Goal: Answer question/provide support

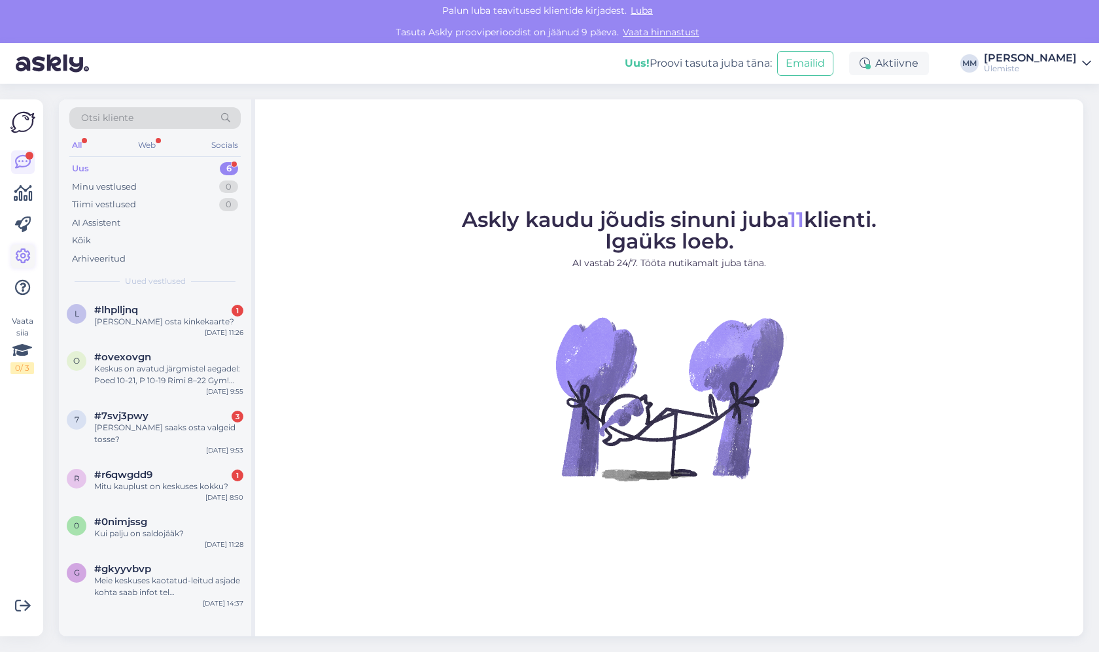
click at [23, 256] on icon at bounding box center [23, 257] width 16 height 16
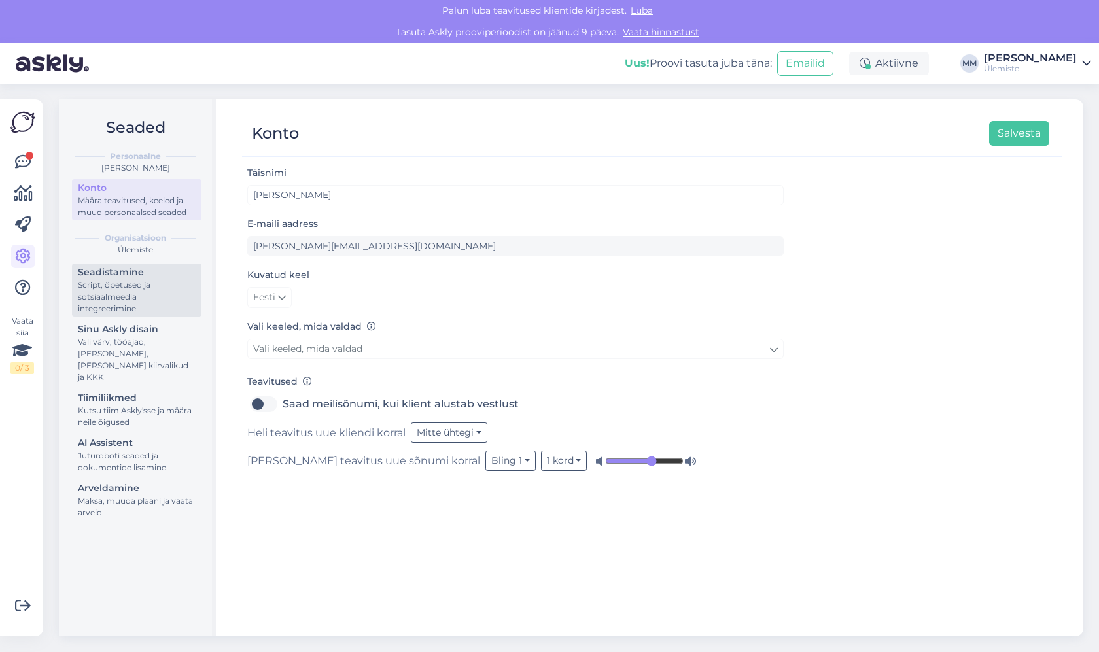
click at [122, 283] on div "Script, õpetused ja sotsiaalmeedia integreerimine" at bounding box center [137, 296] width 118 height 35
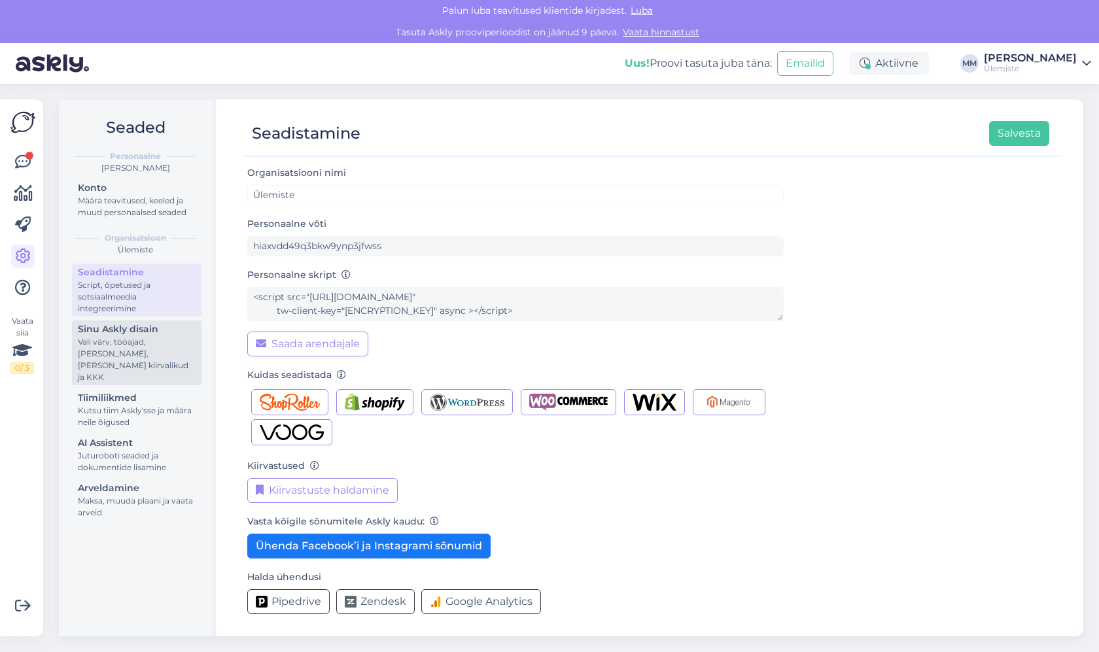
click at [141, 348] on div "Vali värv, tööajad, [PERSON_NAME], [PERSON_NAME] kiirvalikud ja KKK" at bounding box center [137, 359] width 118 height 47
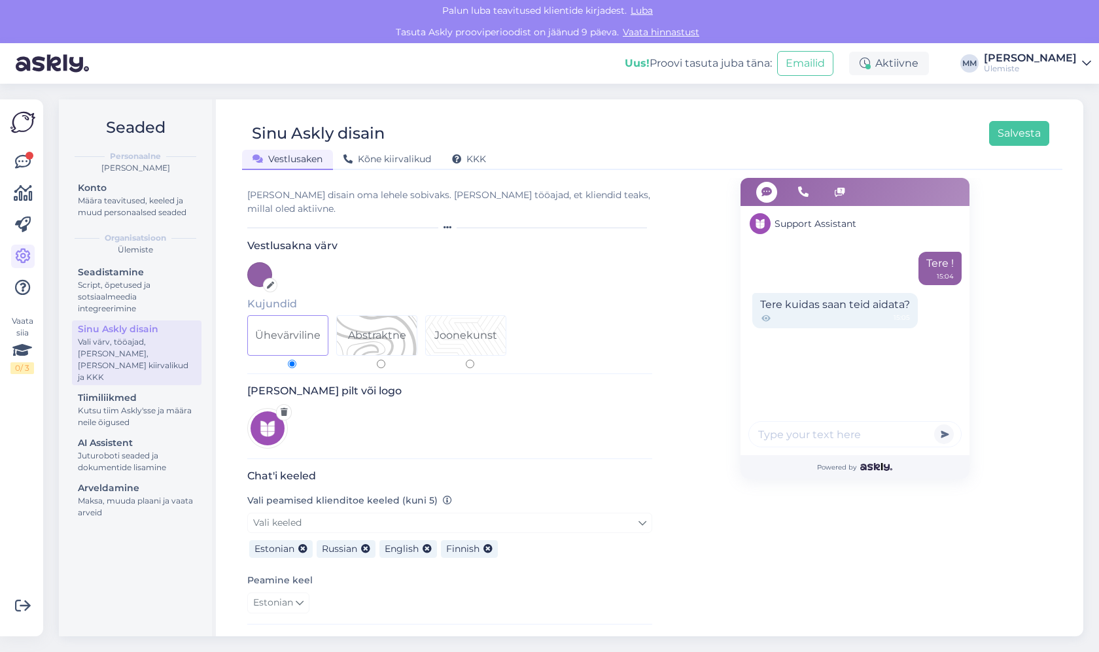
drag, startPoint x: 333, startPoint y: 536, endPoint x: 595, endPoint y: 563, distance: 263.0
click at [595, 563] on div "Chat'i keeled Vali peamised klienditoe keeled (kuni 5) Vali keeled Estonian Rus…" at bounding box center [449, 547] width 405 height 155
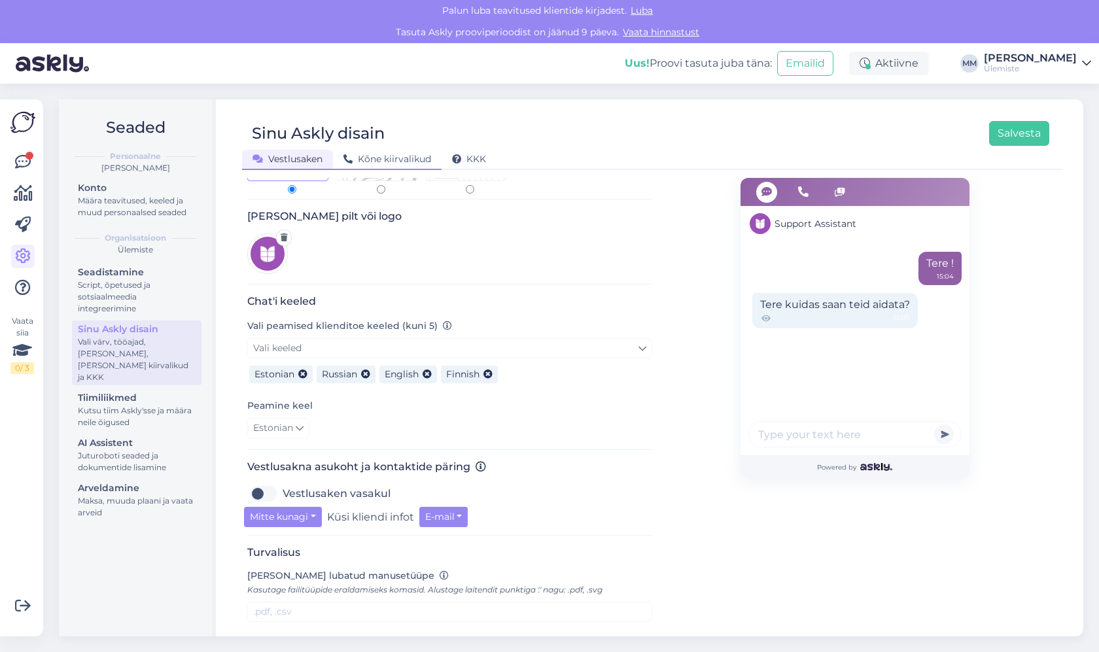
click at [372, 156] on span "Kõne kiirvalikud" at bounding box center [387, 159] width 88 height 12
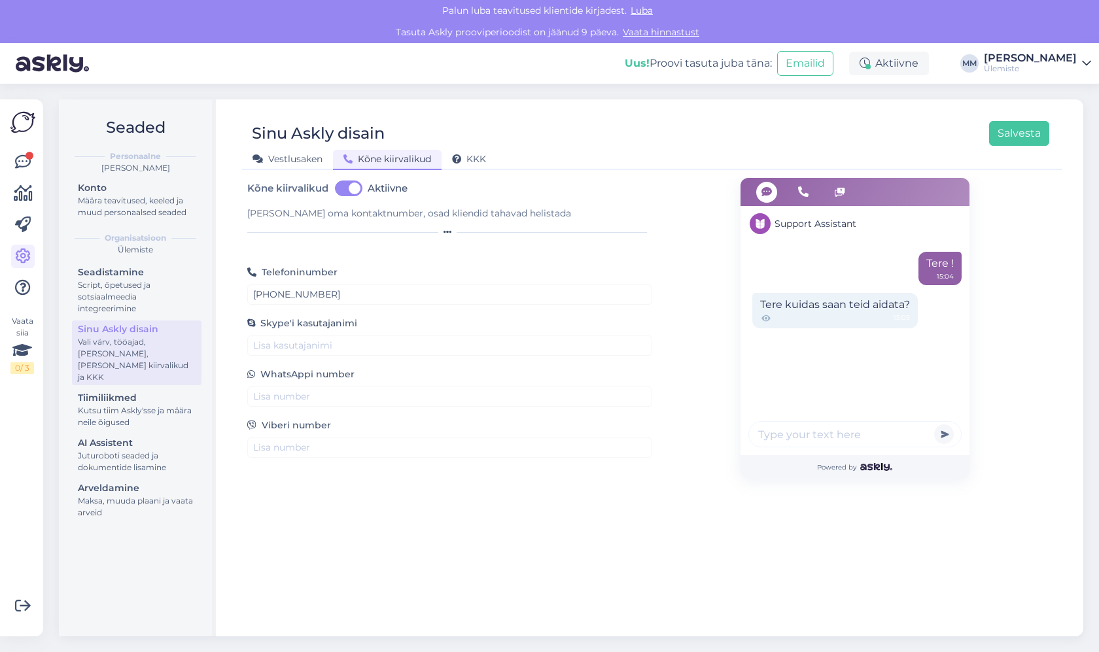
scroll to position [0, 0]
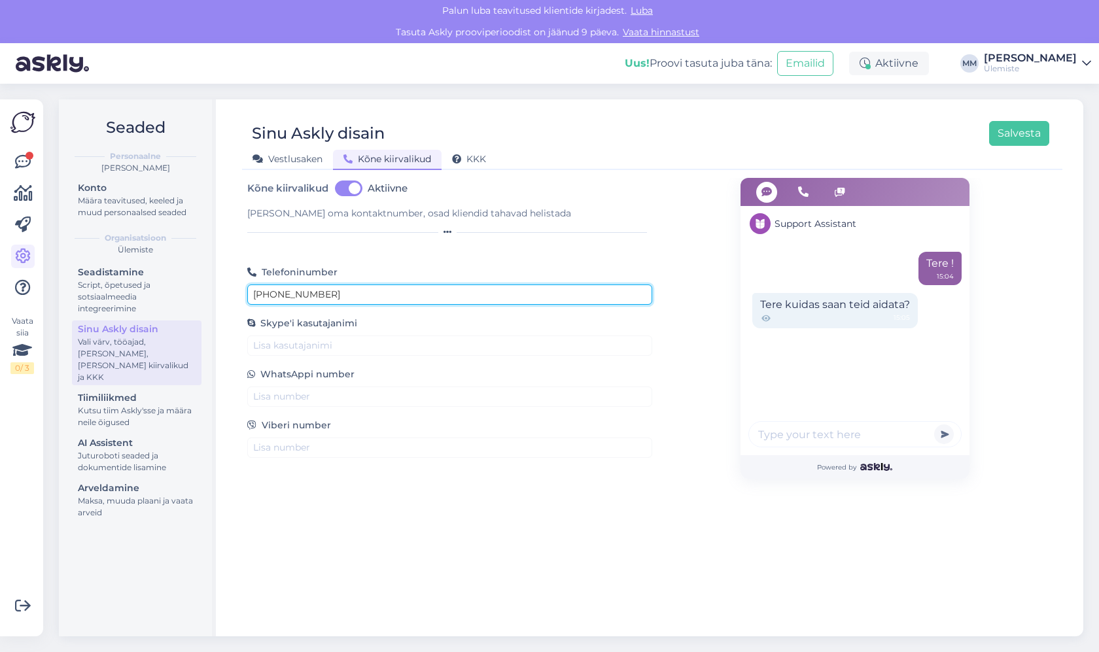
click at [323, 296] on input "+372 603 4999" at bounding box center [449, 295] width 405 height 20
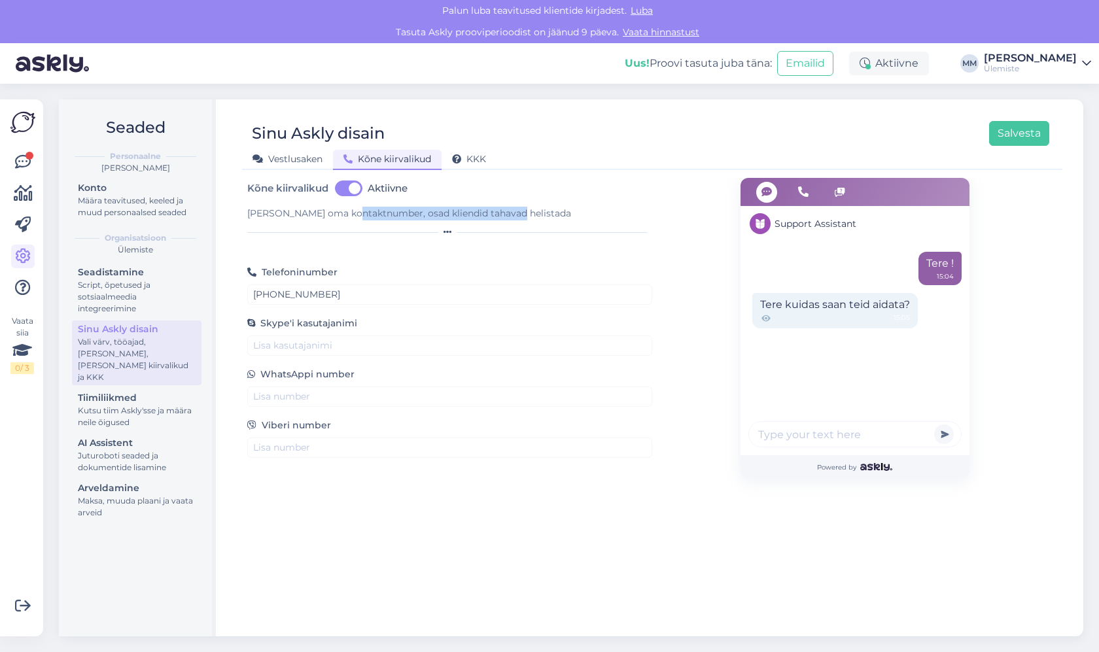
drag, startPoint x: 353, startPoint y: 215, endPoint x: 505, endPoint y: 215, distance: 151.8
click at [505, 215] on div "Lisa oma kontaktnumber, osad kliendid tahavad helistada" at bounding box center [449, 214] width 405 height 14
click at [357, 217] on div "Lisa oma kontaktnumber, osad kliendid tahavad helistada" at bounding box center [449, 214] width 405 height 14
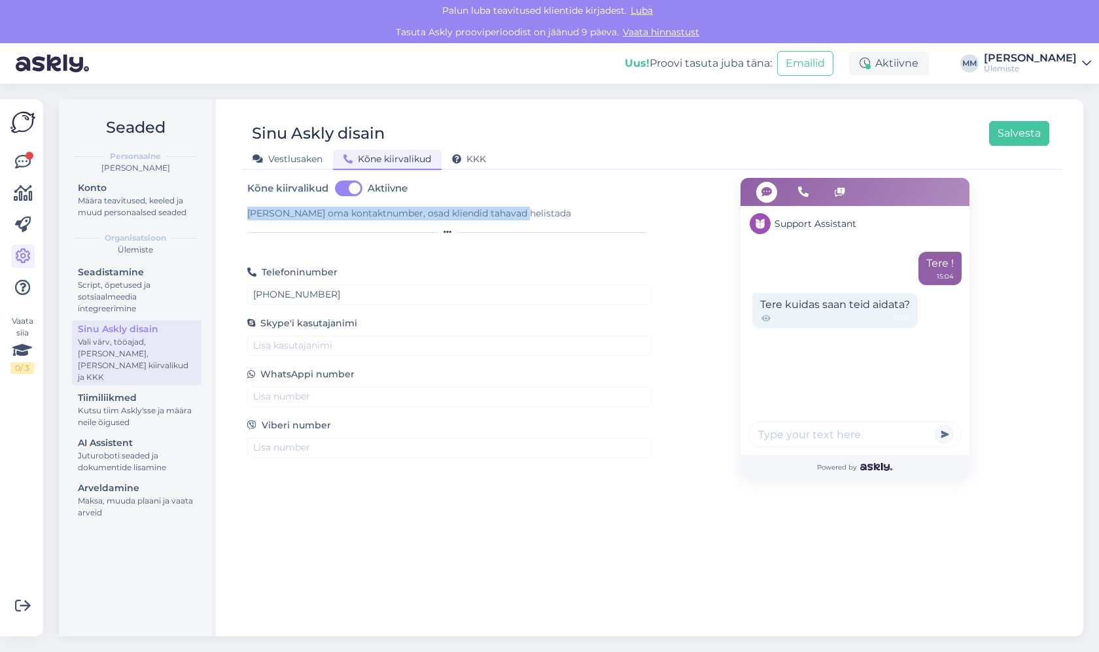
click at [357, 217] on div "Lisa oma kontaktnumber, osad kliendid tahavad helistada" at bounding box center [449, 214] width 405 height 14
click at [455, 217] on div "Lisa oma kontaktnumber, osad kliendid tahavad helistada" at bounding box center [449, 214] width 405 height 14
click at [693, 341] on div "Support Assistant Tere ! 15:04 Tere kuidas saan teid aidata? 15:05 Powered by" at bounding box center [854, 328] width 405 height 301
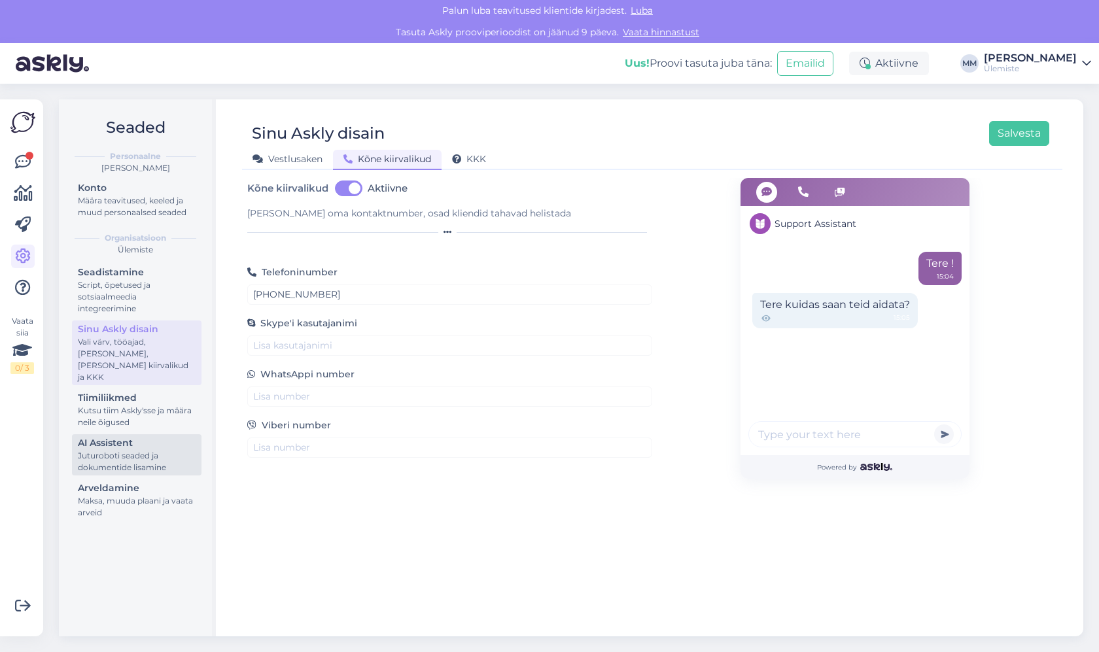
click at [128, 450] on div "Juturoboti seaded ja dokumentide lisamine" at bounding box center [137, 462] width 118 height 24
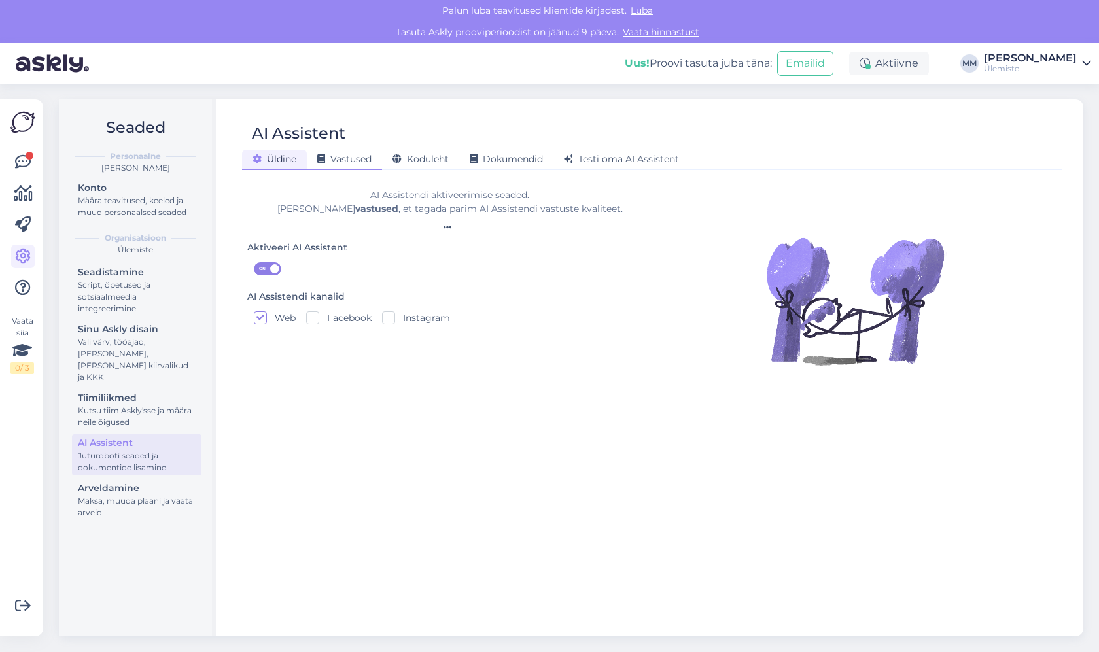
click at [328, 164] on span "Vastused" at bounding box center [344, 159] width 54 height 12
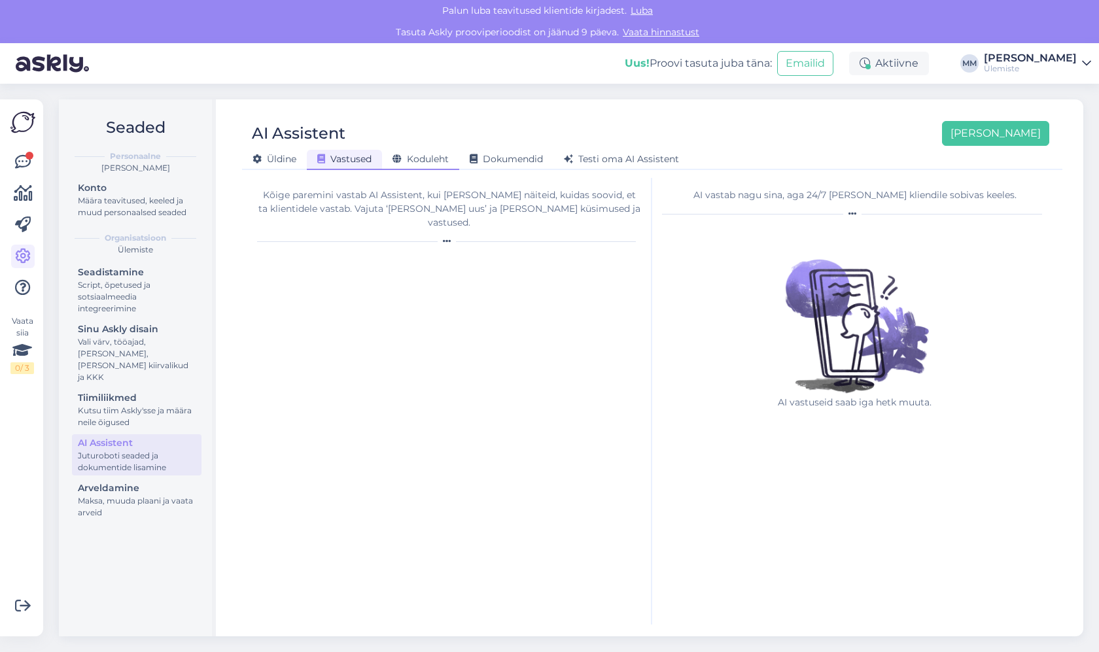
click at [419, 156] on span "Koduleht" at bounding box center [421, 159] width 56 height 12
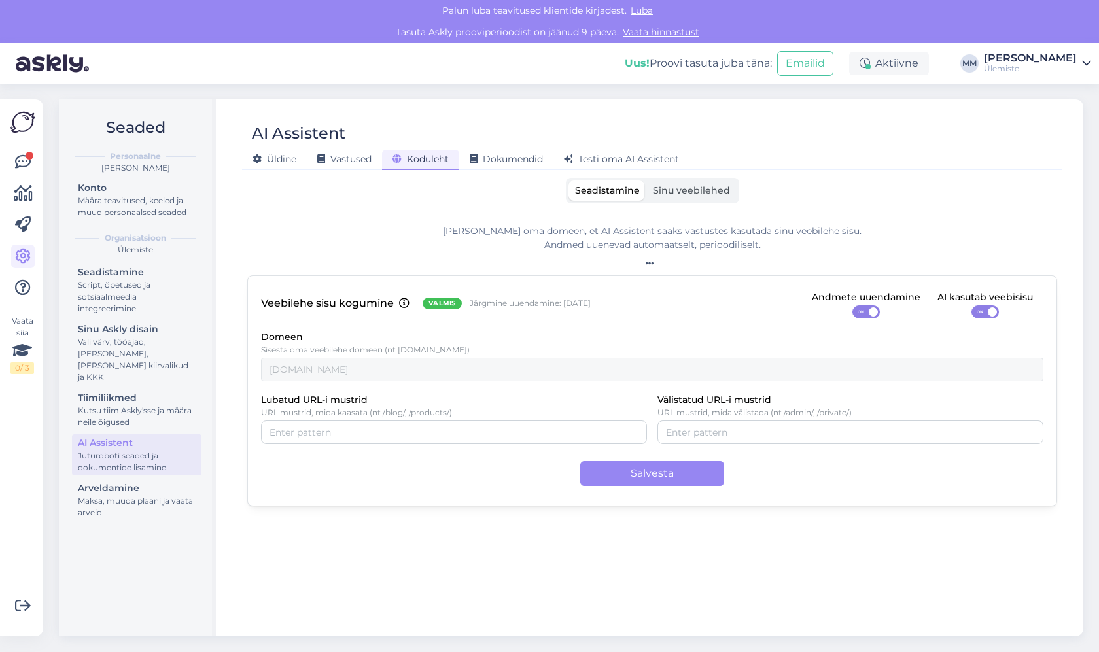
click at [679, 190] on span "Sinu veebilehed" at bounding box center [691, 190] width 77 height 12
click at [646, 181] on input "Sinu veebilehed" at bounding box center [646, 181] width 0 height 0
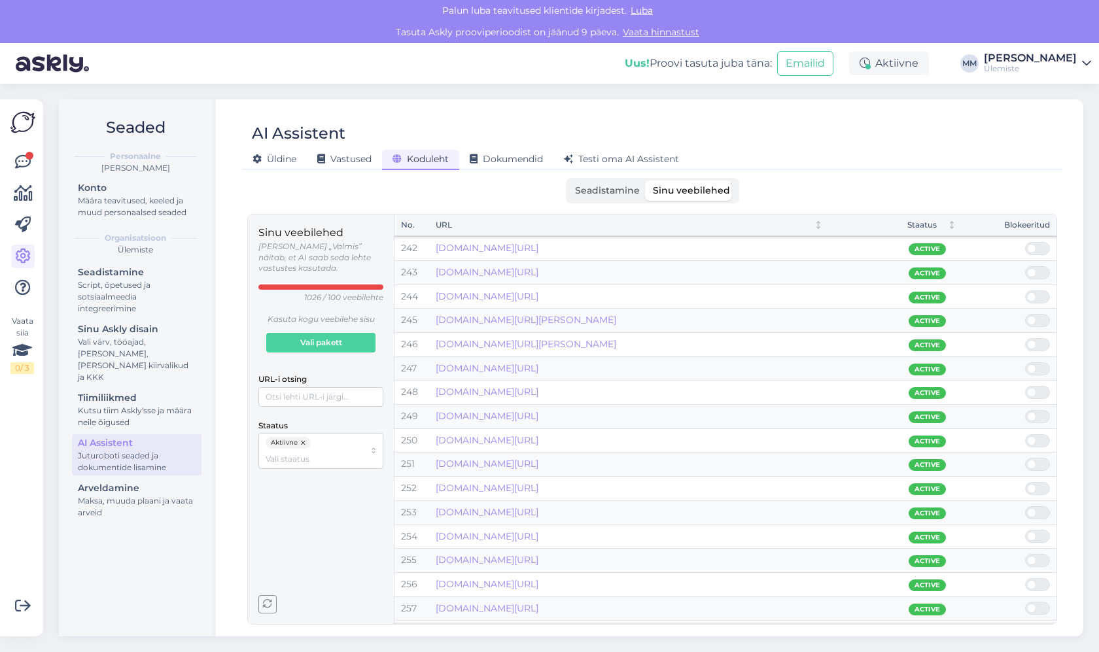
scroll to position [5808, 0]
click at [531, 160] on span "Dokumendid" at bounding box center [506, 159] width 73 height 12
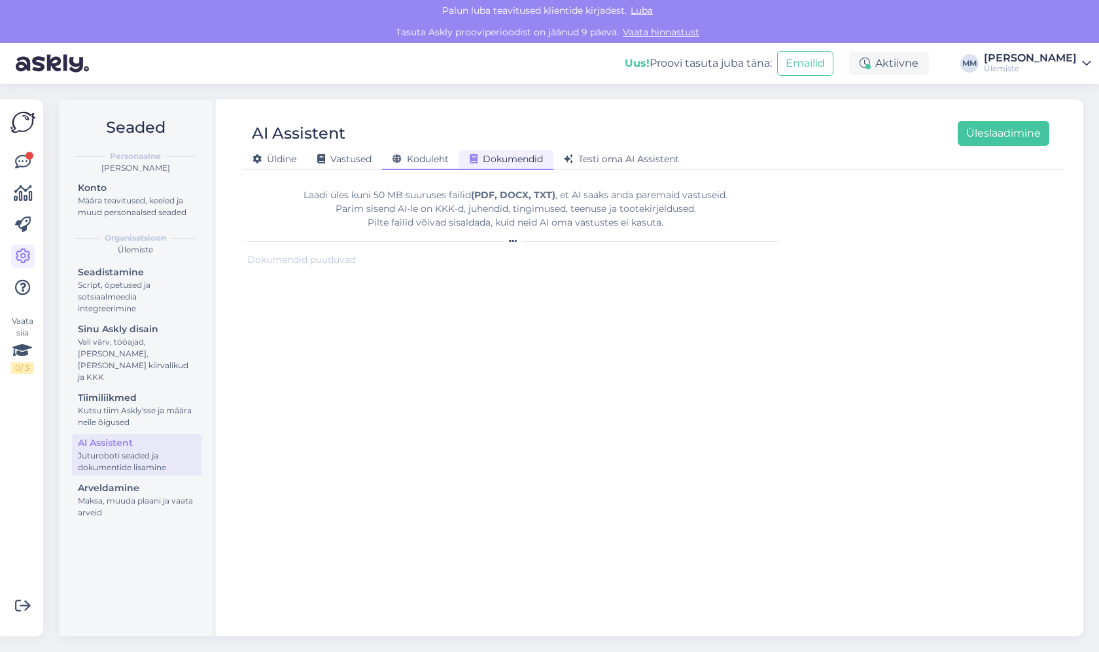
click at [446, 158] on span "Koduleht" at bounding box center [421, 159] width 56 height 12
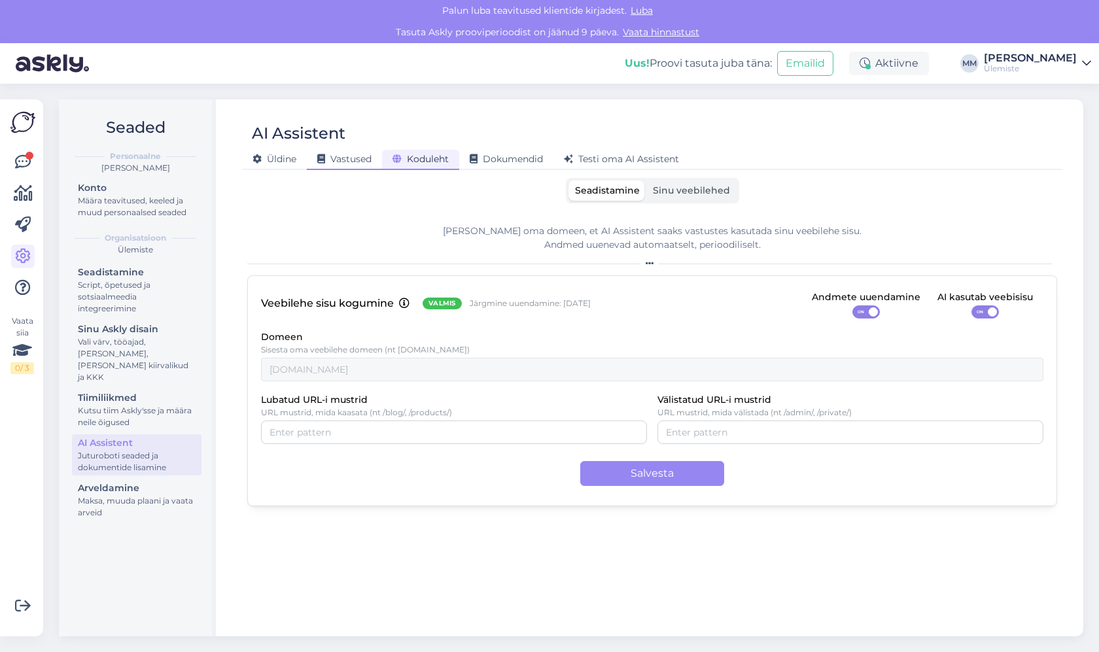
click at [360, 153] on span "Vastused" at bounding box center [344, 159] width 54 height 12
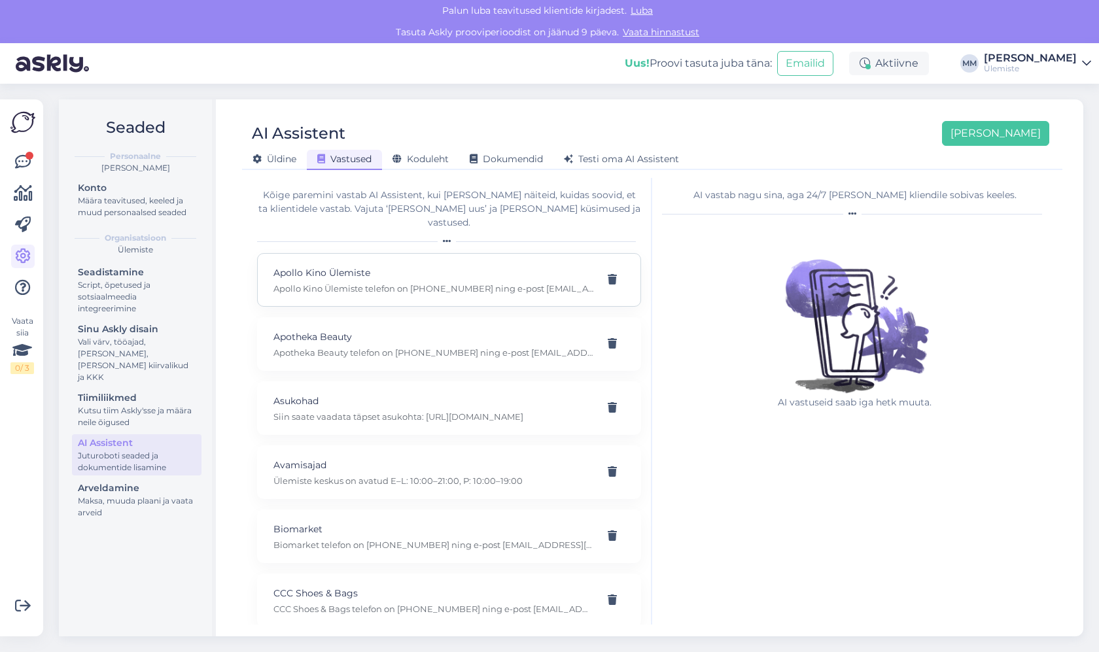
click at [370, 282] on div "Apollo Kino Ülemiste Apollo Kino Ülemiste telefon on +372 6 800 700 ning e-post…" at bounding box center [449, 280] width 384 height 54
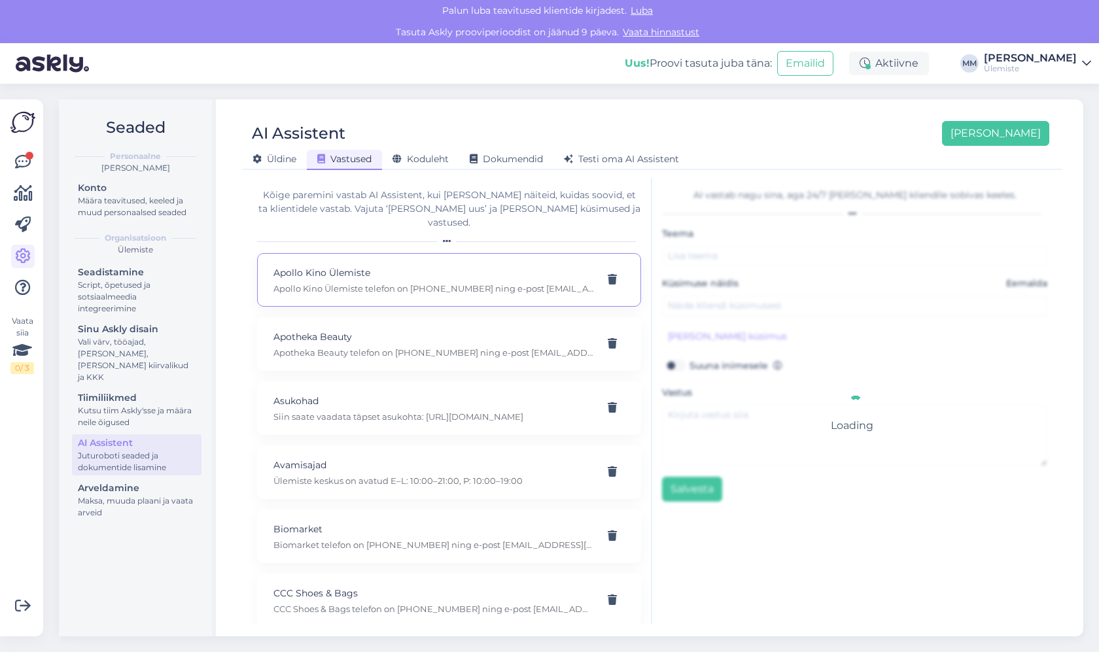
type input "Apollo Kino Ülemiste"
type input "Palun Apollo Kino Ülemiste kontakti"
type textarea "Apollo Kino Ülemiste telefon on +372 6 800 700 ning e-post info@apollokino.ee R…"
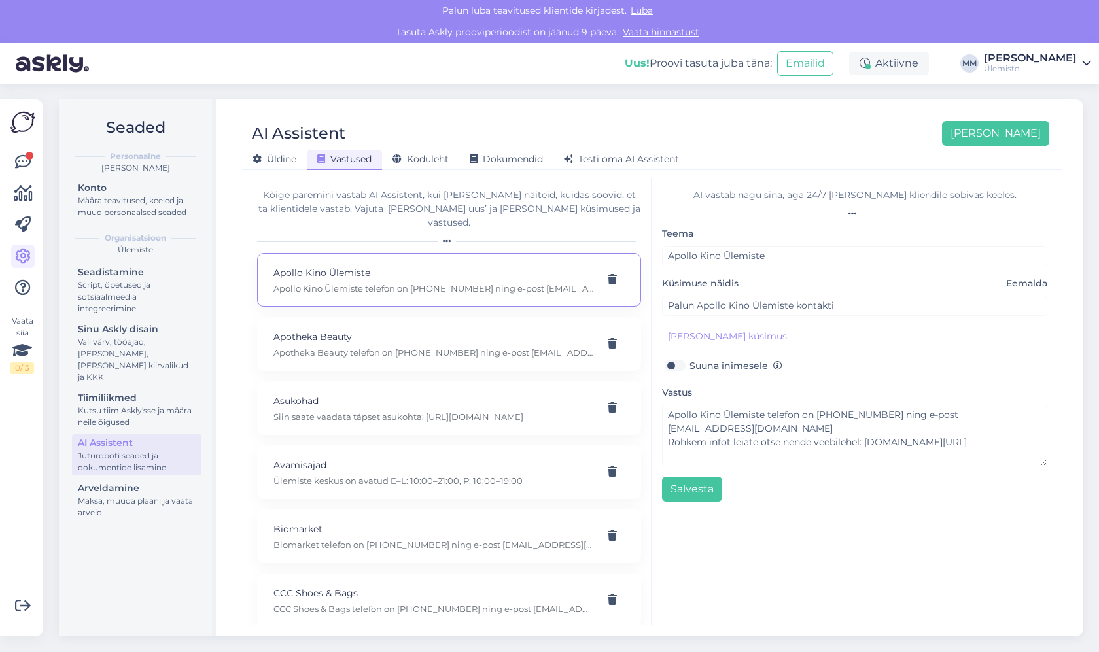
scroll to position [175, 0]
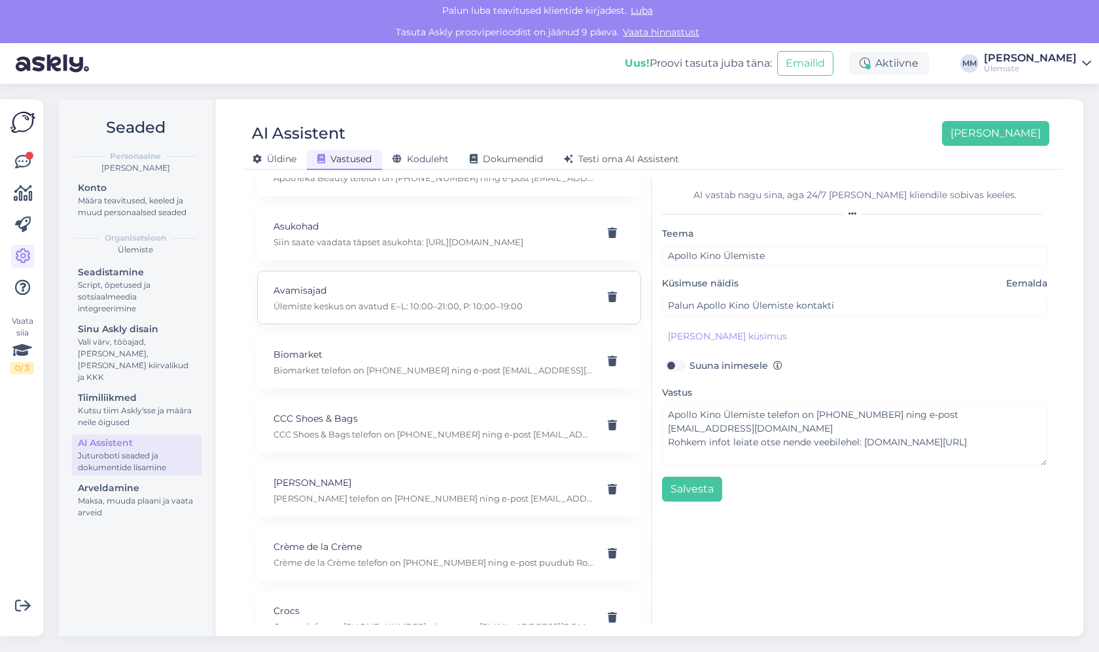
click at [349, 300] on p "Ülemiste keskus on avatud E–L: 10:00–21:00, P: 10:00–19:00" at bounding box center [433, 306] width 320 height 12
type input "Avamisajad"
type input "Mis kell Ülemiste keskus avatakse ja suletakse?"
type textarea "Ülemiste keskus on avatud E–L: 10:00–21:00, P: 10:00–19:00"
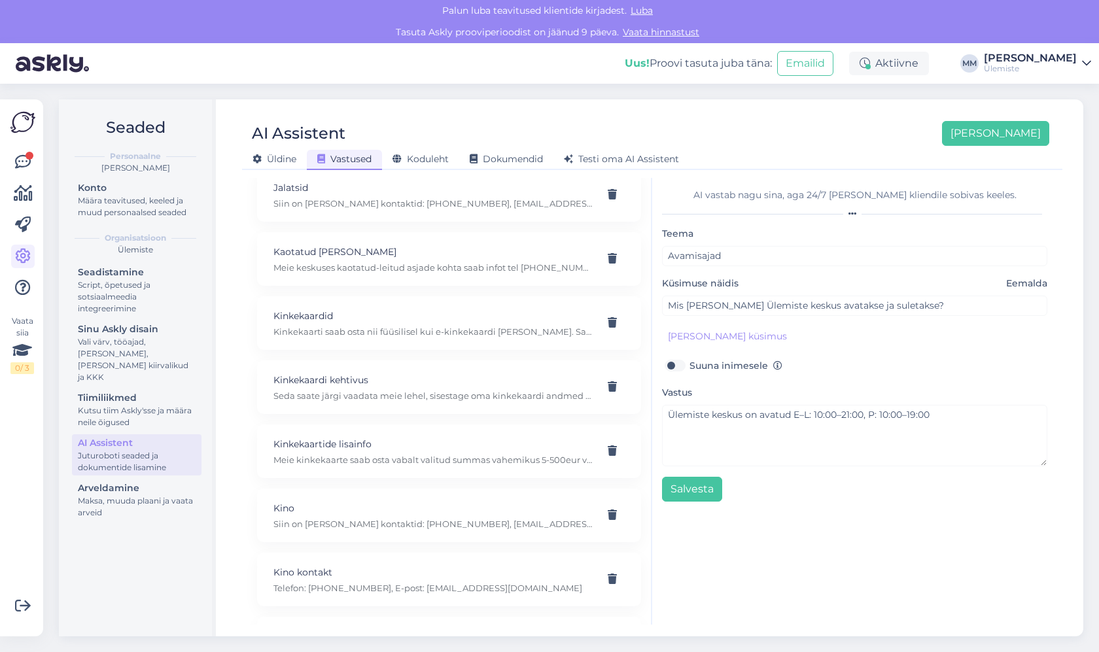
scroll to position [1570, 0]
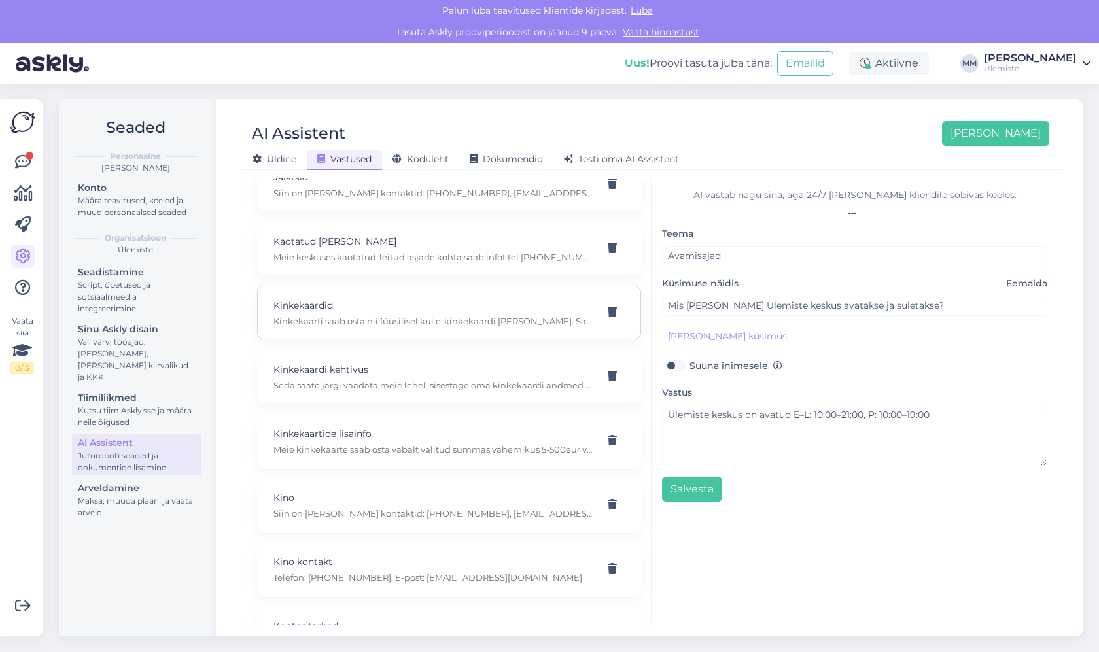
click at [353, 315] on p "Kinkekaarti saab osta nii füüsilisel kui e-kinkekaardi kujul. Saate seda teha s…" at bounding box center [433, 321] width 320 height 12
type input "Kinkekaardid"
type input "Kinkekaardi ostmine e-kujul või füüsiliselt"
type textarea "Kinkekaarti saab osta nii füüsilisel kui e-kinkekaardi kujul. Saate seda teha s…"
click at [381, 379] on p "Seda saate järgi vaadata meie lehel, sisestage oma kinkekaardi andmed siia: htt…" at bounding box center [433, 385] width 320 height 12
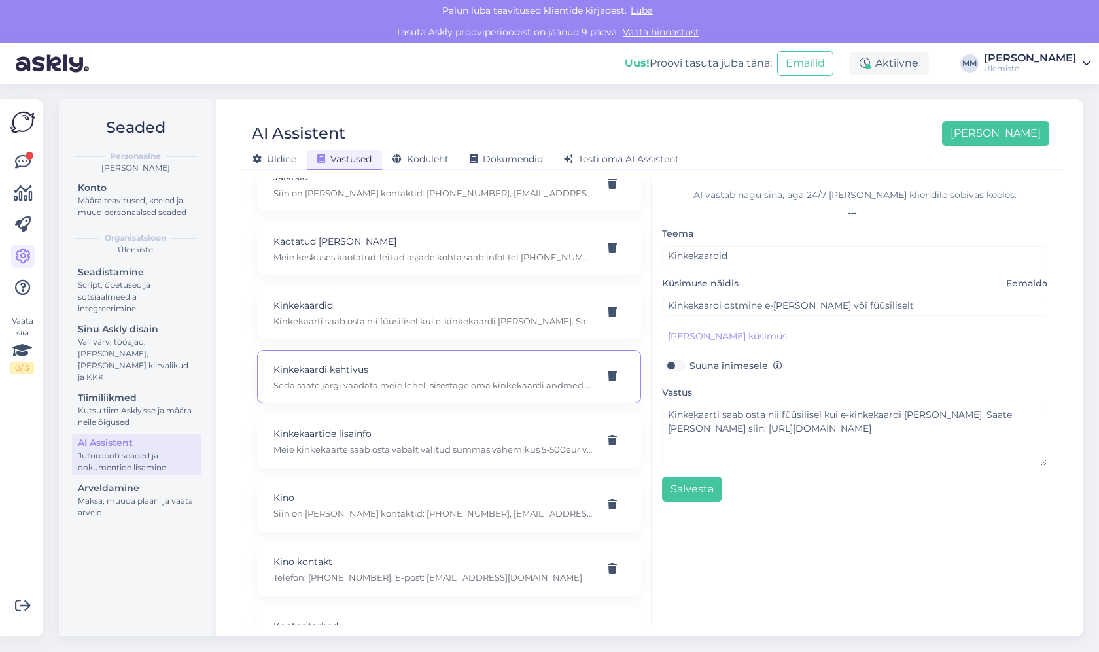
type input "Kinkekaardi kehtivus"
type input "Kui palju raha mul on veel kinkekaardil?"
type textarea "Seda saate järgi vaadata meie lehel, sisestage oma kinkekaardi andmed siia: htt…"
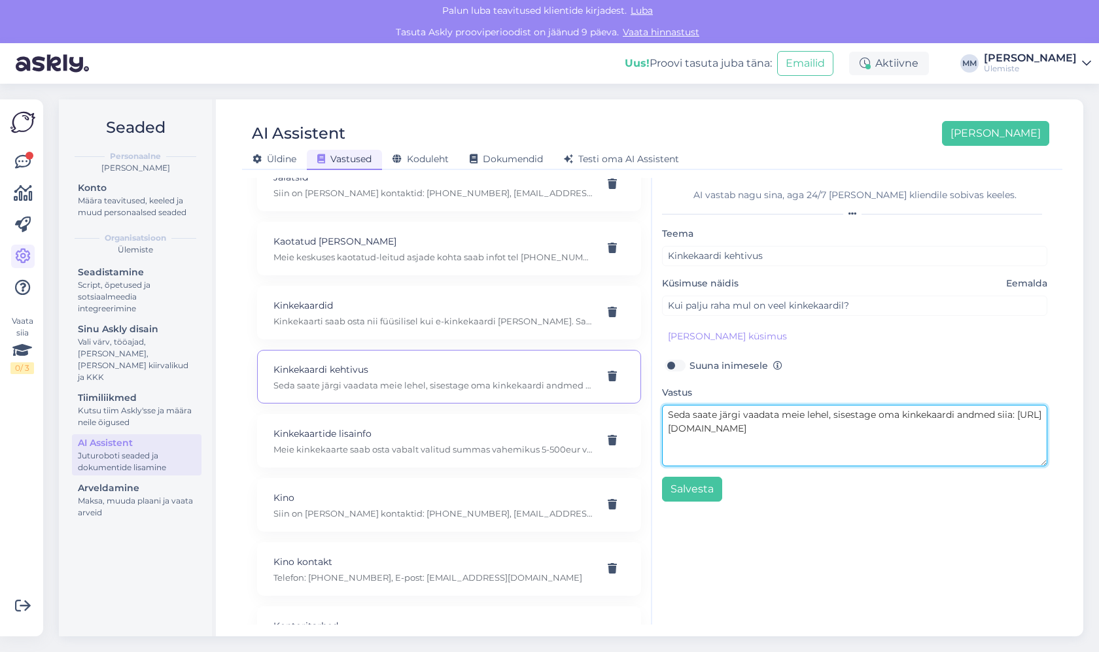
click at [862, 430] on textarea "Seda saate järgi vaadata meie lehel, sisestage oma kinkekaardi andmed siia: htt…" at bounding box center [854, 435] width 385 height 61
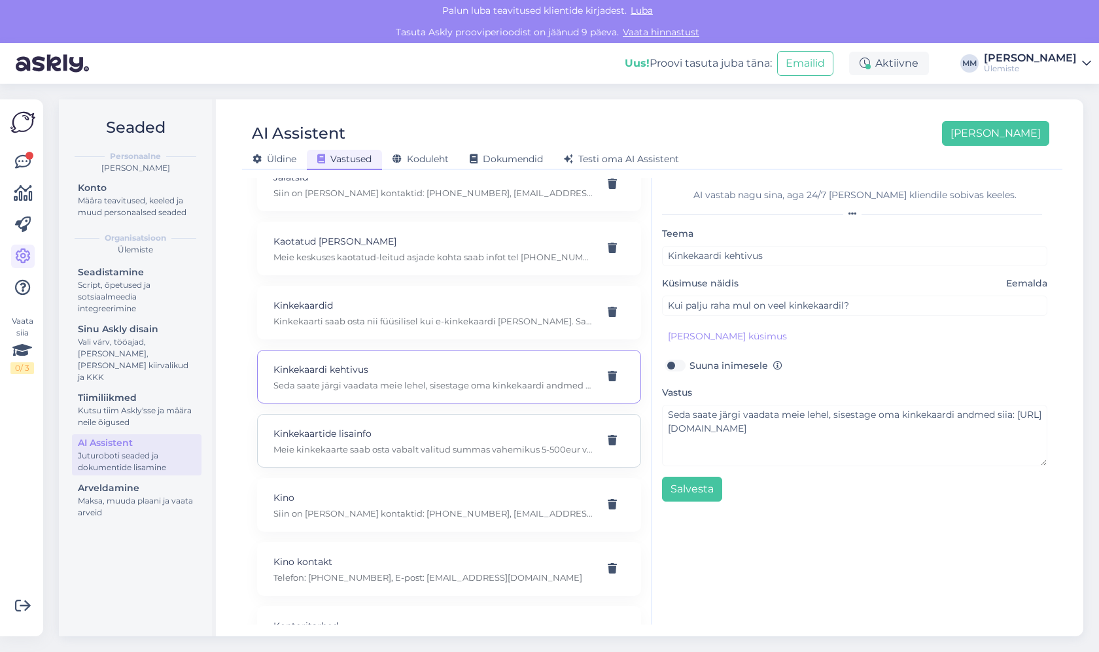
click at [438, 442] on div "Kinkekaartide lisainfo Meie kinkekaarte saab osta vabalt valitud summas vahemik…" at bounding box center [449, 441] width 384 height 54
type input "Kinkekaartide lisainfo"
type input "Palun lisainfot kinkekaartide kohta"
type textarea "Meie kinkekaarte saab osta vabalt valitud summas vahemikus 5-500eur veebist ule…"
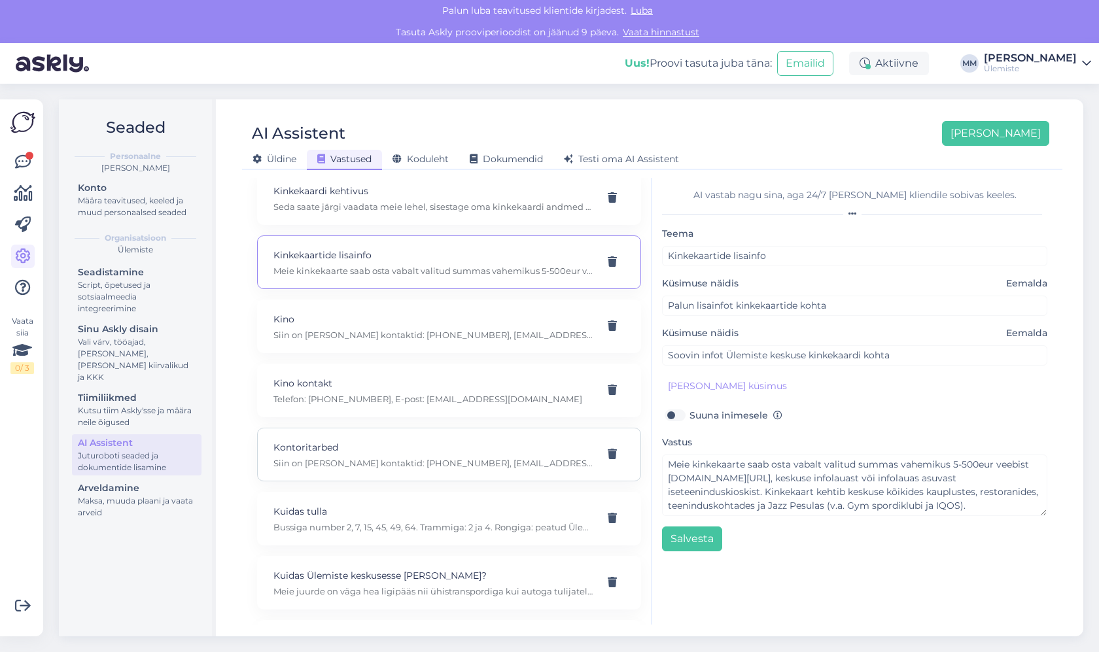
scroll to position [1919, 0]
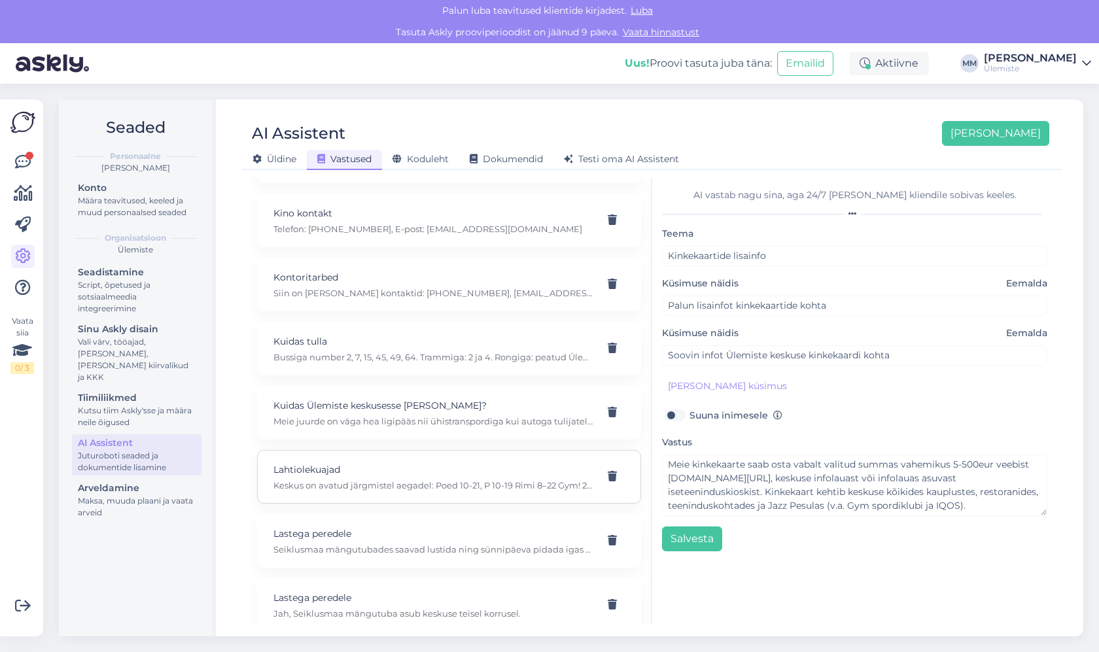
click at [406, 463] on p "Lahtiolekuajad" at bounding box center [433, 470] width 320 height 14
type input "Lahtiolekuajad"
type input "Mis kellast kellani on keskus avatud?"
type textarea "Keskus on avatud järgmistel aegadel: Poed 10-21, P 10-19 Rimi 8–22 Gym! 24h Kin…"
type input "Mis kellaaegadel on keskus avatud?"
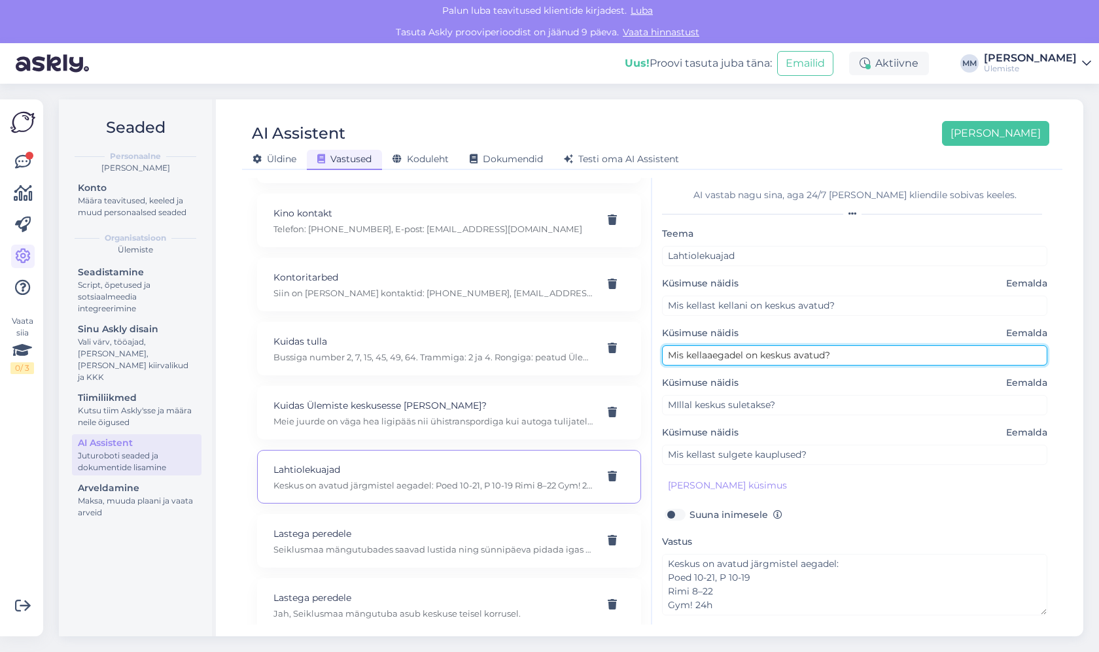
drag, startPoint x: 854, startPoint y: 359, endPoint x: 634, endPoint y: 345, distance: 220.9
click at [634, 345] on div "Kõige paremini vastab AI Assistent, kui lisad talle näiteid, kuidas soovid, et …" at bounding box center [652, 401] width 810 height 447
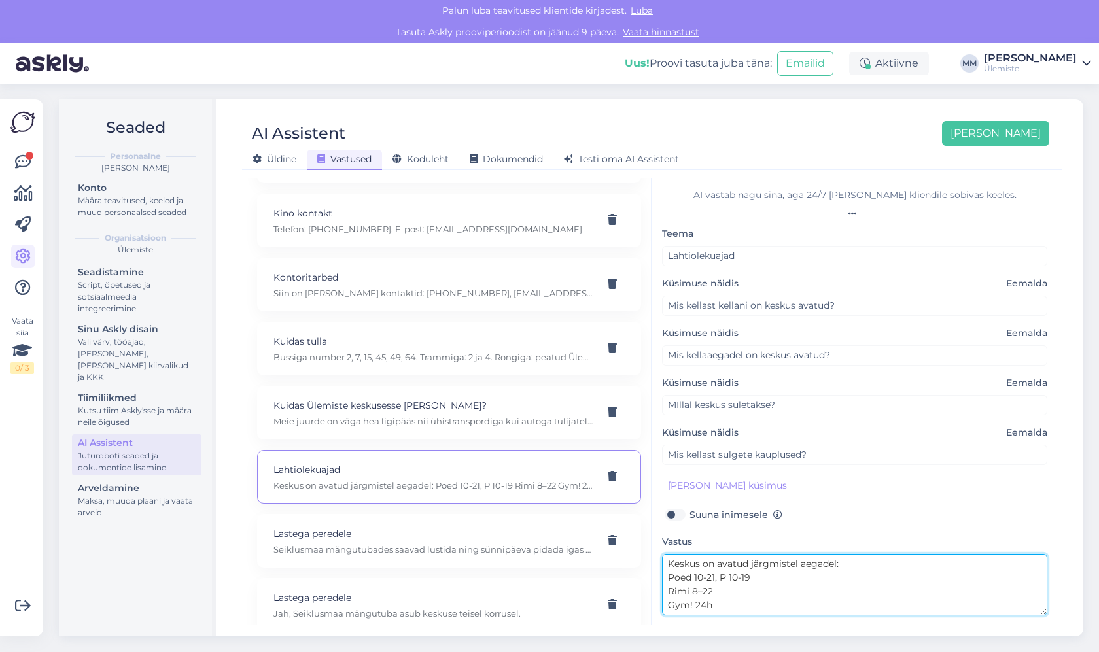
drag, startPoint x: 722, startPoint y: 607, endPoint x: 659, endPoint y: 551, distance: 84.3
click at [659, 551] on div "AI vastab nagu sina, aga 24/7 ja igale kliendile sobivas keeles. Teema Lahtiole…" at bounding box center [854, 401] width 405 height 447
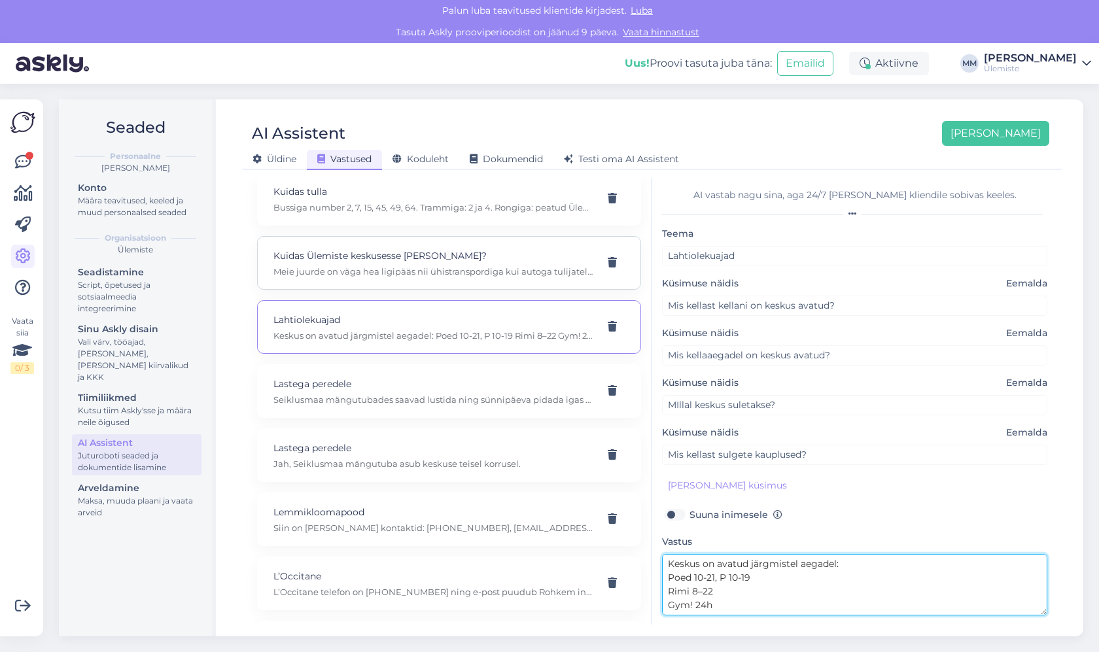
scroll to position [2094, 0]
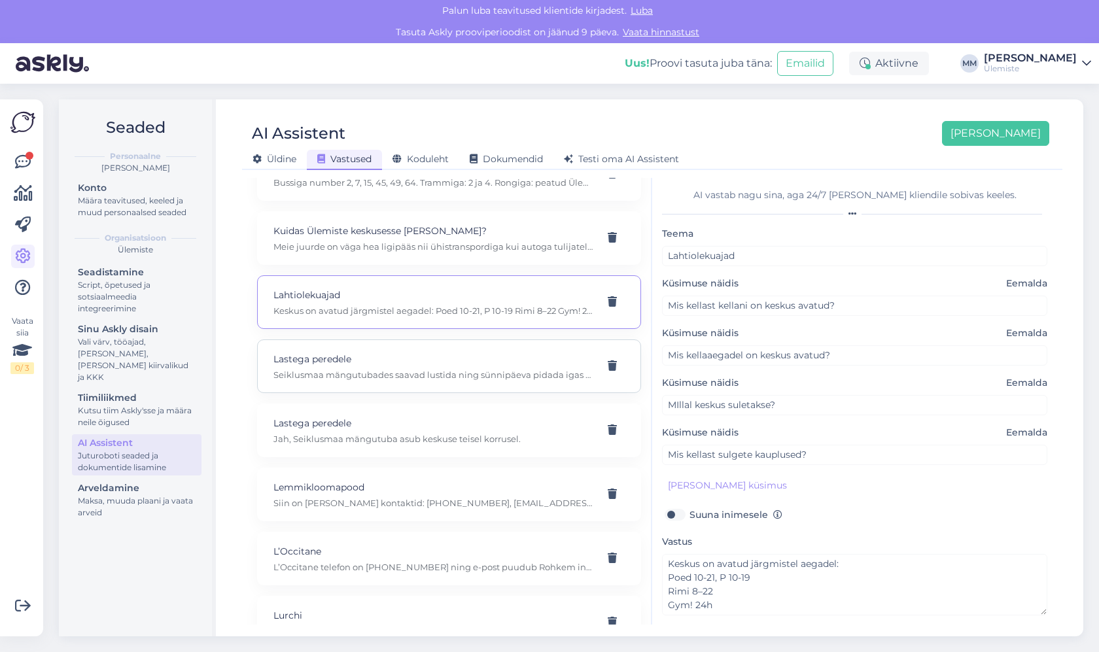
click at [360, 352] on p "Lastega peredele" at bounding box center [433, 359] width 320 height 14
type input "Lastega peredele"
type input "Mis vanusest saab Seiklusmaa mängutuppa last üksi jätta?"
type textarea "Seiklusmaa mängutubades saavad lustida ning sünnipäeva pidada igas vanuses laps…"
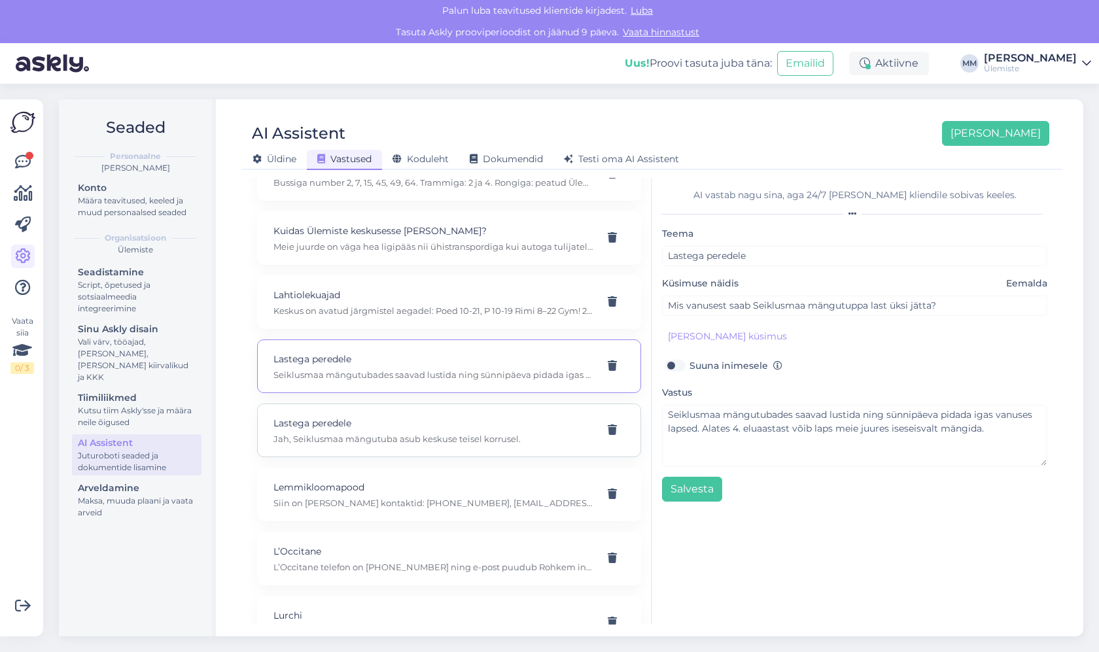
click at [370, 433] on p "Jah, Seiklusmaa mängutuba asub keskuse teisel korrusel." at bounding box center [433, 439] width 320 height 12
type input "Kas Ülemistes on mänguala lastele?"
type textarea "Jah, Seiklusmaa mängutuba asub keskuse teisel korrusel."
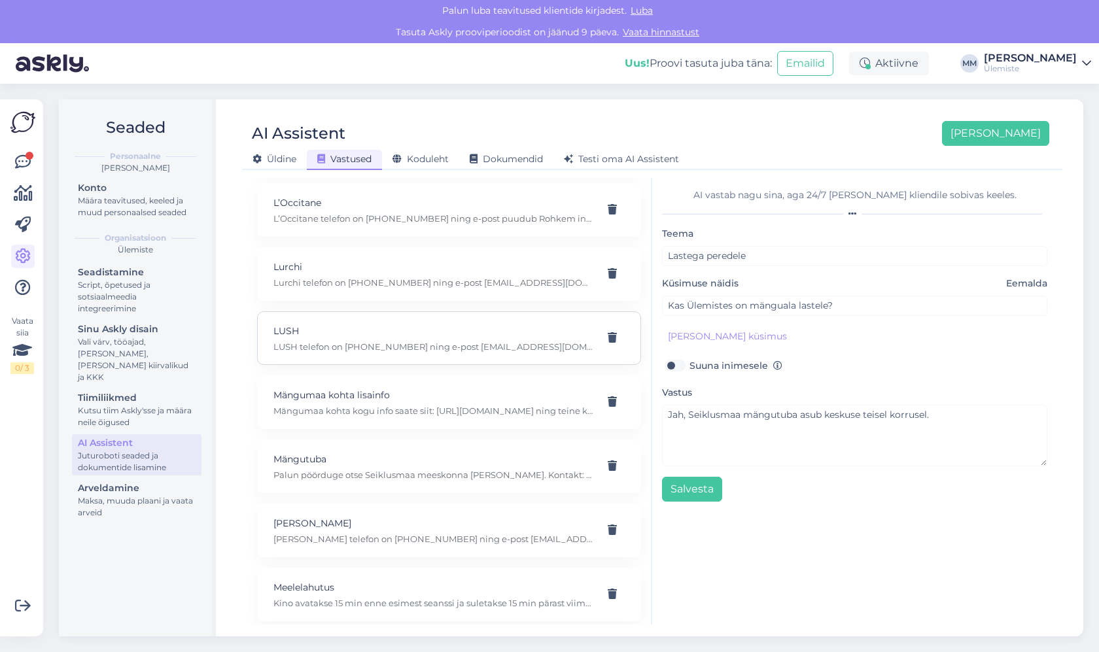
scroll to position [2617, 0]
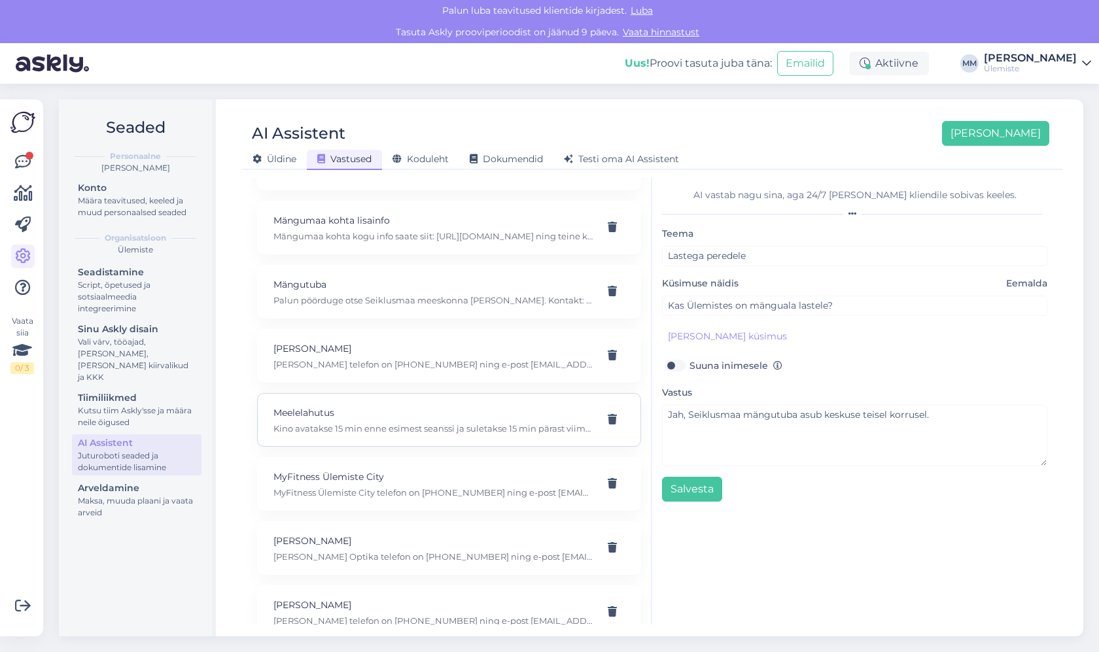
click at [434, 408] on div "Meelelahutus Kino avatakse 15 min enne esimest seanssi ja suletakse 15 min pära…" at bounding box center [433, 420] width 320 height 29
type input "Meelelahutus"
type input "Mis kell Apollo Kino Ülemistes avatud on?"
type textarea "Kino avatakse 15 min enne esimest seanssi ja suletakse 15 min pärast viimast."
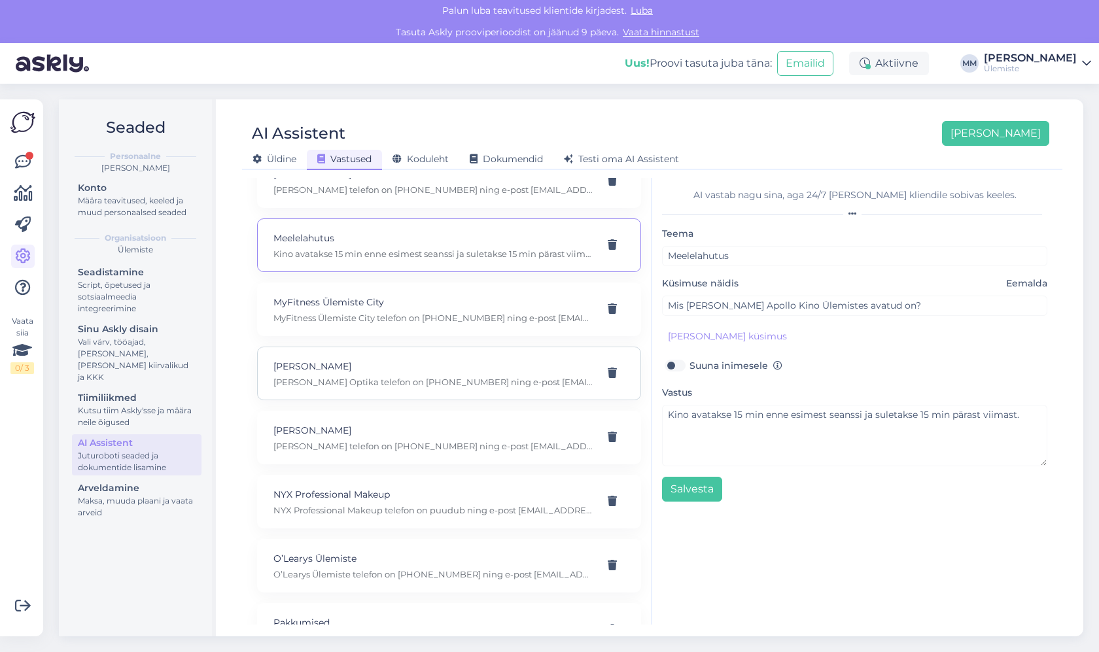
scroll to position [2966, 0]
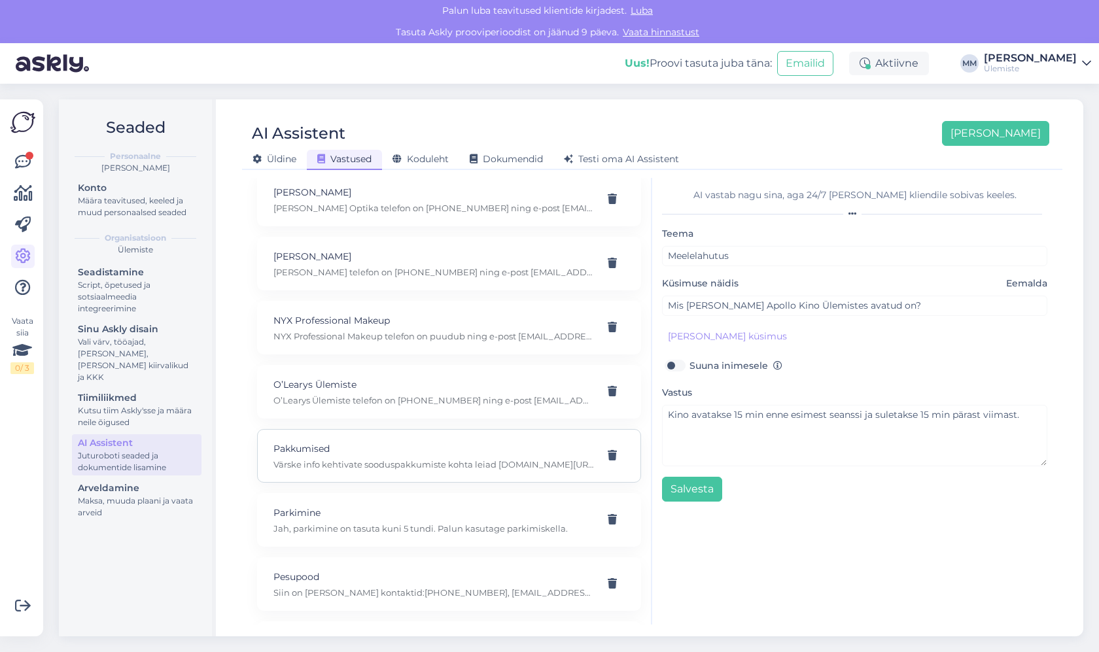
click at [368, 442] on p "Pakkumised" at bounding box center [433, 449] width 320 height 14
type input "Pakkumised"
type input "Millised sooduspakkumised on praegu keskuses?"
type textarea "Värske info kehtivate sooduspakkumiste kohta leiad ulemiste.ee/pakkumised"
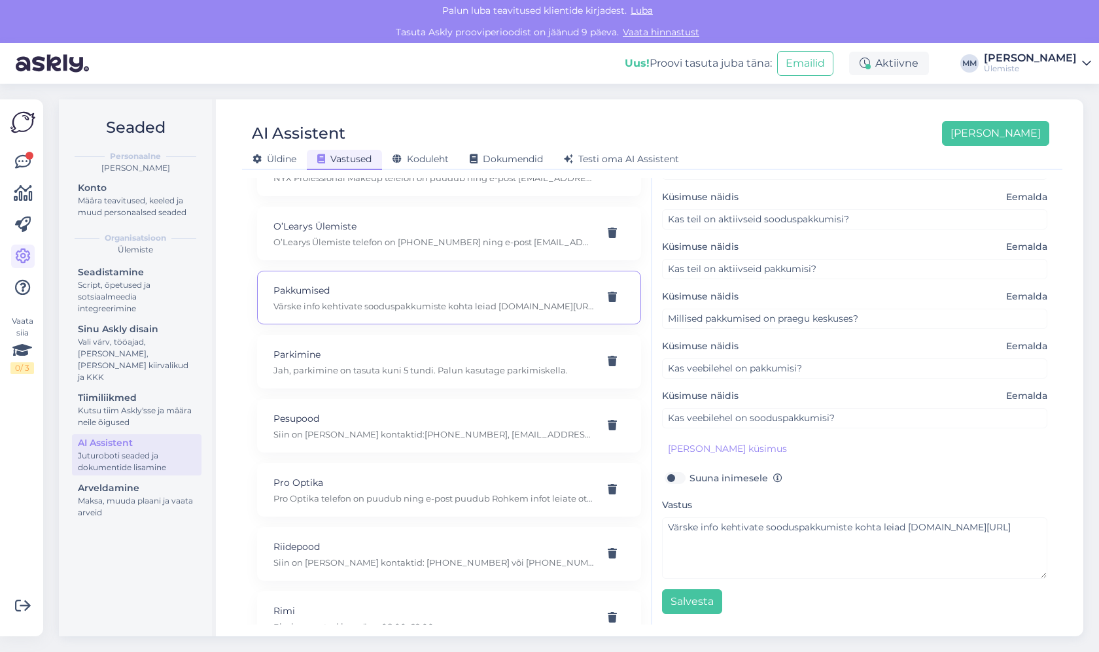
scroll to position [3140, 0]
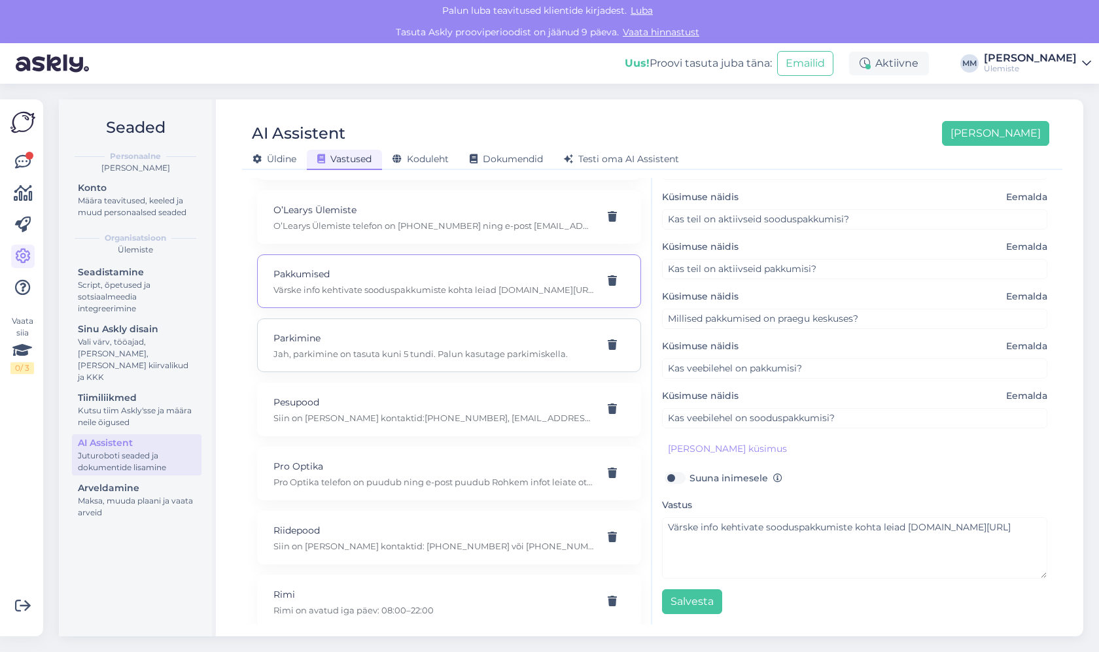
click at [443, 348] on p "Jah, parkimine on tasuta kuni 5 tundi. Palun kasutage parkimiskella." at bounding box center [433, 354] width 320 height 12
type input "Parkimine"
type input "Kas Ülemistes on tasuta parkimine?"
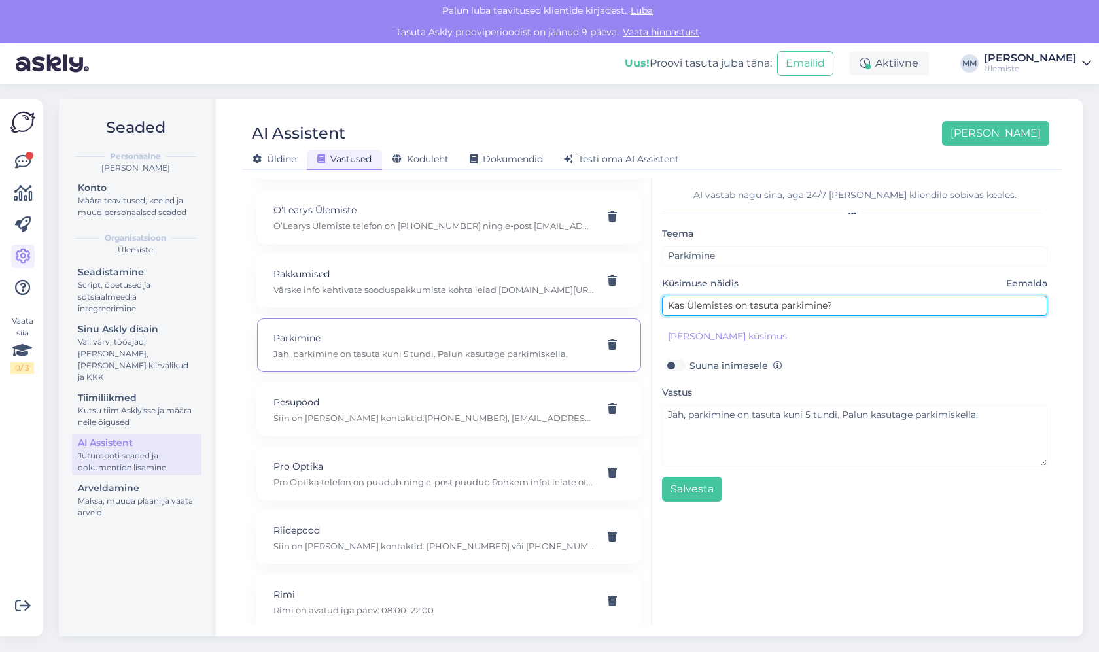
click at [867, 304] on input "Kas Ülemistes on tasuta parkimine?" at bounding box center [854, 306] width 385 height 20
drag, startPoint x: 739, startPoint y: 303, endPoint x: 650, endPoint y: 299, distance: 88.4
click at [650, 299] on div "Kõige paremini vastab AI Assistent, kui lisad talle näiteid, kuidas soovid, et …" at bounding box center [652, 401] width 810 height 447
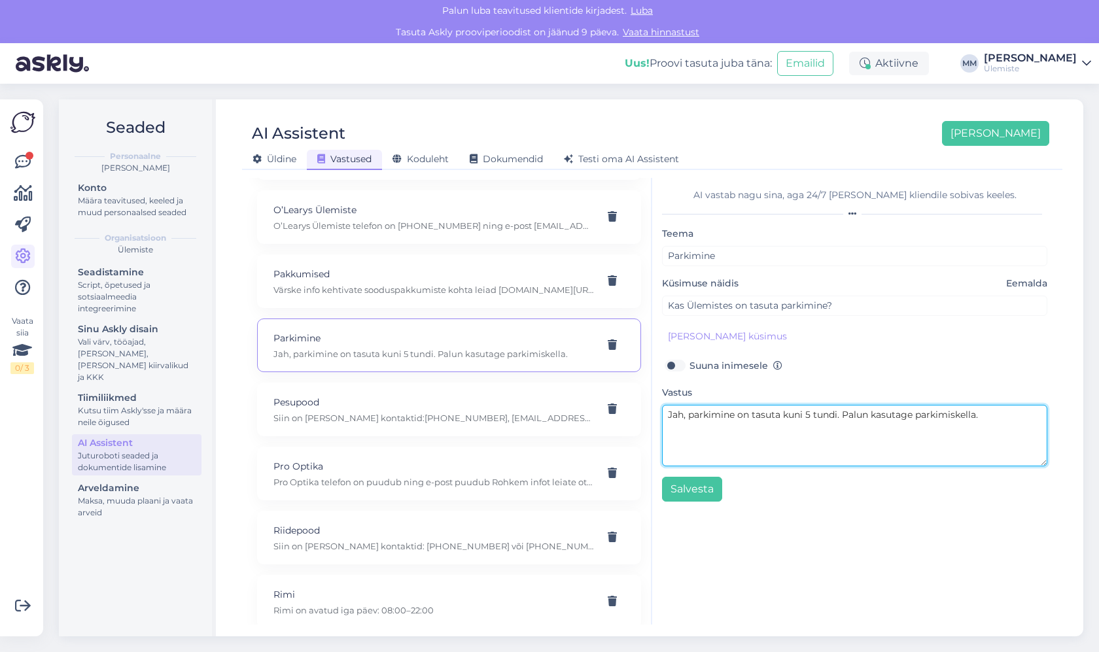
click at [740, 419] on textarea "Jah, parkimine on tasuta kuni 5 tundi. Palun kasutage parkimiskella." at bounding box center [854, 435] width 385 height 61
click at [851, 428] on textarea "Jah, parkimine on tasuta kuni 5 tundi. Palun kasutage parkimiskella." at bounding box center [854, 435] width 385 height 61
drag, startPoint x: 843, startPoint y: 417, endPoint x: 1102, endPoint y: 419, distance: 258.4
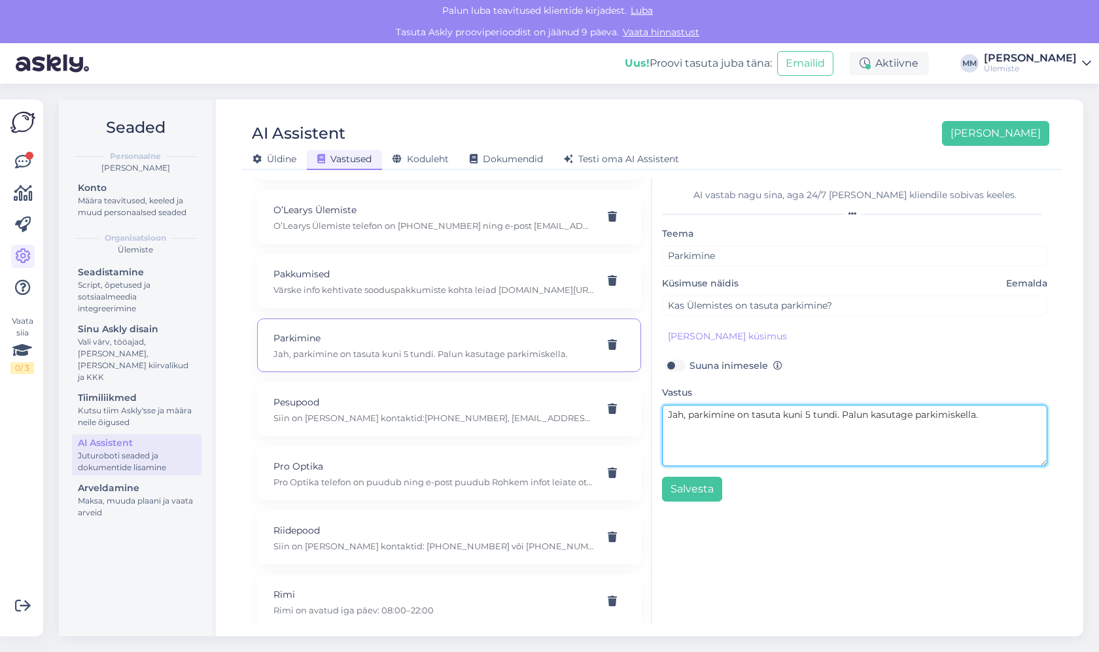
click at [1098, 419] on html "Palun luba teavitused klientide kirjadest. Luba Tasuta Askly prooviperioodist o…" at bounding box center [549, 326] width 1099 height 652
type textarea "Jah, parkimine on tasuta kuni 5 tundi."
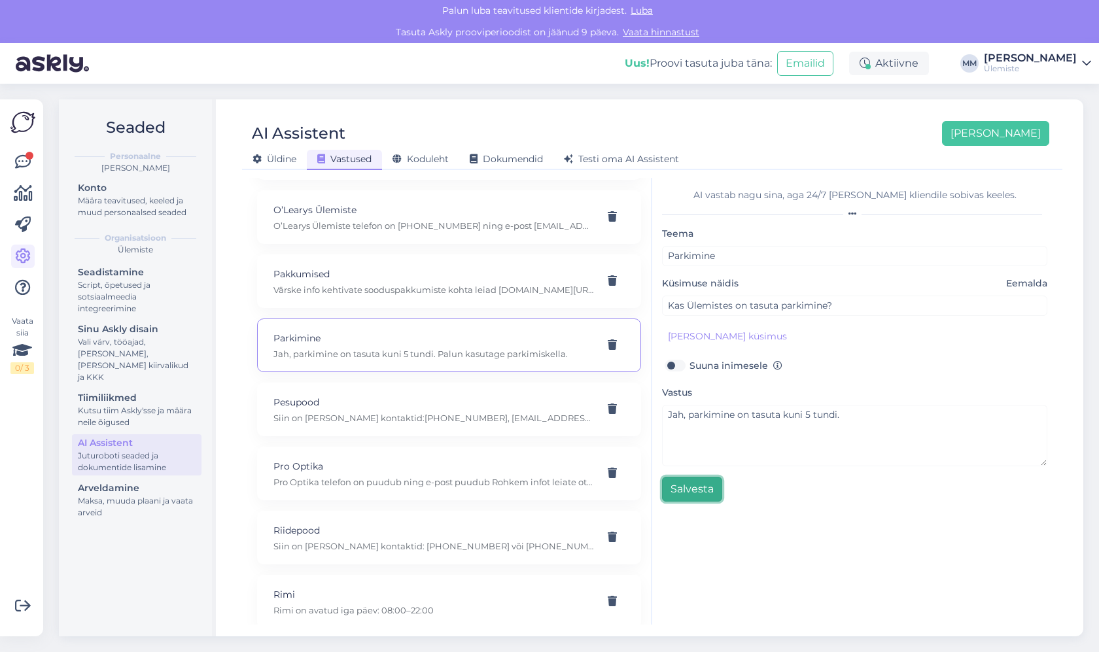
click at [685, 487] on button "Salvesta" at bounding box center [692, 489] width 60 height 25
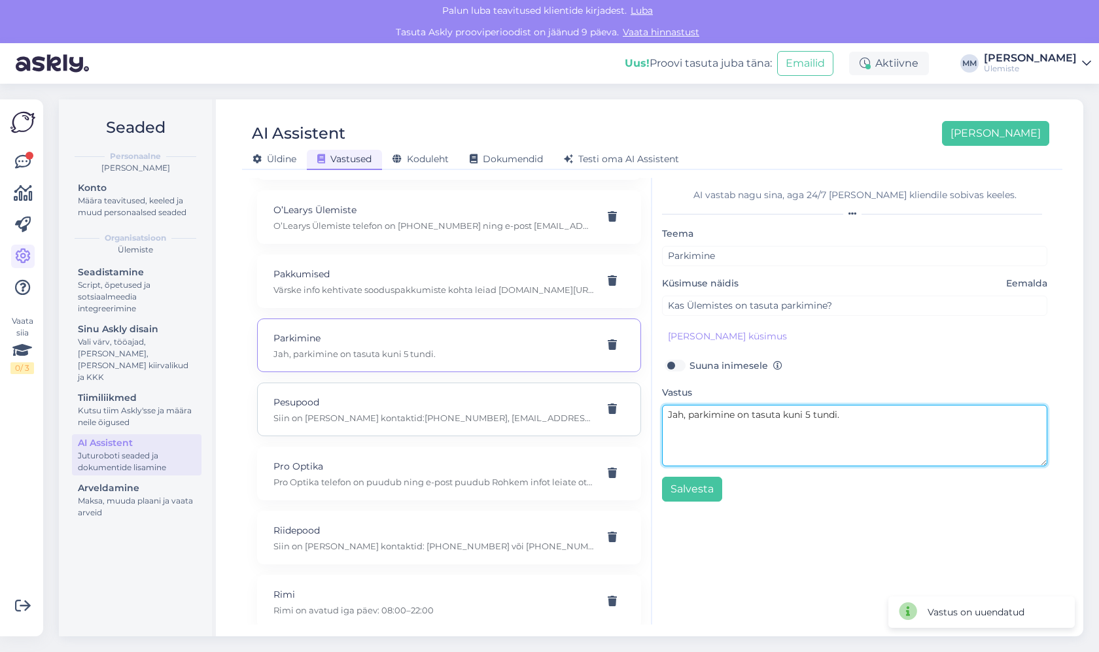
drag, startPoint x: 859, startPoint y: 418, endPoint x: 589, endPoint y: 419, distance: 270.2
click at [589, 419] on div "Kõige paremini vastab AI Assistent, kui lisad talle näiteid, kuidas soovid, et …" at bounding box center [652, 401] width 810 height 447
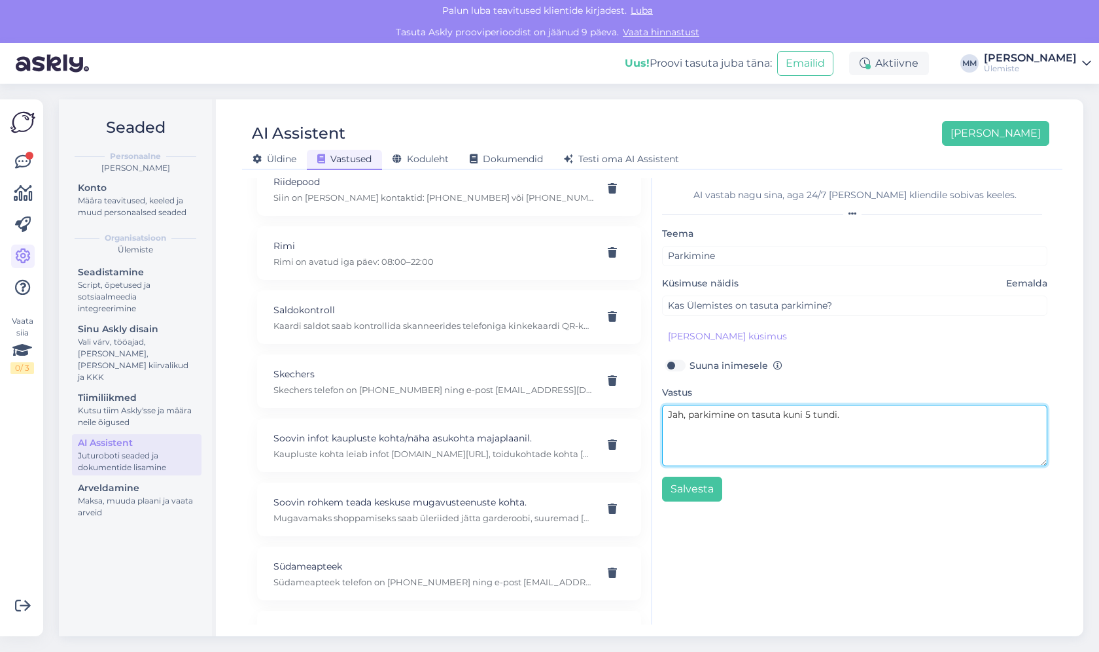
scroll to position [3664, 0]
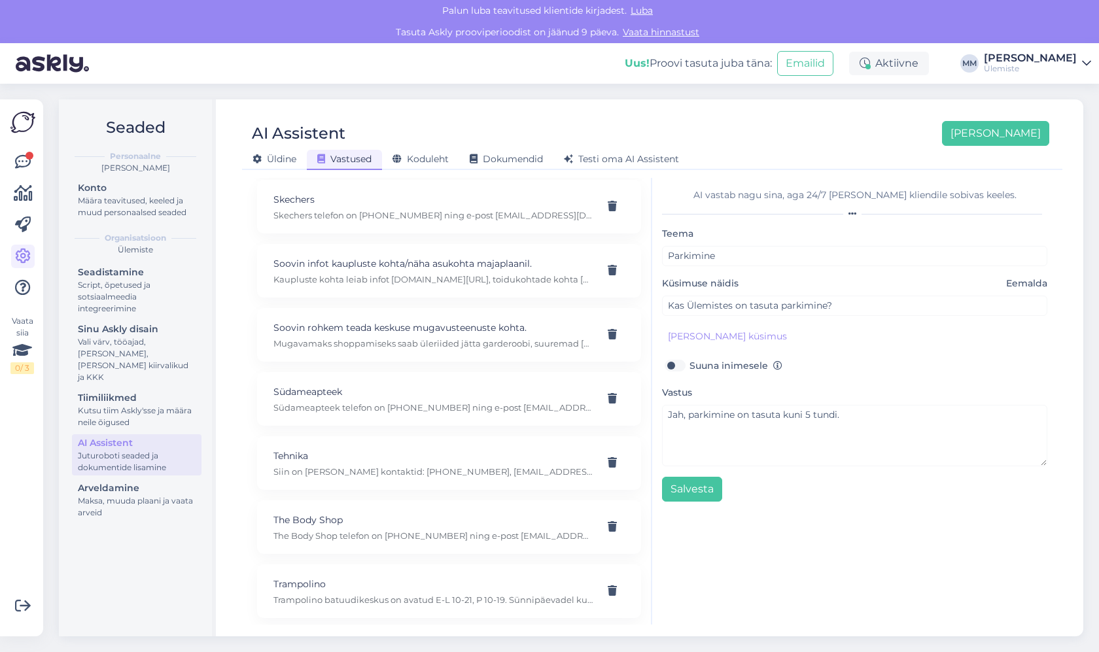
click at [396, 402] on p "Südameapteek telefon on +372 600 5535 ning e-post info@sydameapteek.ee Rohkem i…" at bounding box center [433, 408] width 320 height 12
type input "Südameapteek"
type input "Palun Südameapteek kontakti"
type textarea "Südameapteek telefon on +372 600 5535 ning e-post info@sydameapteek.ee Rohkem i…"
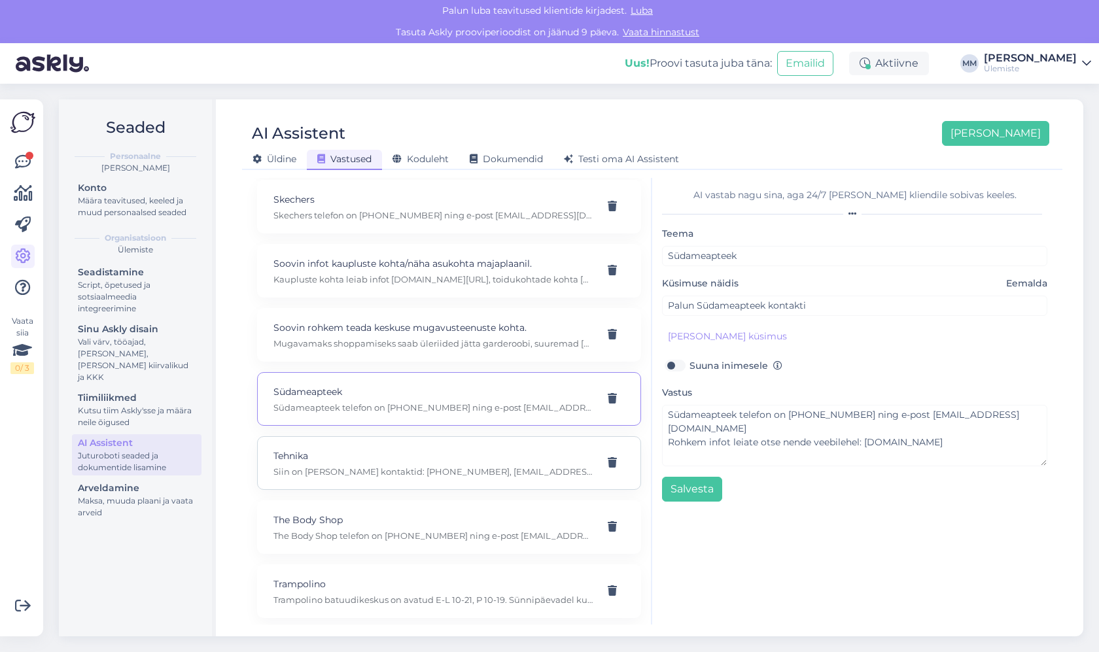
scroll to position [3782, 0]
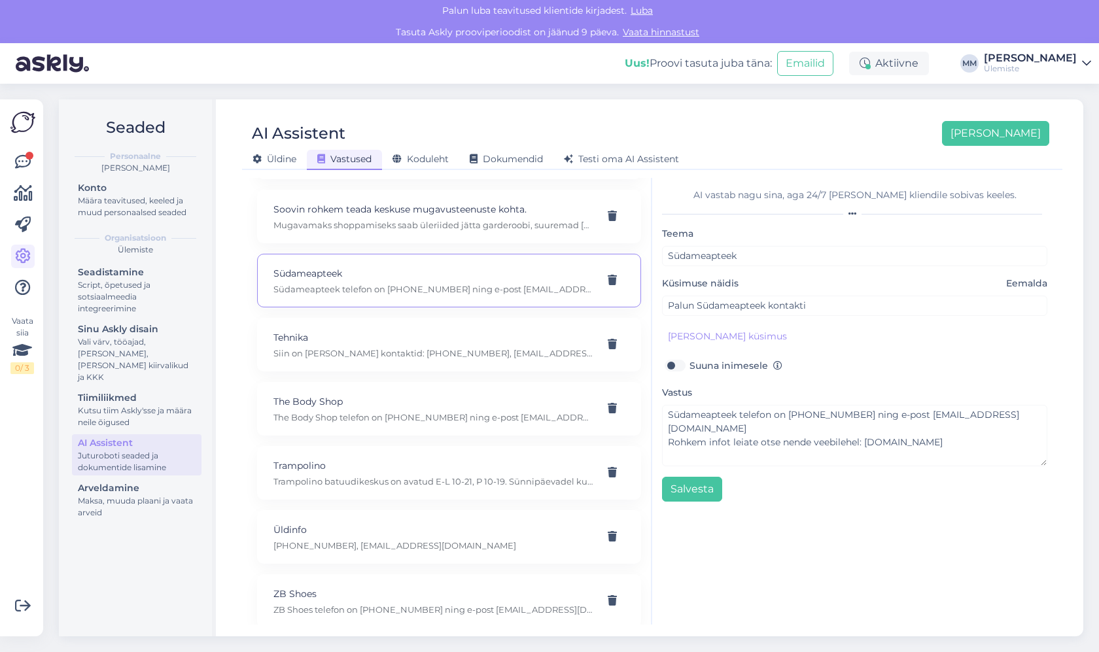
click at [382, 353] on div "Tehnika Siin on poe kontaktid: +372 609 9300, ylemiste@arvutitark.ee" at bounding box center [449, 345] width 384 height 54
type input "Tehnika"
type input "Kuidas ühendust saada Arvutitargaga?"
type textarea "Siin on poe kontaktid: +372 609 9300, ylemiste@arvutitark.ee"
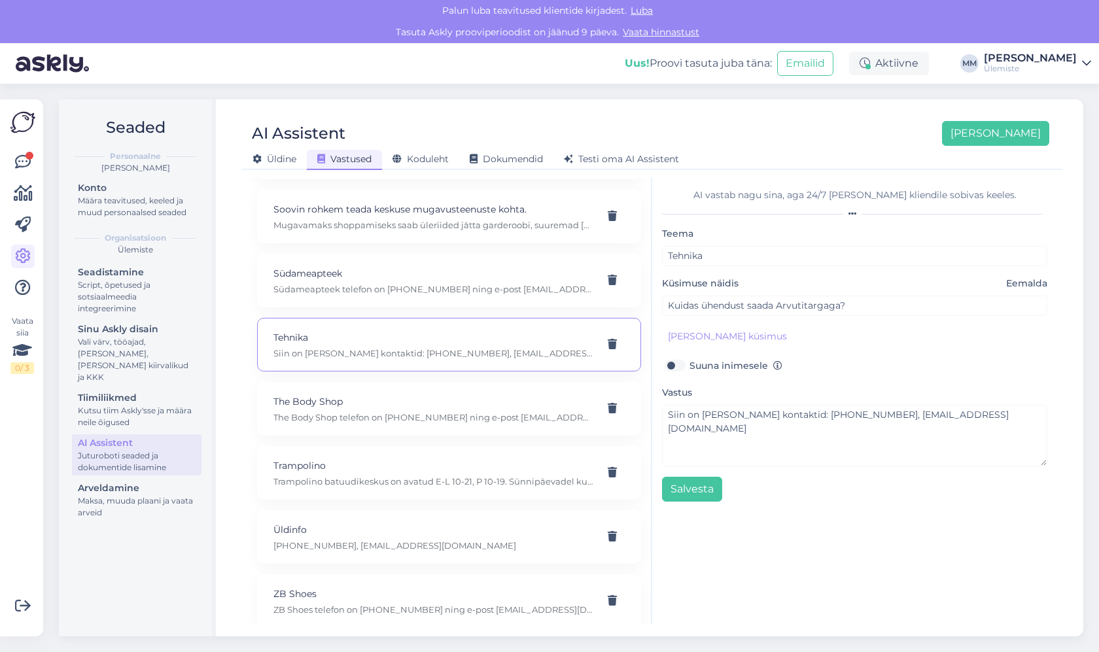
click at [382, 347] on p "Siin on poe kontaktid: +372 609 9300, ylemiste@arvutitark.ee" at bounding box center [433, 353] width 320 height 12
click at [404, 523] on p "Üldinfo" at bounding box center [433, 530] width 320 height 14
type input "Üldinfo"
type input "Kuidas ühendust saada Ülemiste keskusega?"
type textarea "+372 603 4999, info@ulemiste.ee"
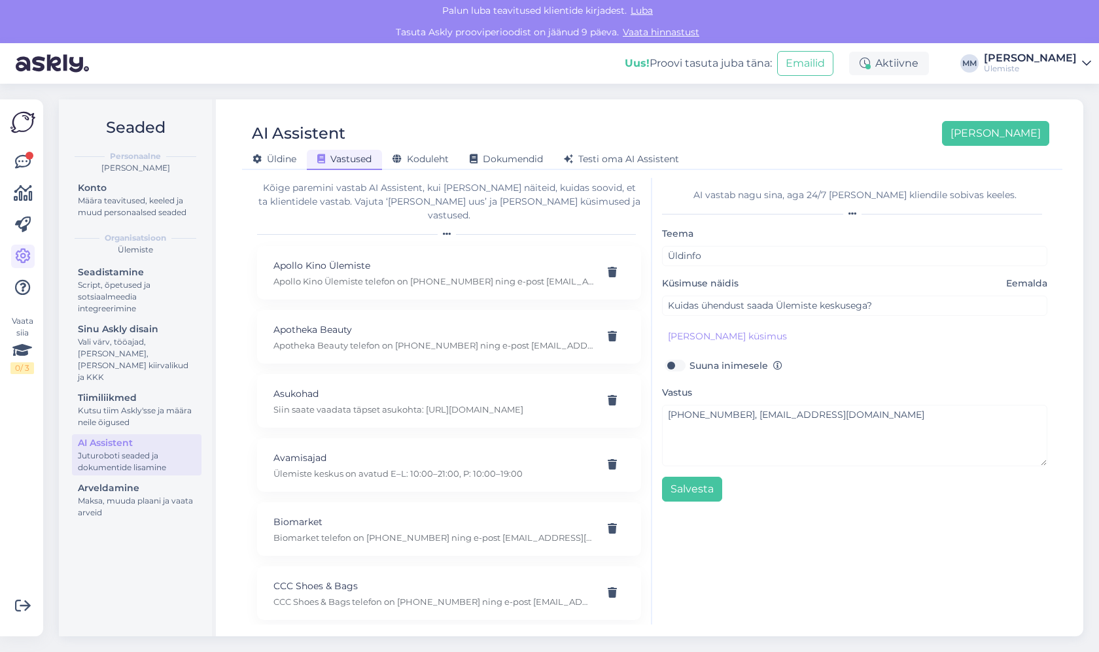
scroll to position [0, 0]
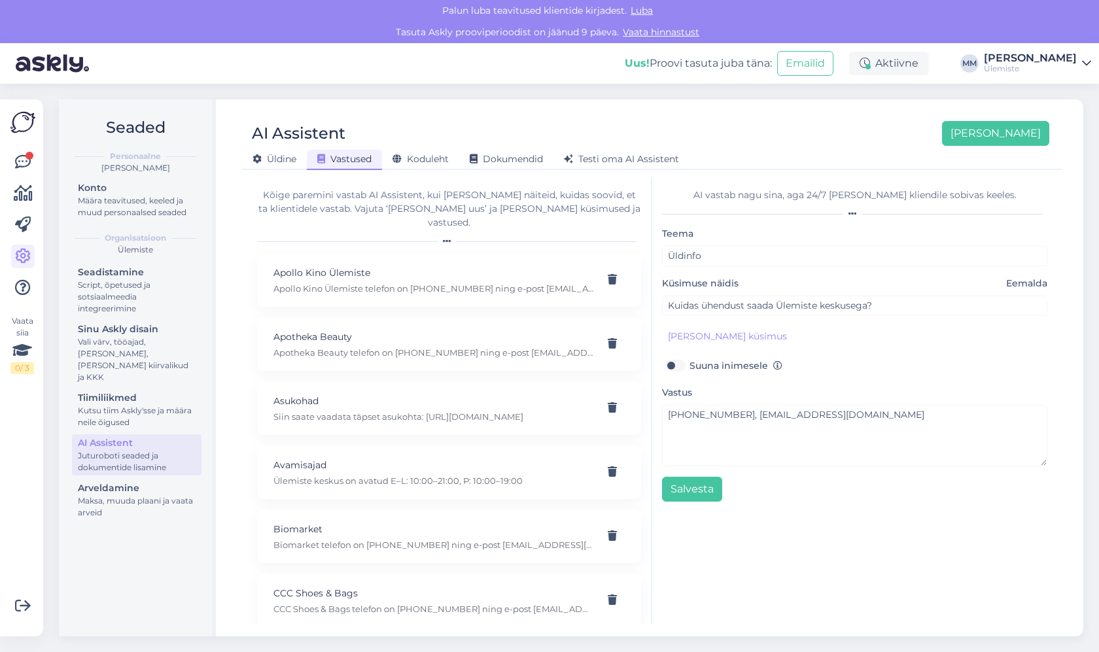
click at [839, 112] on div "AI Assistent Lisa uus Üldine Vastused Koduleht Dokumendid Testi oma AI Assistent" at bounding box center [652, 140] width 820 height 59
click at [128, 346] on div "Vali värv, tööajad, [PERSON_NAME], [PERSON_NAME] kiirvalikud ja KKK" at bounding box center [137, 359] width 118 height 47
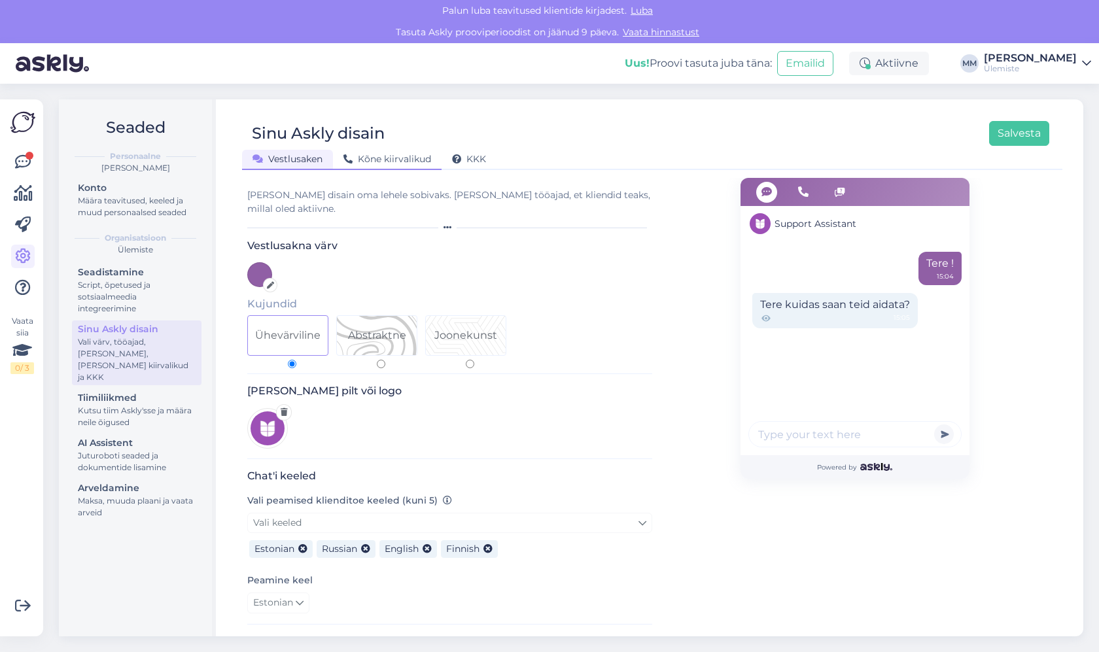
click at [418, 157] on span "Kõne kiirvalikud" at bounding box center [387, 159] width 88 height 12
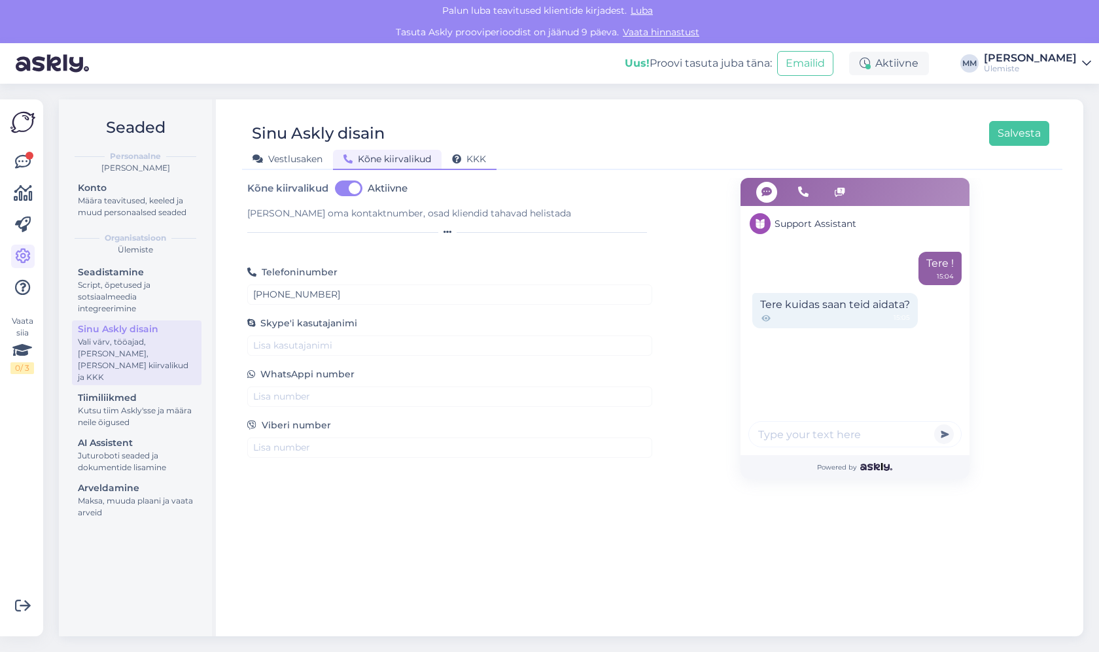
click at [481, 156] on span "KKK" at bounding box center [469, 159] width 34 height 12
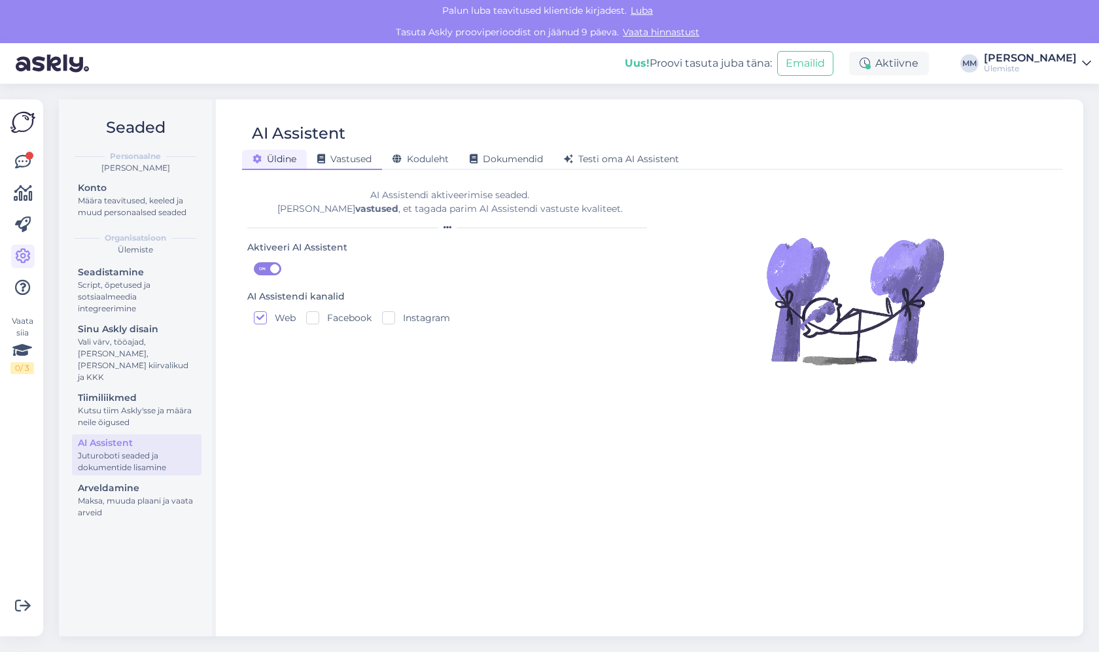
click at [346, 158] on span "Vastused" at bounding box center [344, 159] width 54 height 12
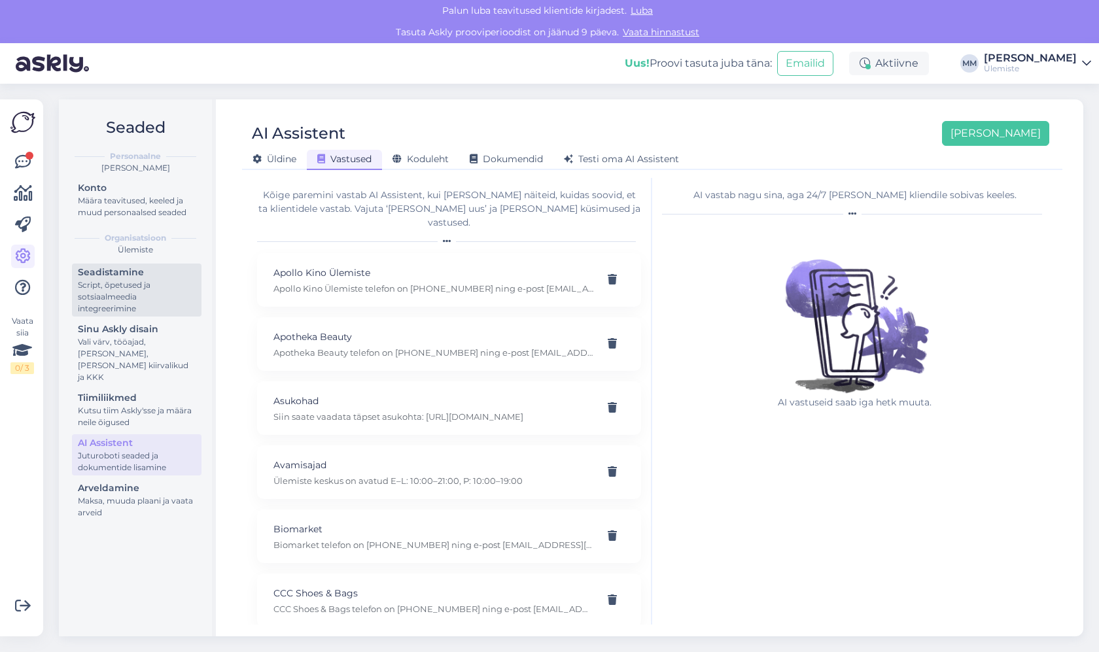
click at [99, 292] on div "Script, õpetused ja sotsiaalmeedia integreerimine" at bounding box center [137, 296] width 118 height 35
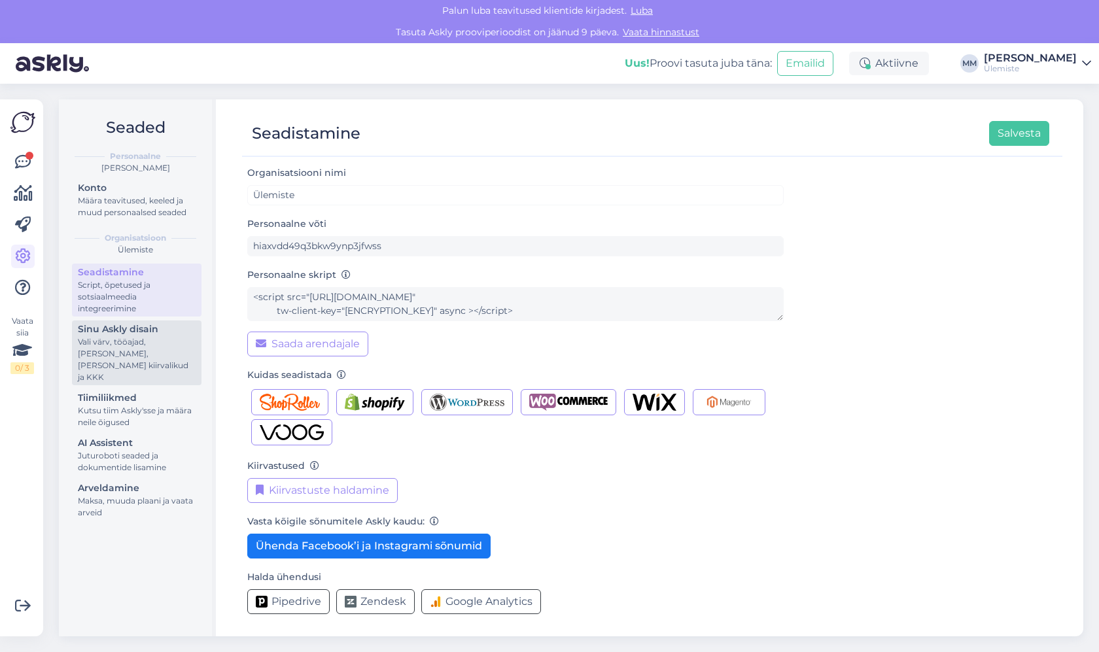
click at [103, 333] on div "Sinu Askly disain" at bounding box center [137, 330] width 118 height 14
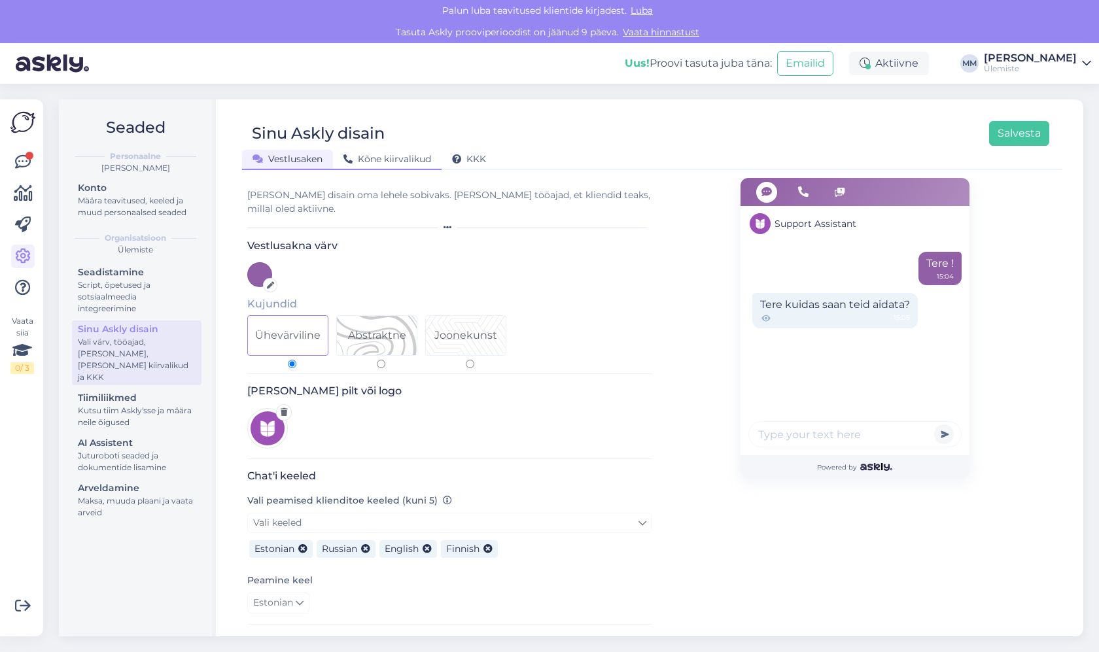
click at [391, 164] on span "Kõne kiirvalikud" at bounding box center [387, 159] width 88 height 12
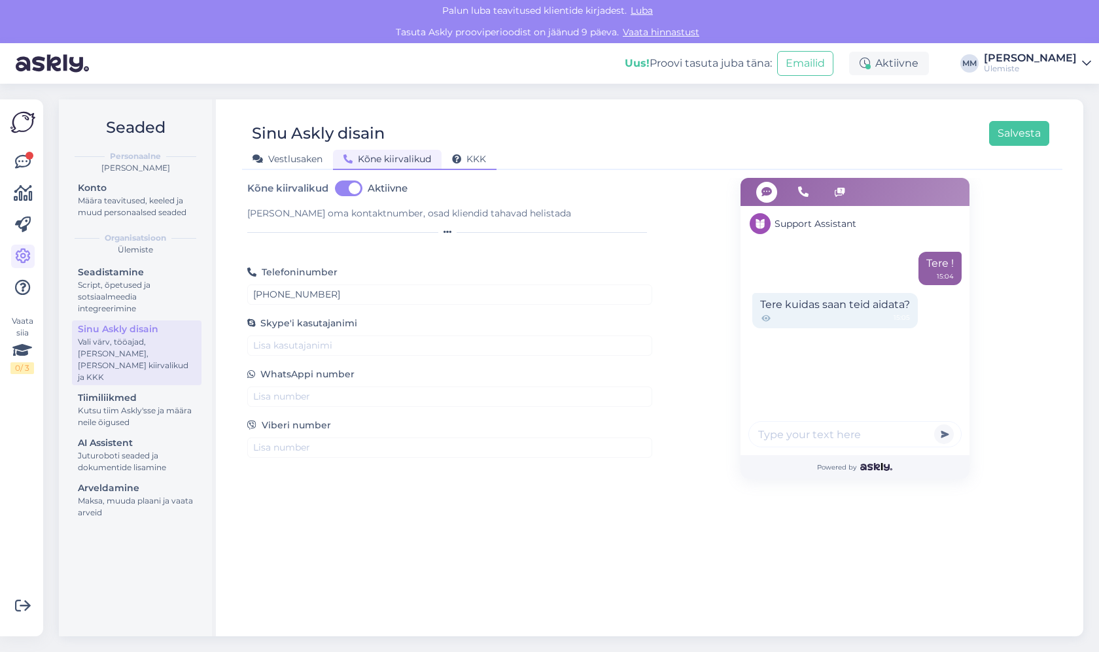
click at [464, 164] on span "KKK" at bounding box center [469, 159] width 34 height 12
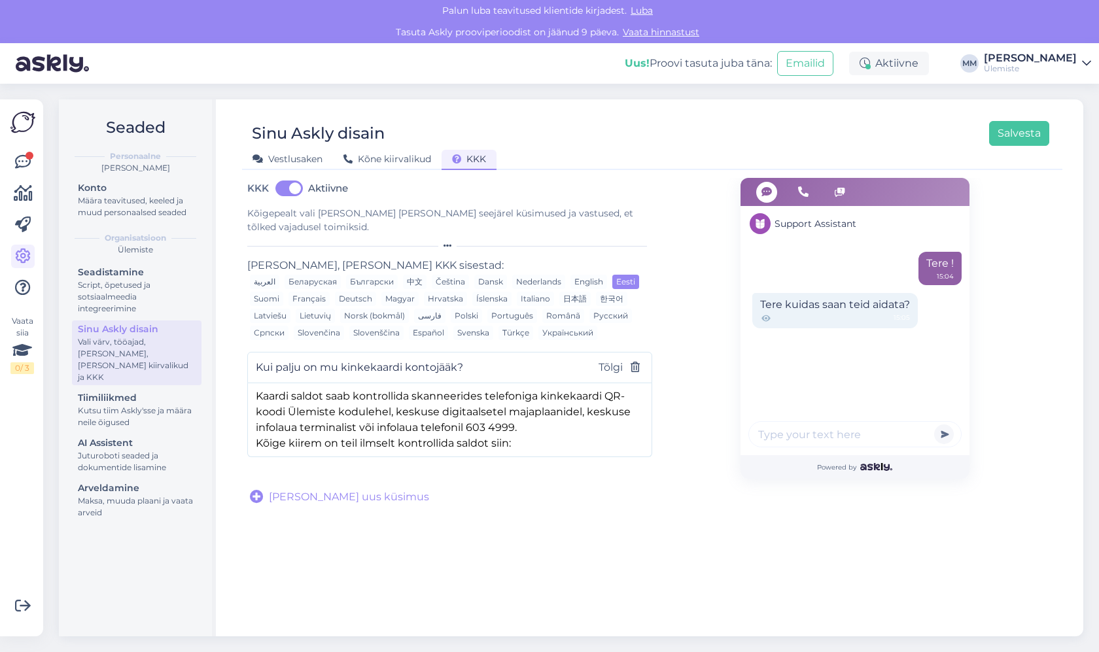
click at [338, 489] on span "Lisa uus küsimus" at bounding box center [349, 497] width 160 height 16
click at [349, 472] on input "text" at bounding box center [409, 480] width 306 height 17
paste input "Mis kellaaegadel on keskus avatud?"
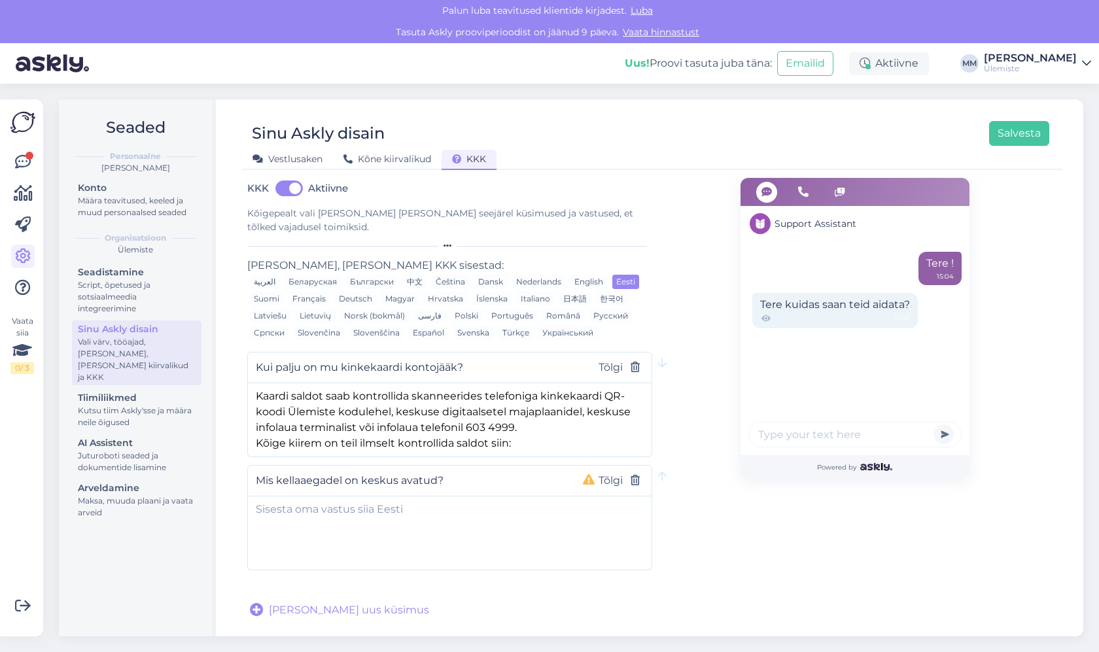
type input "Mis kellaaegadel on keskus avatud?"
click at [350, 497] on textarea at bounding box center [450, 531] width 404 height 69
paste textarea "Keskus on avatud järgmistel aegadel: Poed 10-21, P 10-19 Rimi 8–22 Gym! 24h"
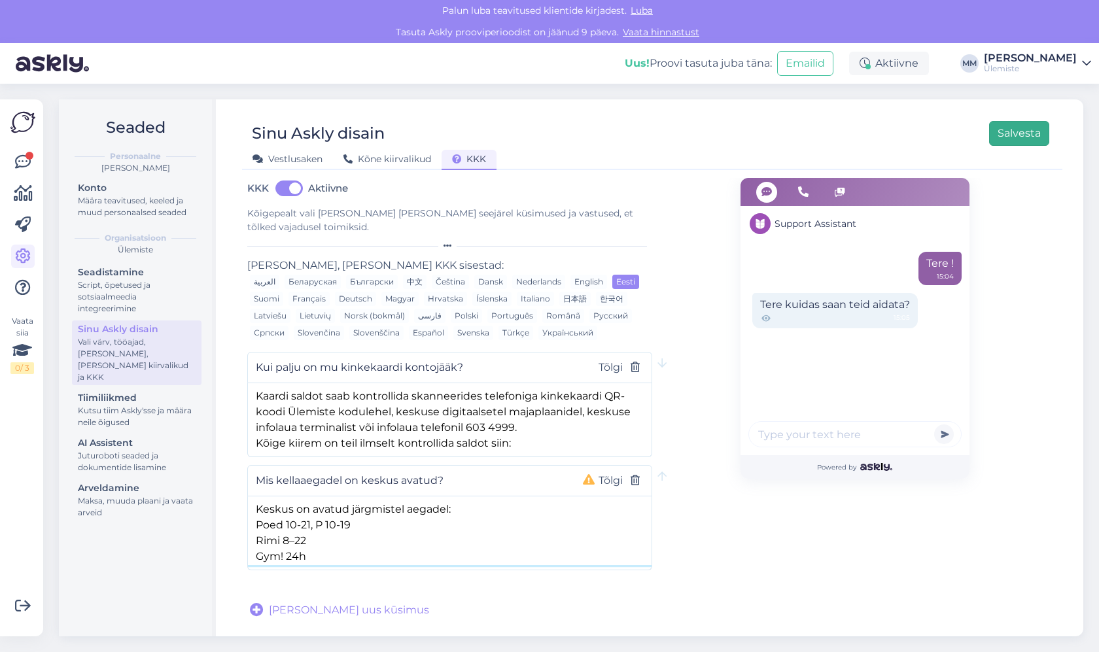
type textarea "Keskus on avatud järgmistel aegadel: Poed 10-21, P 10-19 Rimi 8–22 Gym! 24h"
click at [999, 130] on button "Salvesta" at bounding box center [1019, 133] width 60 height 25
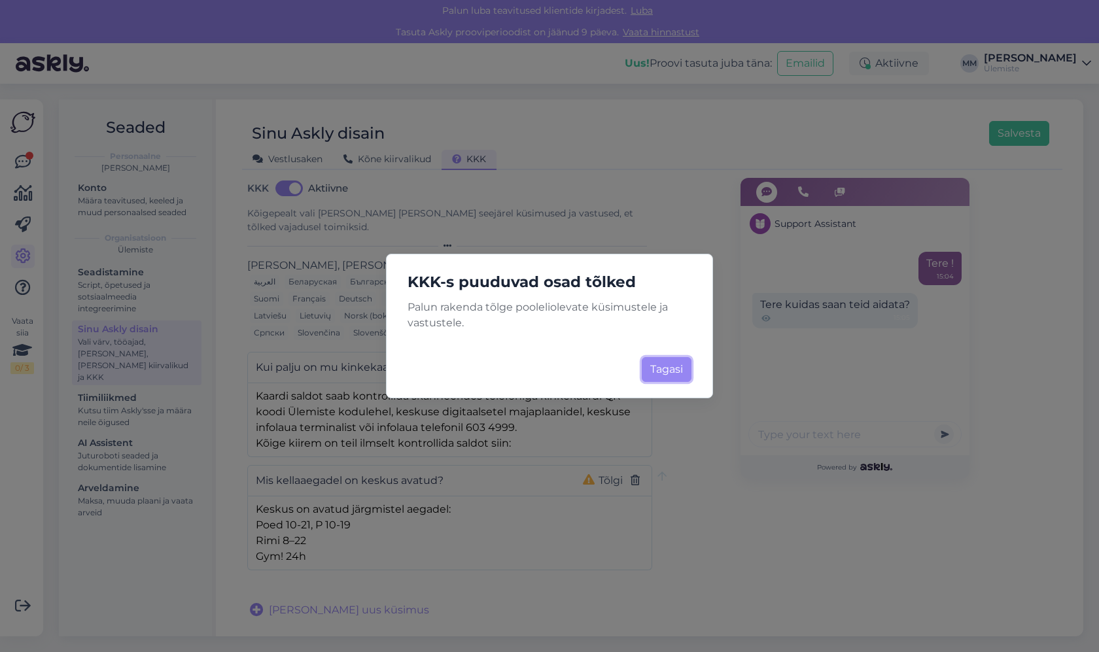
click at [666, 364] on button "Tagasi" at bounding box center [667, 369] width 50 height 25
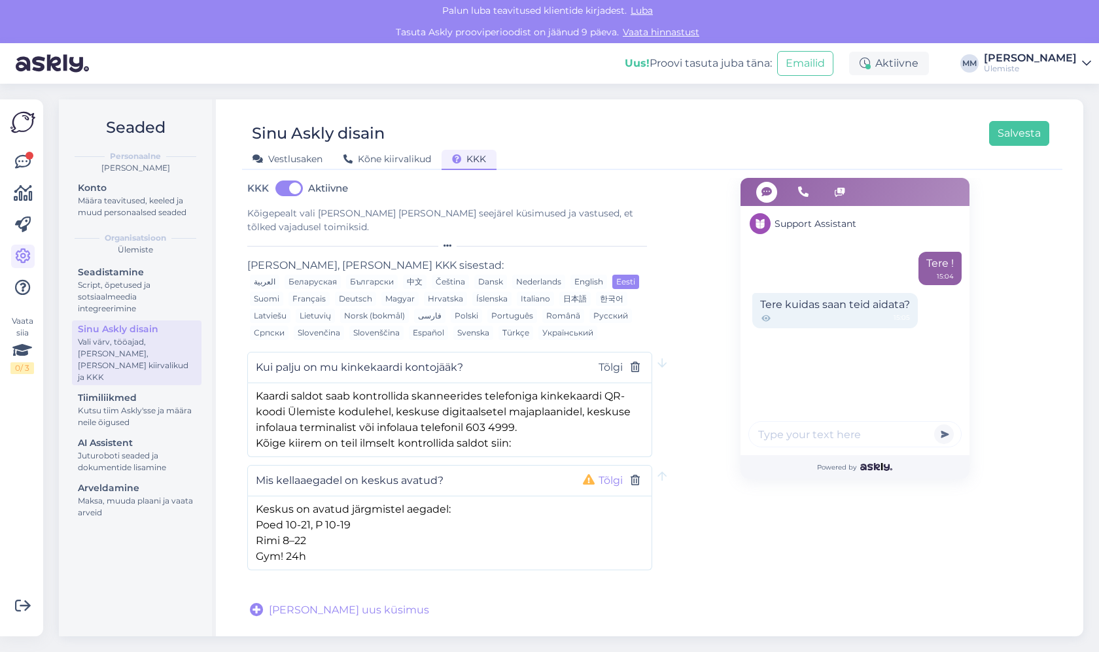
click at [612, 472] on button "Tõlgi" at bounding box center [611, 480] width 32 height 17
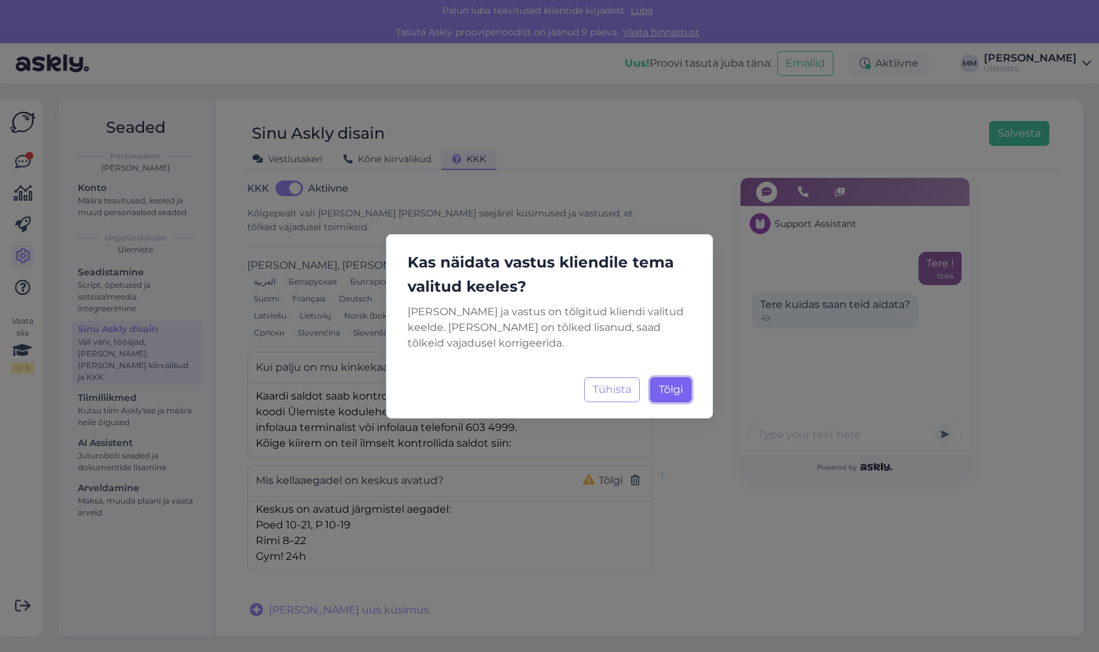
click at [670, 394] on span "Tõlgi" at bounding box center [671, 389] width 24 height 12
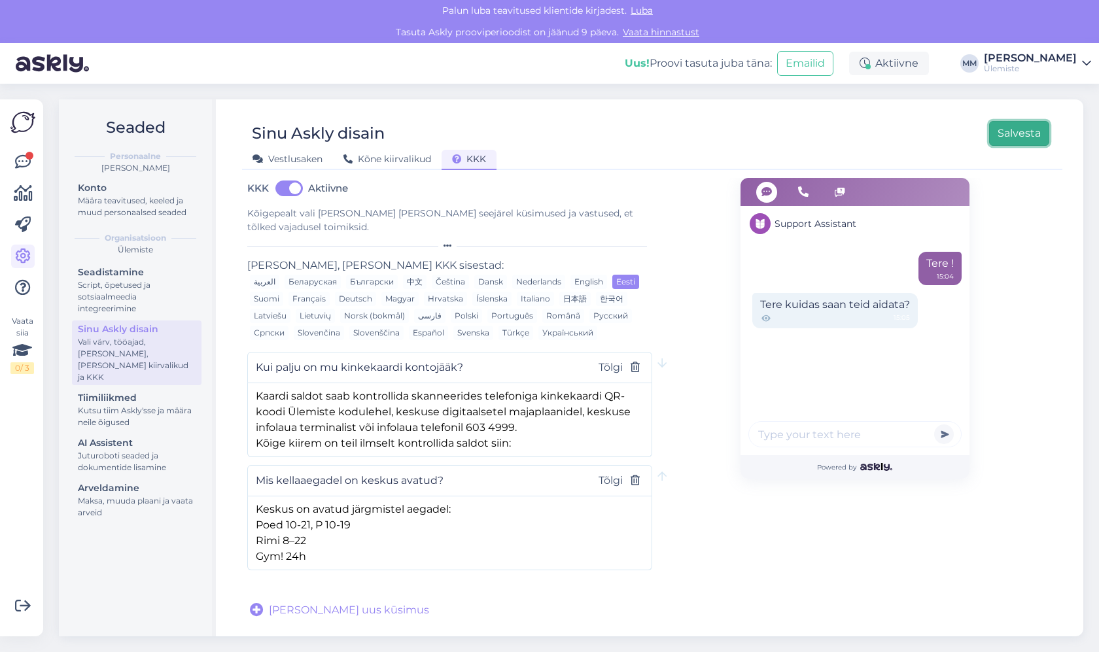
click at [1019, 134] on button "Salvesta" at bounding box center [1019, 133] width 60 height 25
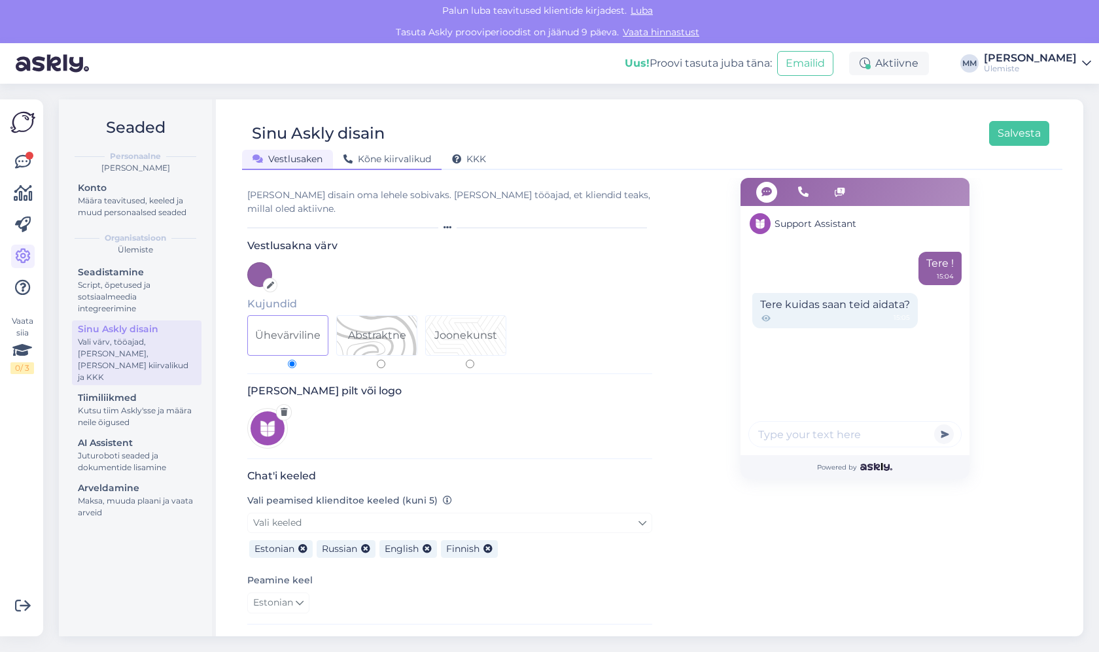
click at [367, 154] on span "Kõne kiirvalikud" at bounding box center [387, 159] width 88 height 12
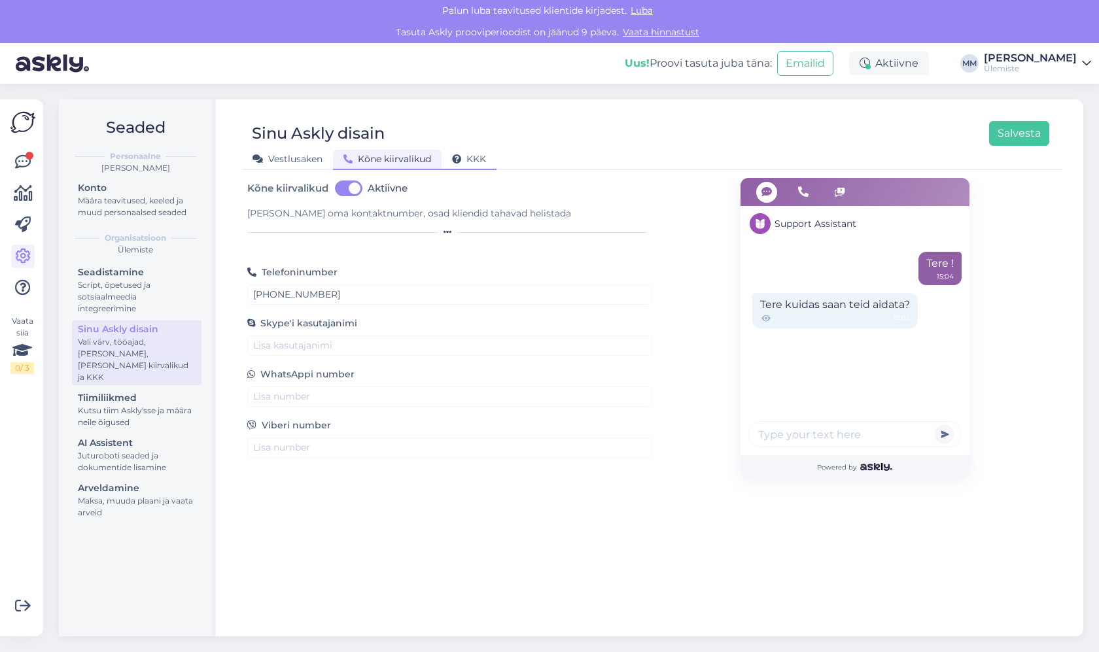
click at [459, 167] on div "KKK" at bounding box center [469, 160] width 55 height 20
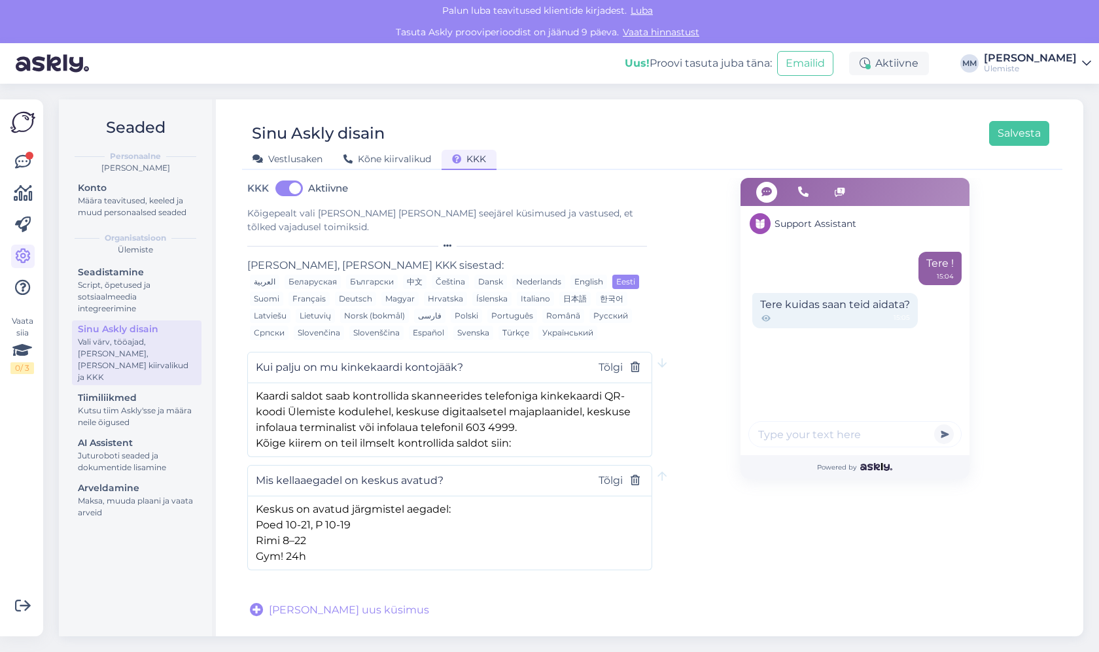
scroll to position [5, 0]
click at [325, 603] on span "Lisa uus küsimus" at bounding box center [349, 611] width 160 height 16
click at [339, 586] on input "text" at bounding box center [409, 594] width 306 height 17
paste input "Kas Ülemistes on tasuta parkimine?"
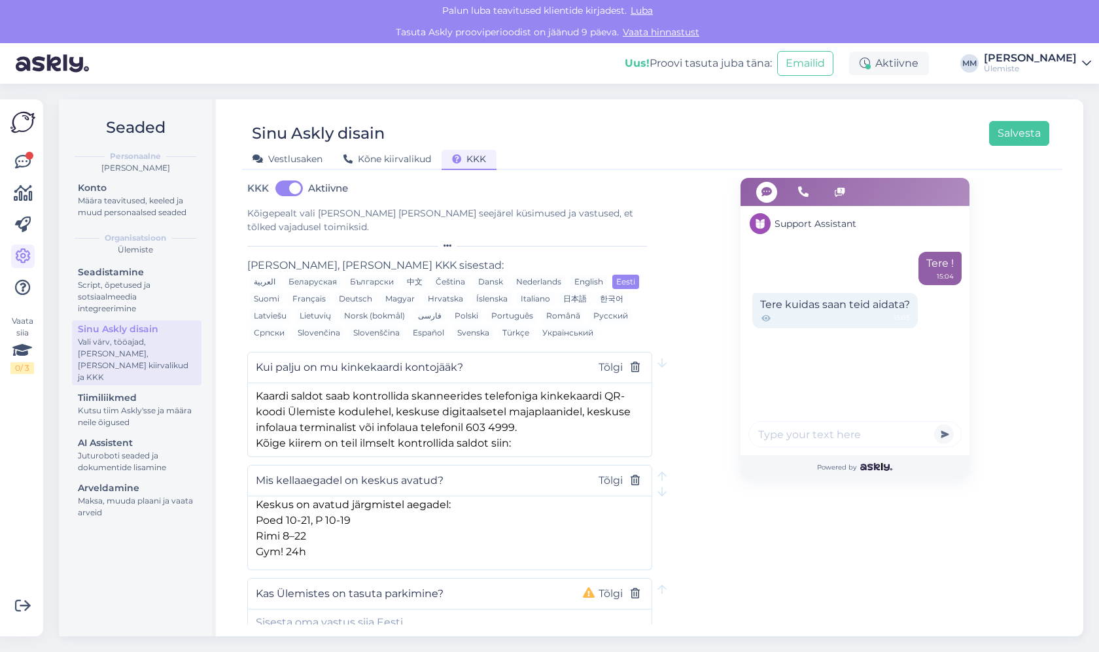
type input "Kas Ülemistes on tasuta parkimine?"
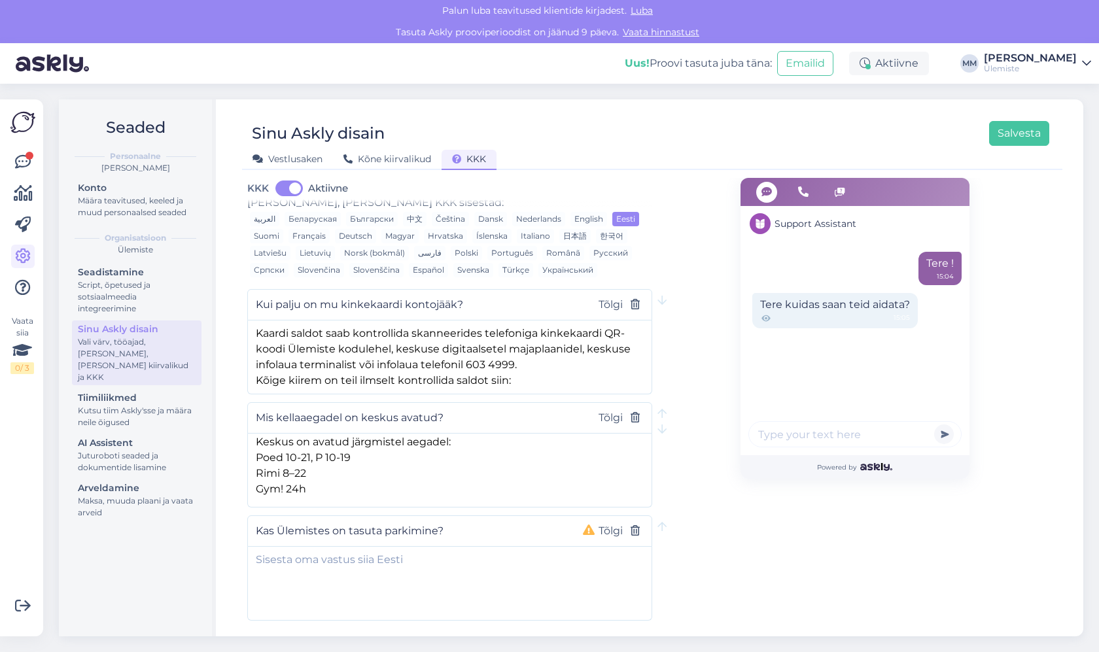
scroll to position [93, 0]
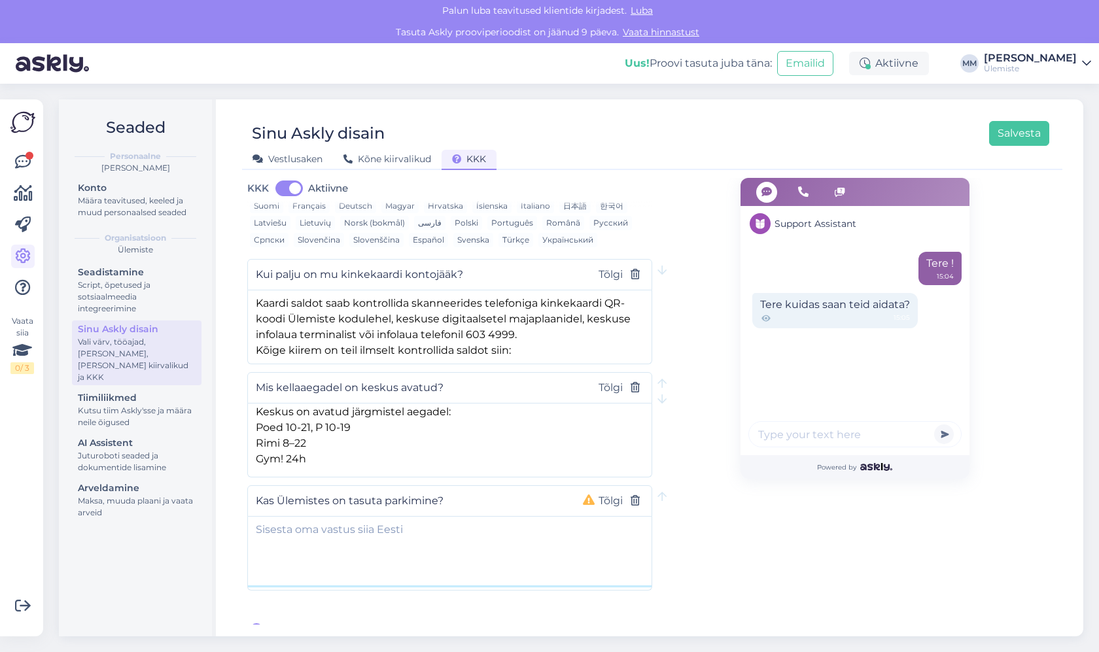
click at [374, 521] on textarea at bounding box center [450, 551] width 404 height 69
paste textarea "Jah, parkimine on tasuta kuni 5 tundi."
type textarea "Jah, parkimine on tasuta kuni 5 tundi."
click at [587, 495] on icon at bounding box center [589, 500] width 12 height 10
click at [608, 493] on button "Tõlgi" at bounding box center [611, 501] width 32 height 17
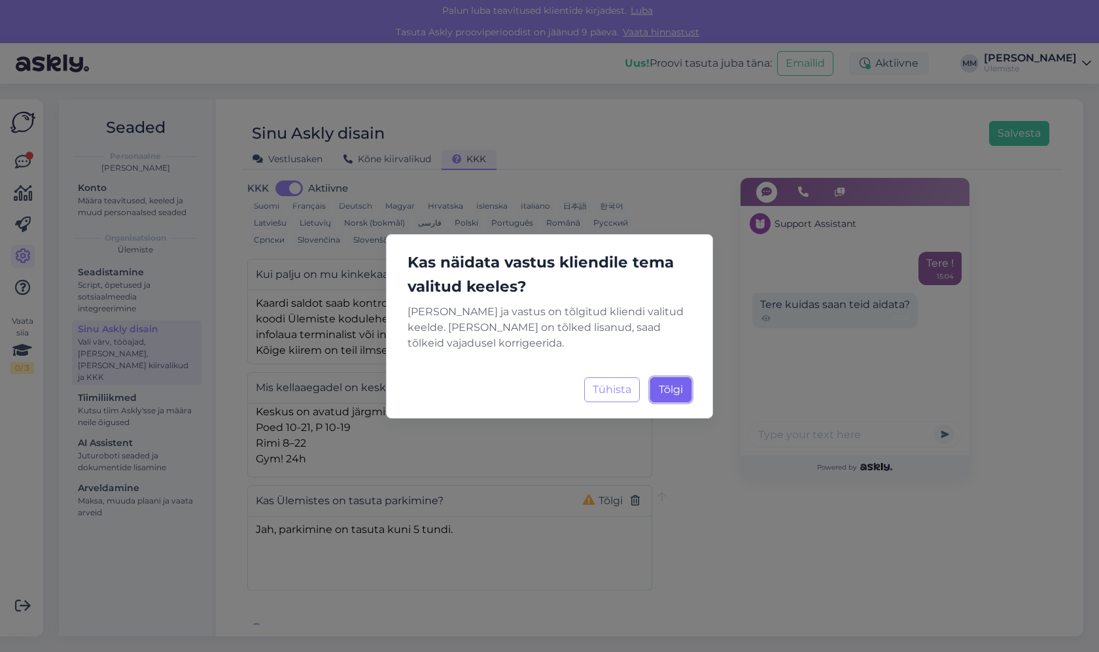
click at [659, 391] on span "Tõlgi" at bounding box center [671, 389] width 24 height 12
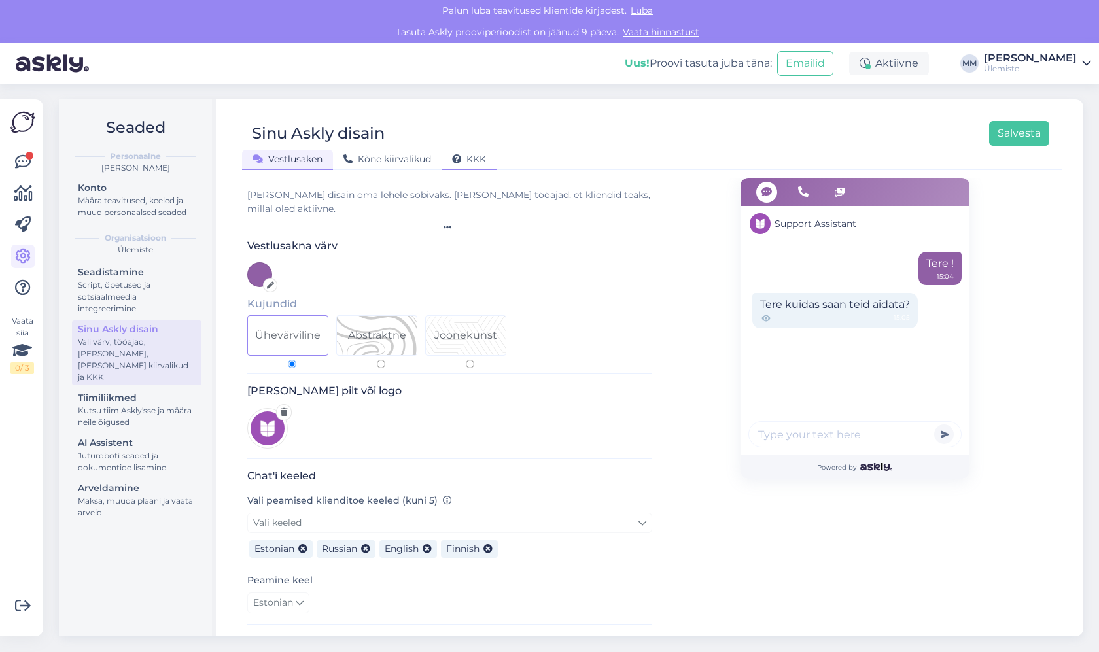
click at [470, 158] on span "KKK" at bounding box center [469, 159] width 34 height 12
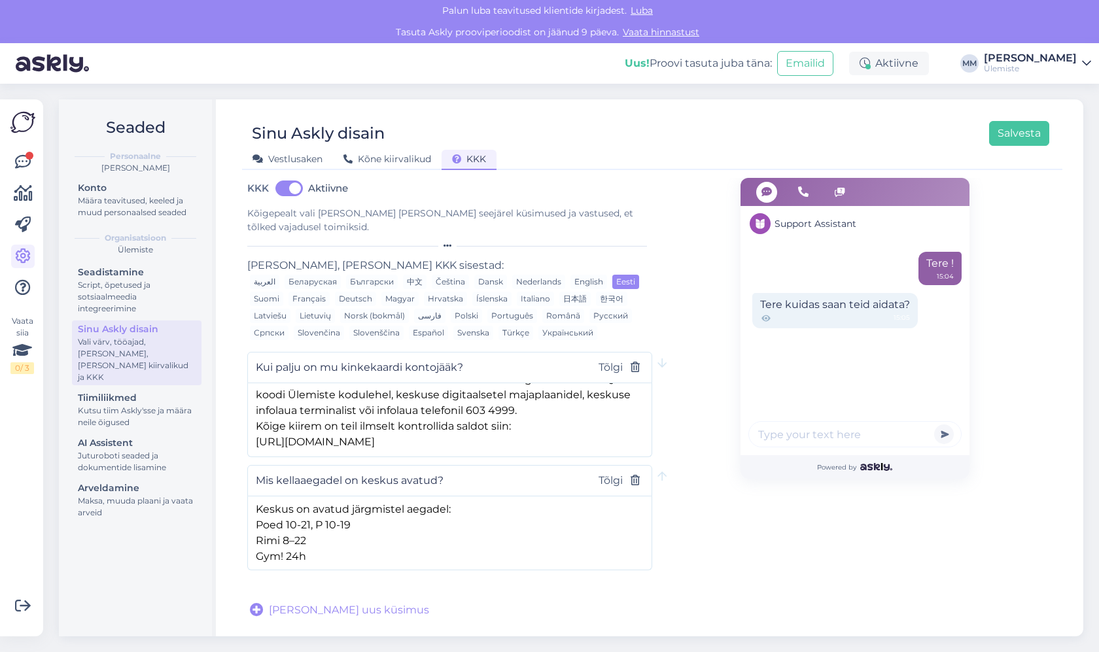
scroll to position [20, 0]
click at [856, 572] on div "Support Assistant Tere ! 15:04 Tere kuidas saan teid aidata? 15:05 Powered by" at bounding box center [855, 398] width 229 height 440
drag, startPoint x: 869, startPoint y: 567, endPoint x: 820, endPoint y: 552, distance: 50.7
click at [869, 567] on div "Support Assistant Tere ! 15:04 Tere kuidas saan teid aidata? 15:05 Powered by" at bounding box center [855, 398] width 229 height 440
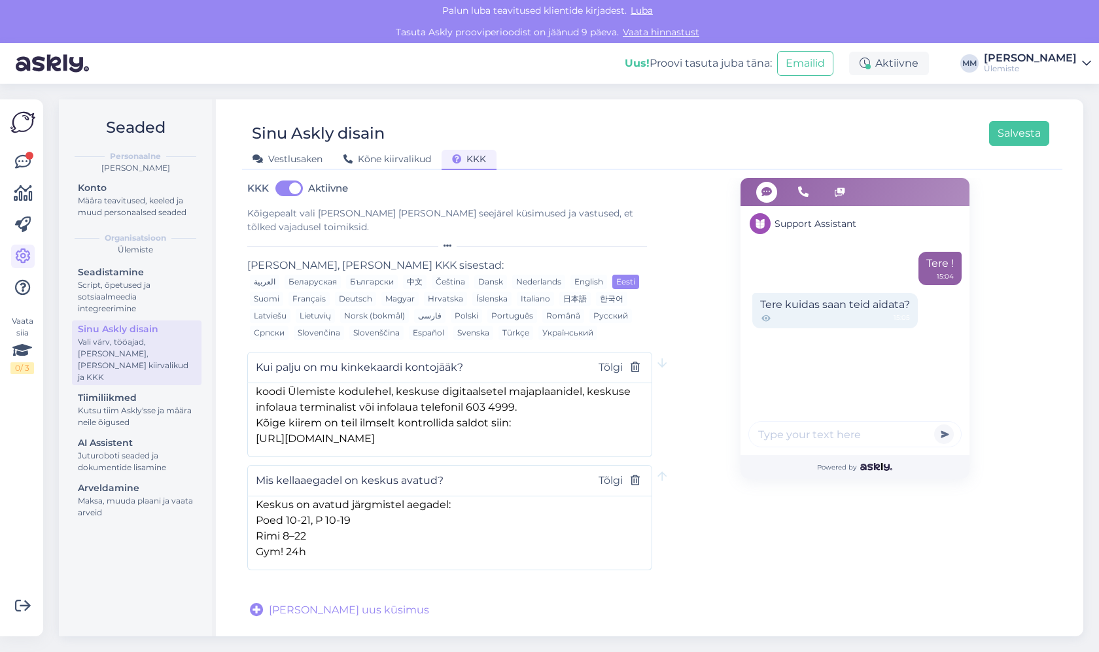
click at [298, 603] on span "Lisa uus küsimus" at bounding box center [349, 611] width 160 height 16
drag, startPoint x: 858, startPoint y: 550, endPoint x: 780, endPoint y: 531, distance: 80.8
click at [858, 550] on div "Support Assistant Tere ! 15:04 Tere kuidas saan teid aidata? 15:05 Powered by" at bounding box center [855, 454] width 229 height 553
click at [332, 586] on input "text" at bounding box center [409, 594] width 306 height 17
paste input "Mitu tundi on teie parklas parkimine tasuta?"
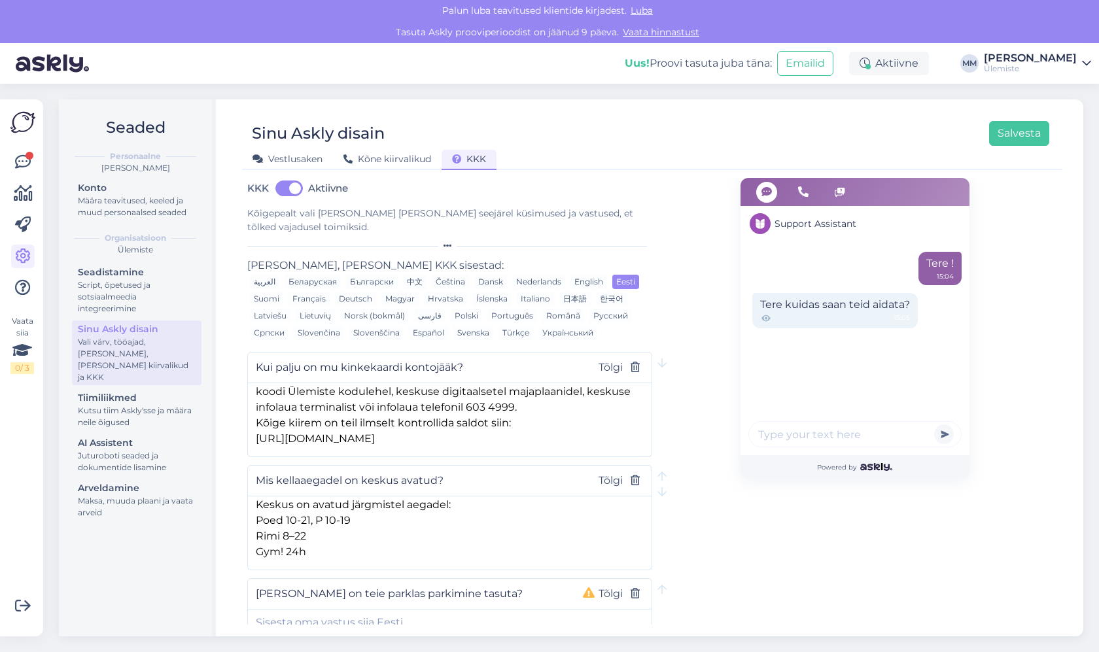
type input "Mitu tundi on teie parklas parkimine tasuta?"
drag, startPoint x: 780, startPoint y: 594, endPoint x: 612, endPoint y: 572, distance: 169.6
click at [780, 594] on div "Support Assistant Tere ! 15:04 Tere kuidas saan teid aidata? 15:05 Powered by" at bounding box center [855, 454] width 229 height 553
click at [426, 610] on textarea at bounding box center [450, 644] width 404 height 69
paste textarea "Ülemise keskuses on 5 tundi parkimist tasuta."
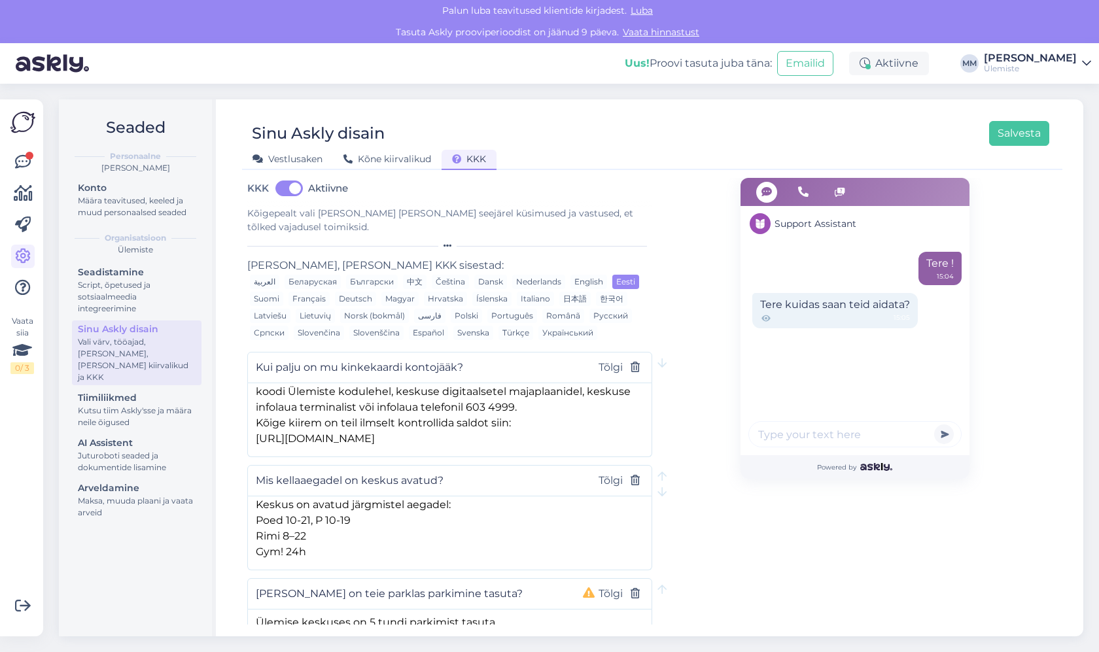
scroll to position [6, 0]
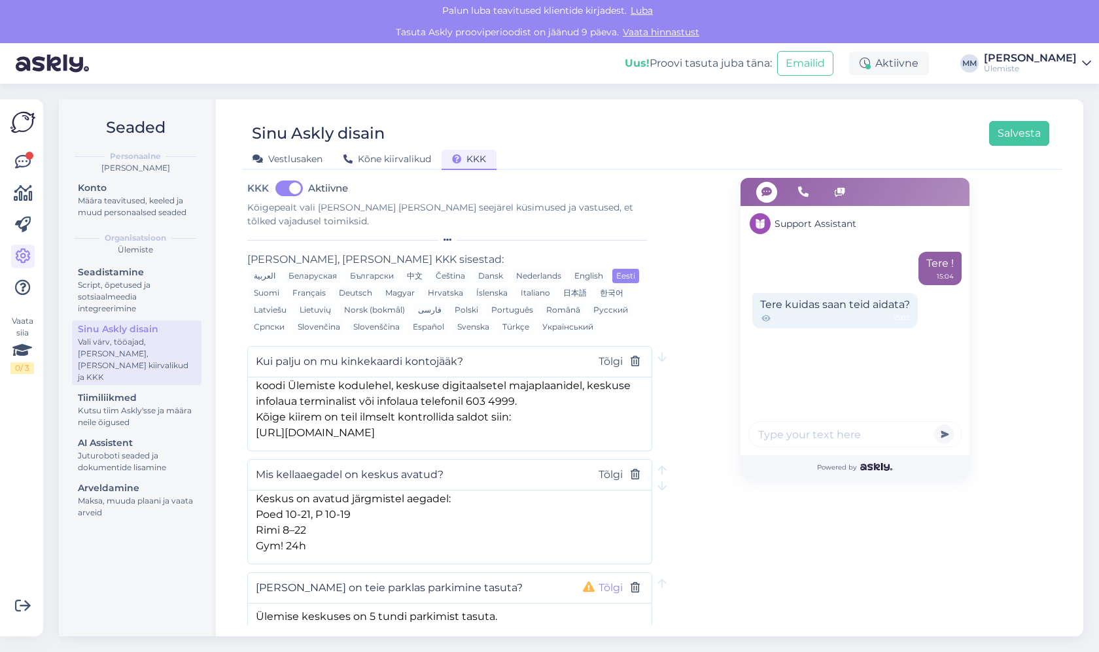
type textarea "Ülemise keskuses on 5 tundi parkimist tasuta."
click at [595, 580] on button "Tõlgi" at bounding box center [611, 588] width 32 height 17
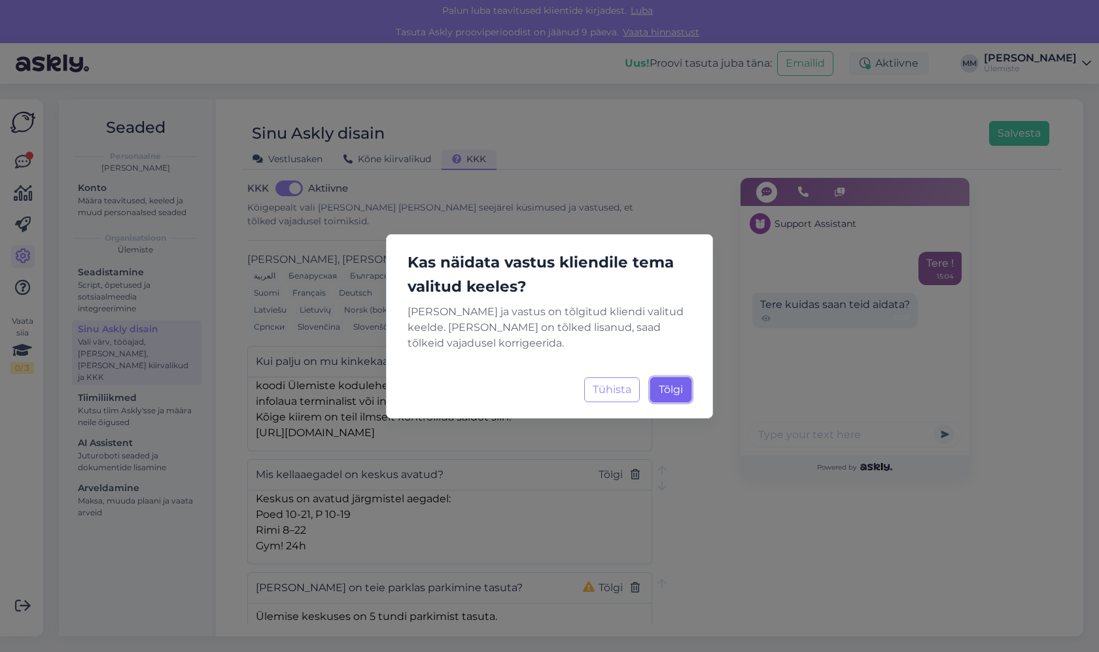
click at [678, 393] on span "Tõlgi" at bounding box center [671, 389] width 24 height 12
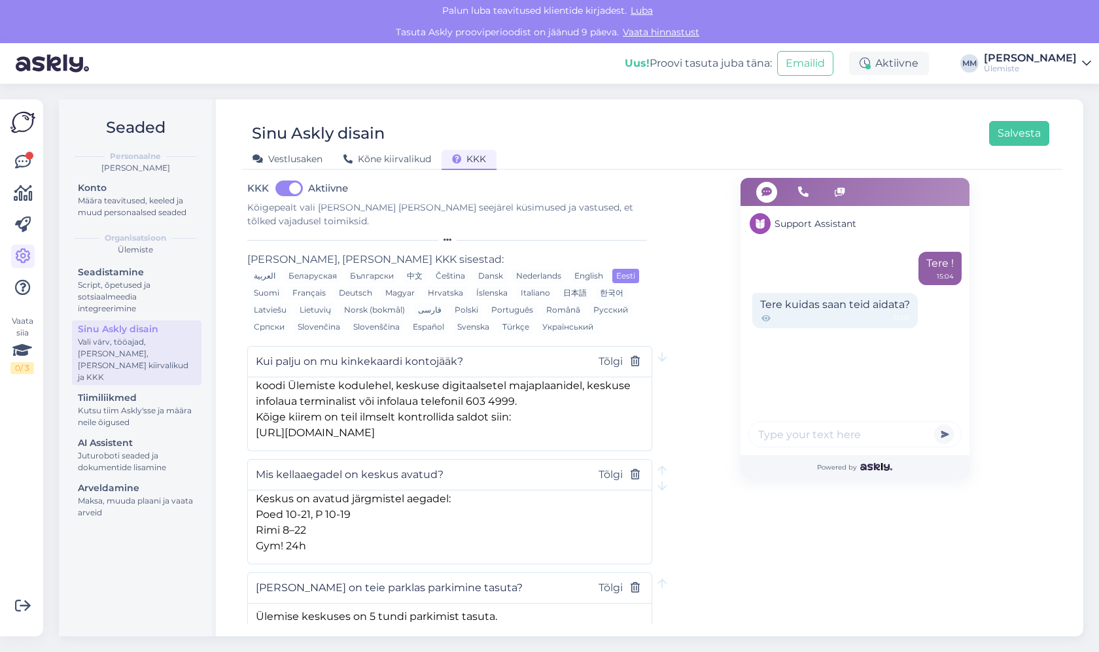
click at [806, 549] on div "Support Assistant Tere ! 15:04 Tere kuidas saan teid aidata? 15:05 Powered by" at bounding box center [855, 448] width 229 height 553
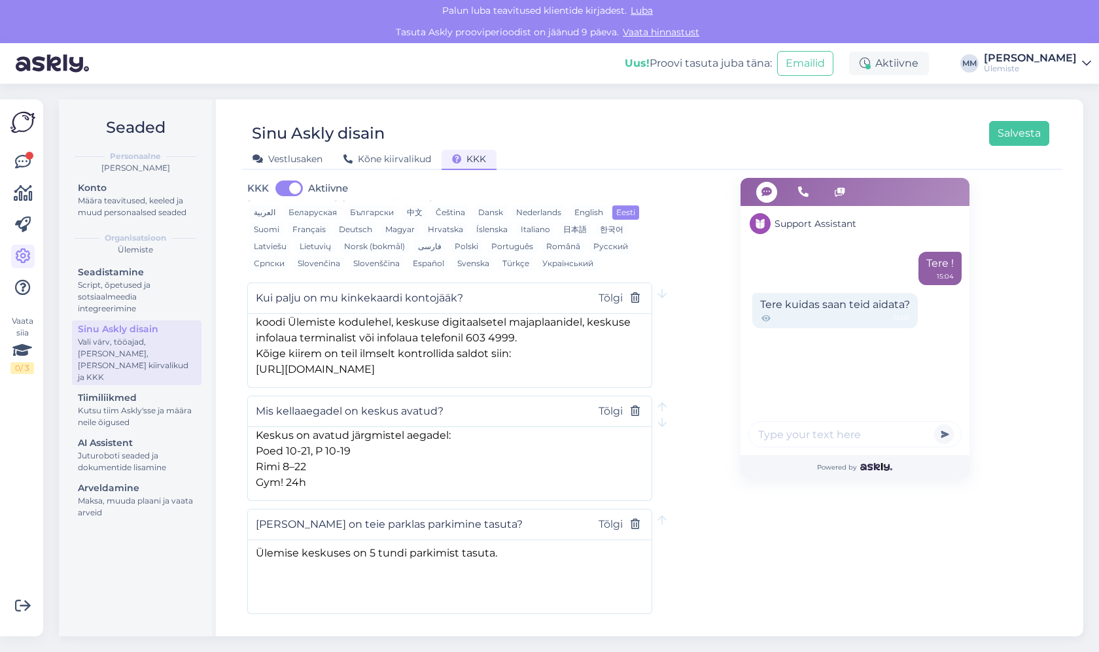
scroll to position [93, 0]
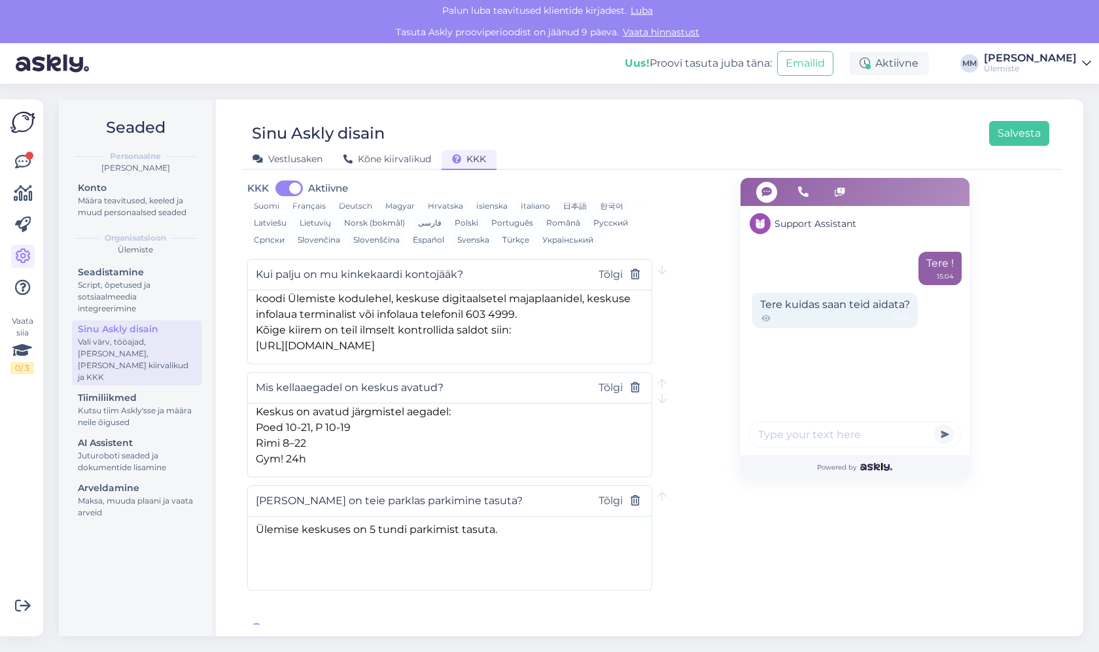
click at [355, 623] on span "Lisa uus küsimus" at bounding box center [349, 631] width 160 height 16
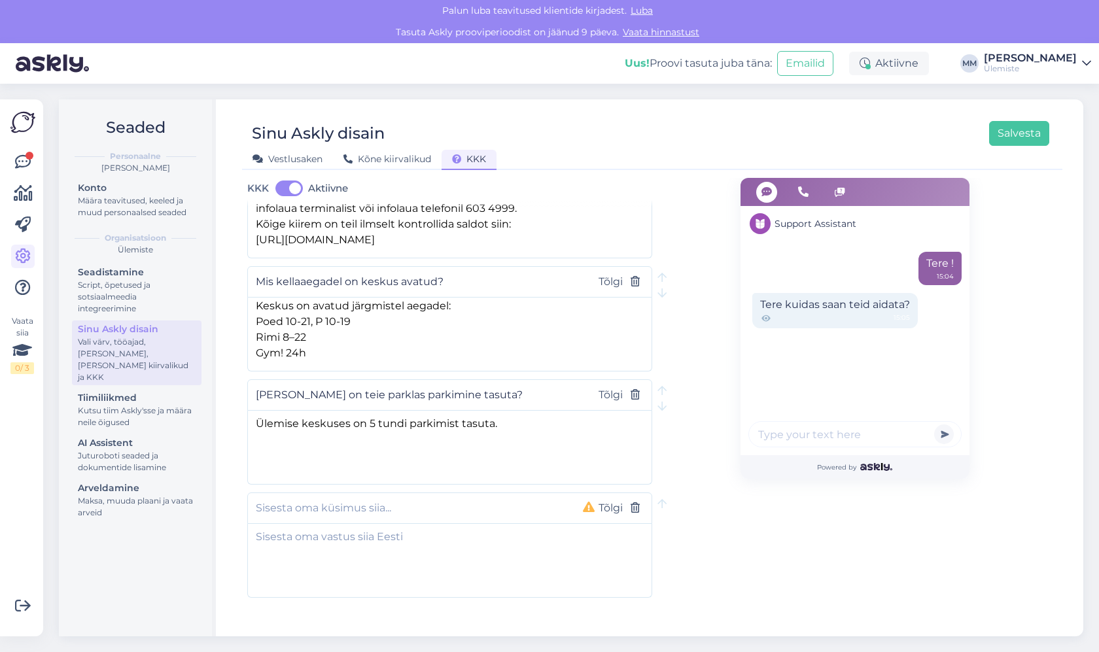
scroll to position [206, 0]
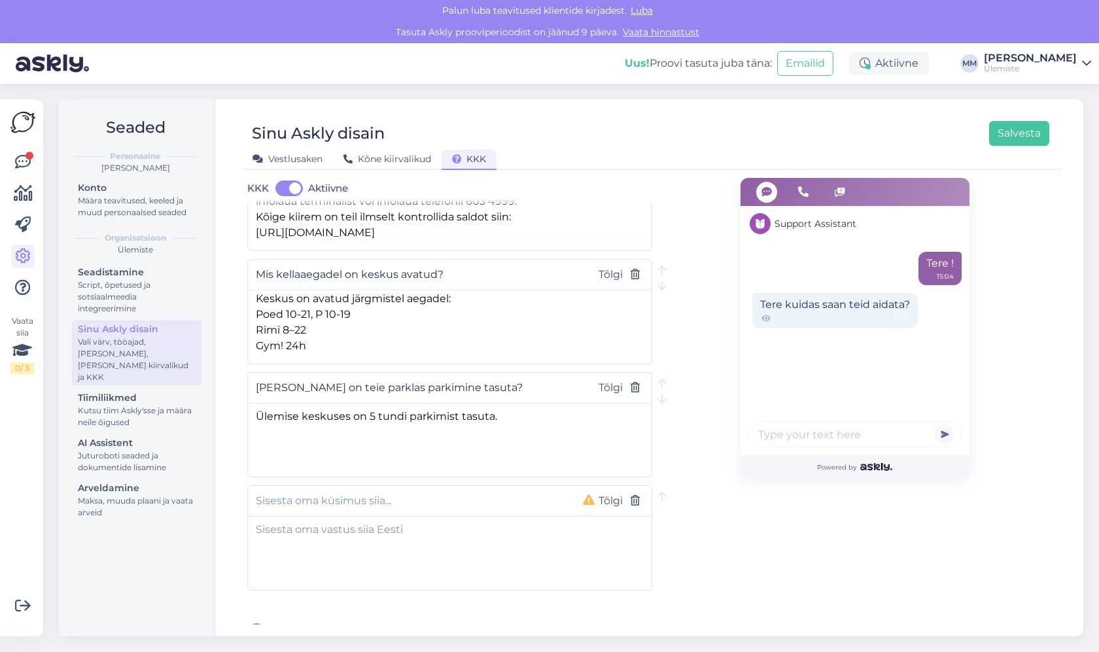
click at [367, 493] on input "text" at bounding box center [409, 501] width 306 height 17
paste input "Soovin avaldada reklaami teie keskuses? Palun saatke hinnakiri."
drag, startPoint x: 438, startPoint y: 489, endPoint x: 619, endPoint y: 493, distance: 181.3
click at [619, 493] on div "Soovin avaldada reklaami teie keskuses? Palun saatke hinnakiri. Tõlgi" at bounding box center [449, 500] width 405 height 31
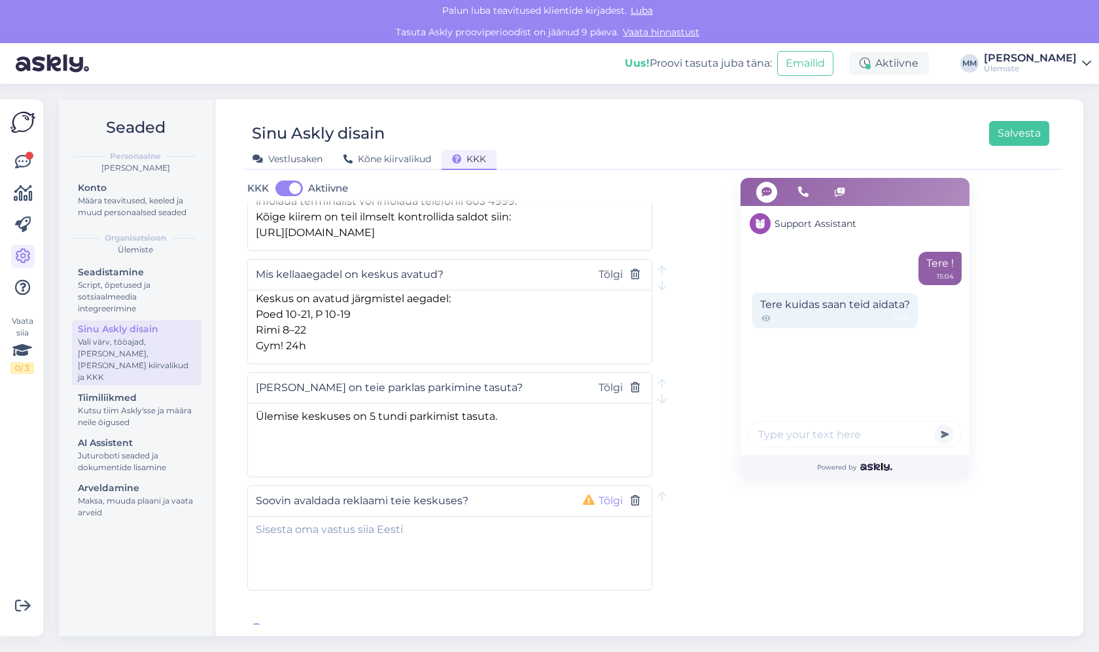
scroll to position [0, 0]
type input "Soovin avaldada reklaami teie keskuses?"
drag, startPoint x: 907, startPoint y: 543, endPoint x: 631, endPoint y: 561, distance: 277.3
click at [906, 543] on div "Support Assistant Tere ! 15:04 Tere kuidas saan teid aidata? 15:05 Powered by" at bounding box center [855, 305] width 229 height 667
click at [510, 555] on textarea at bounding box center [450, 551] width 404 height 69
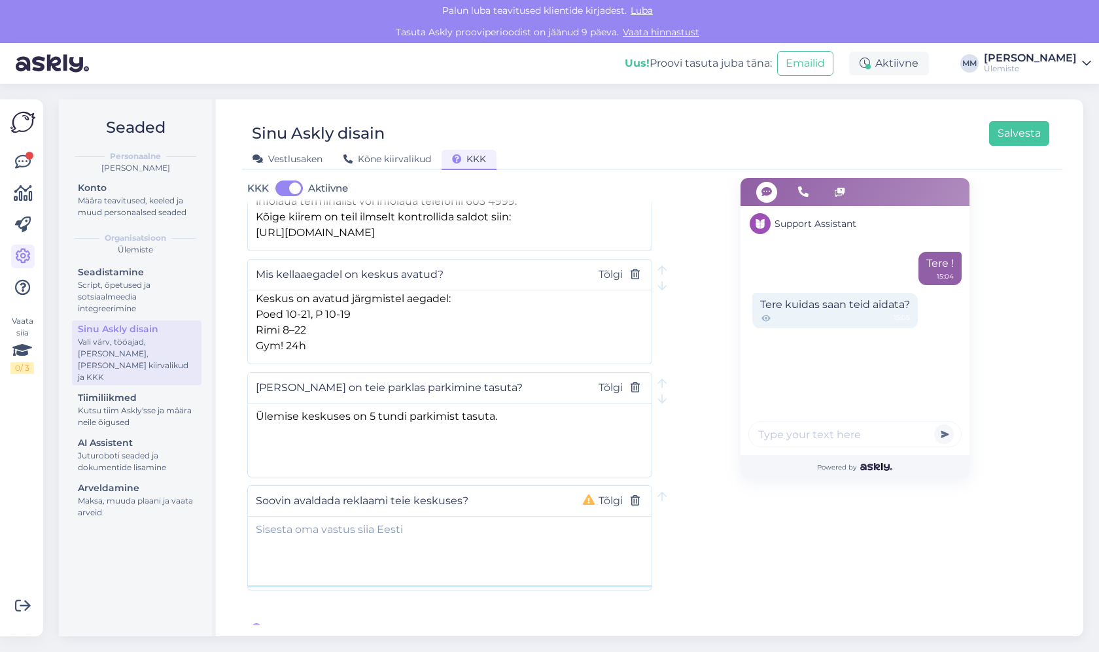
paste textarea "Ülemiste keskuse reklaampindadega tegeleb Megameedia, palun saatke e-kiri megam…"
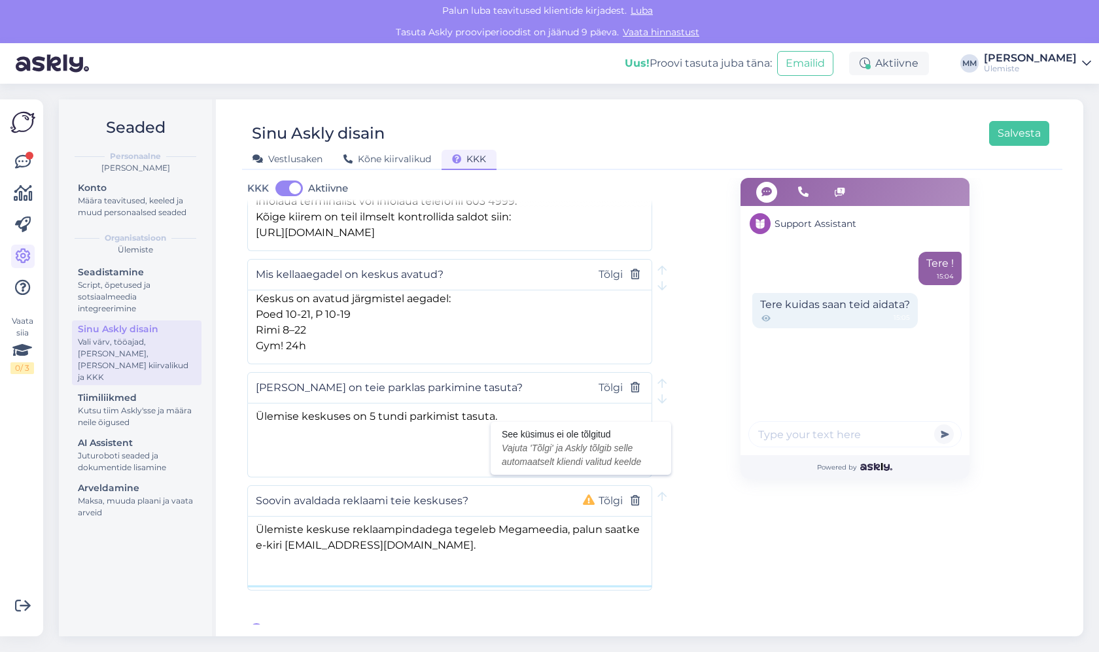
type textarea "Ülemiste keskuse reklaampindadega tegeleb Megameedia, palun saatke e-kiri megam…"
click at [587, 495] on icon at bounding box center [589, 500] width 12 height 10
click at [595, 493] on button "Tõlgi" at bounding box center [611, 501] width 32 height 17
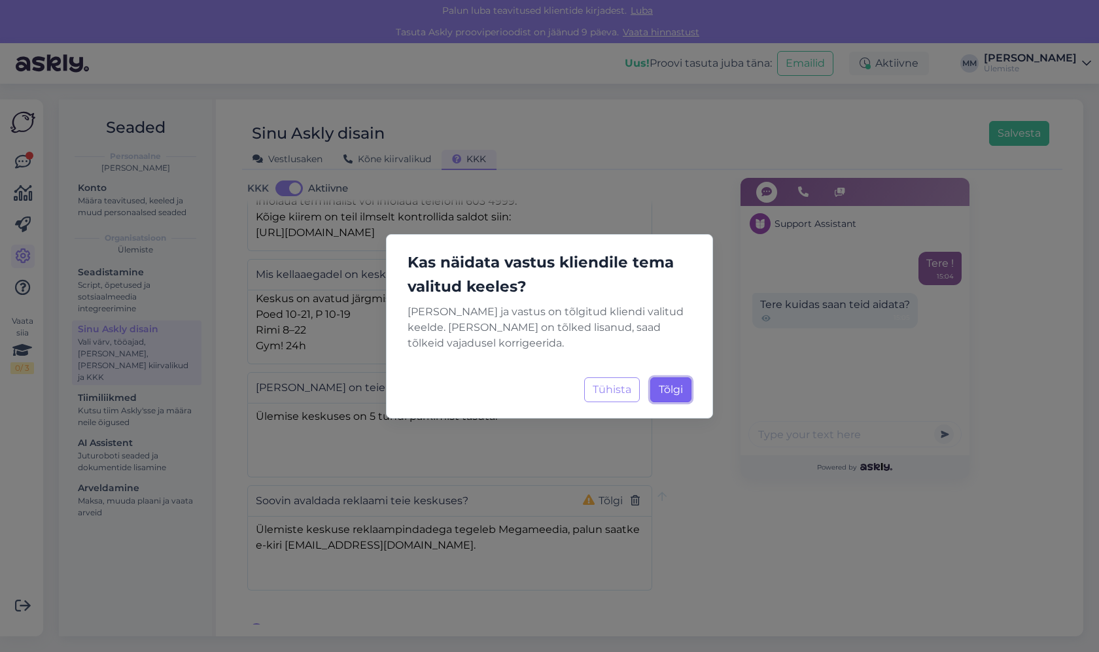
click at [662, 393] on span "Tõlgi" at bounding box center [671, 389] width 24 height 12
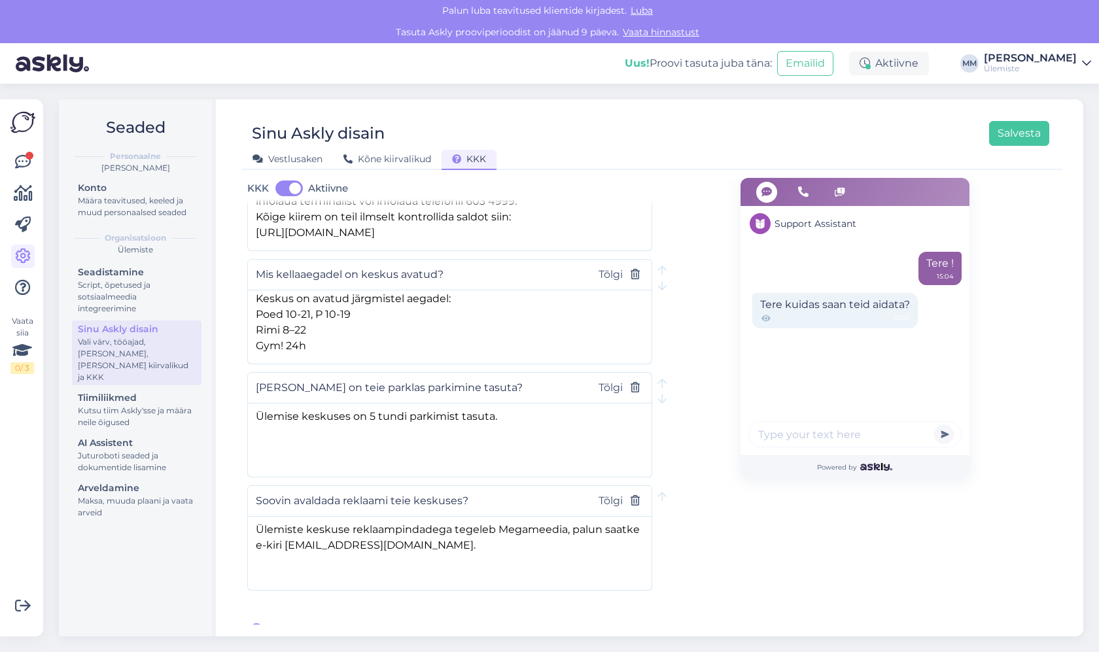
click at [797, 559] on div "Support Assistant Tere ! 15:04 Tere kuidas saan teid aidata? 15:05 Powered by" at bounding box center [855, 305] width 229 height 667
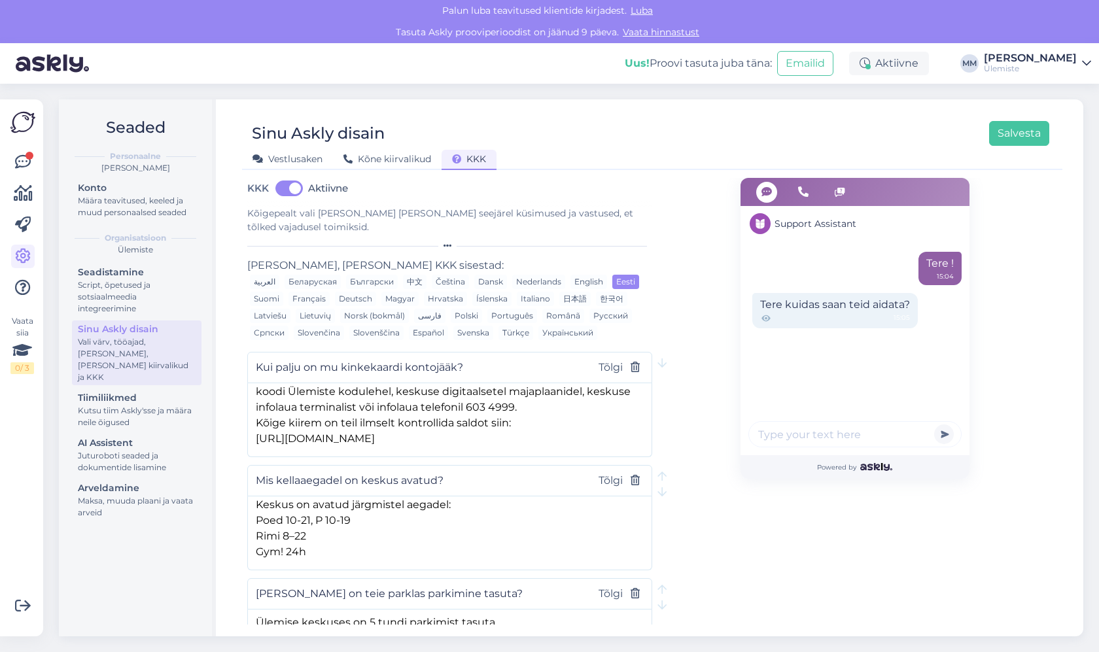
click at [1042, 147] on div "Vestlusaken Kõne kiirvalikud KKK" at bounding box center [645, 157] width 807 height 23
click at [1041, 141] on button "Salvesta" at bounding box center [1019, 133] width 60 height 25
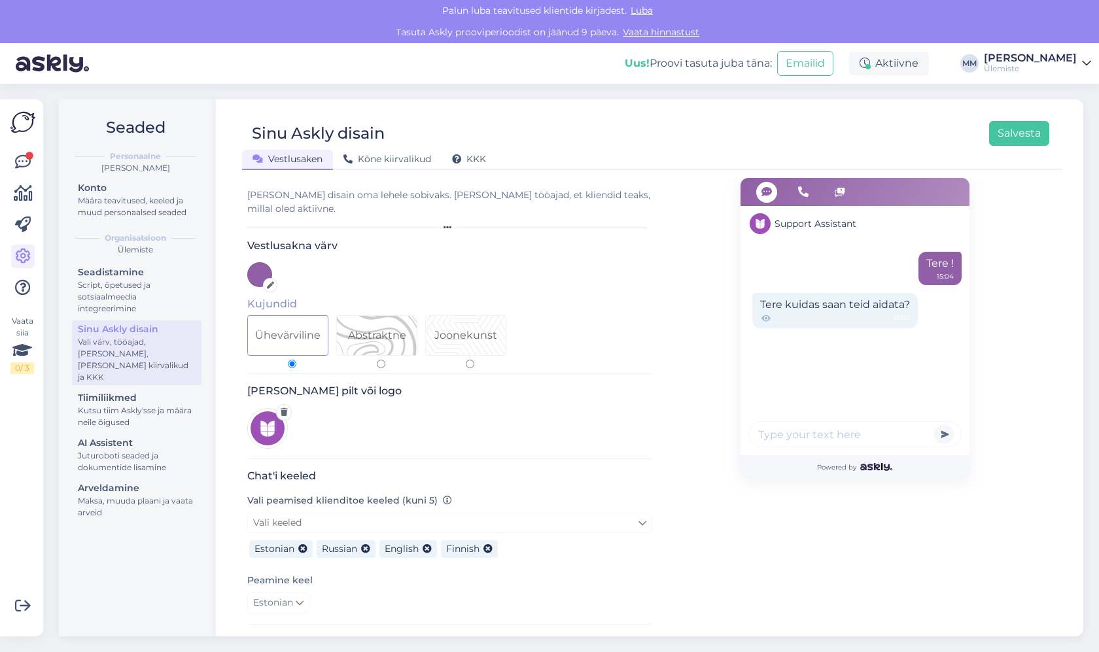
click at [486, 417] on div "[PERSON_NAME] pilt või logo" at bounding box center [449, 422] width 405 height 74
